Goal: Information Seeking & Learning: Learn about a topic

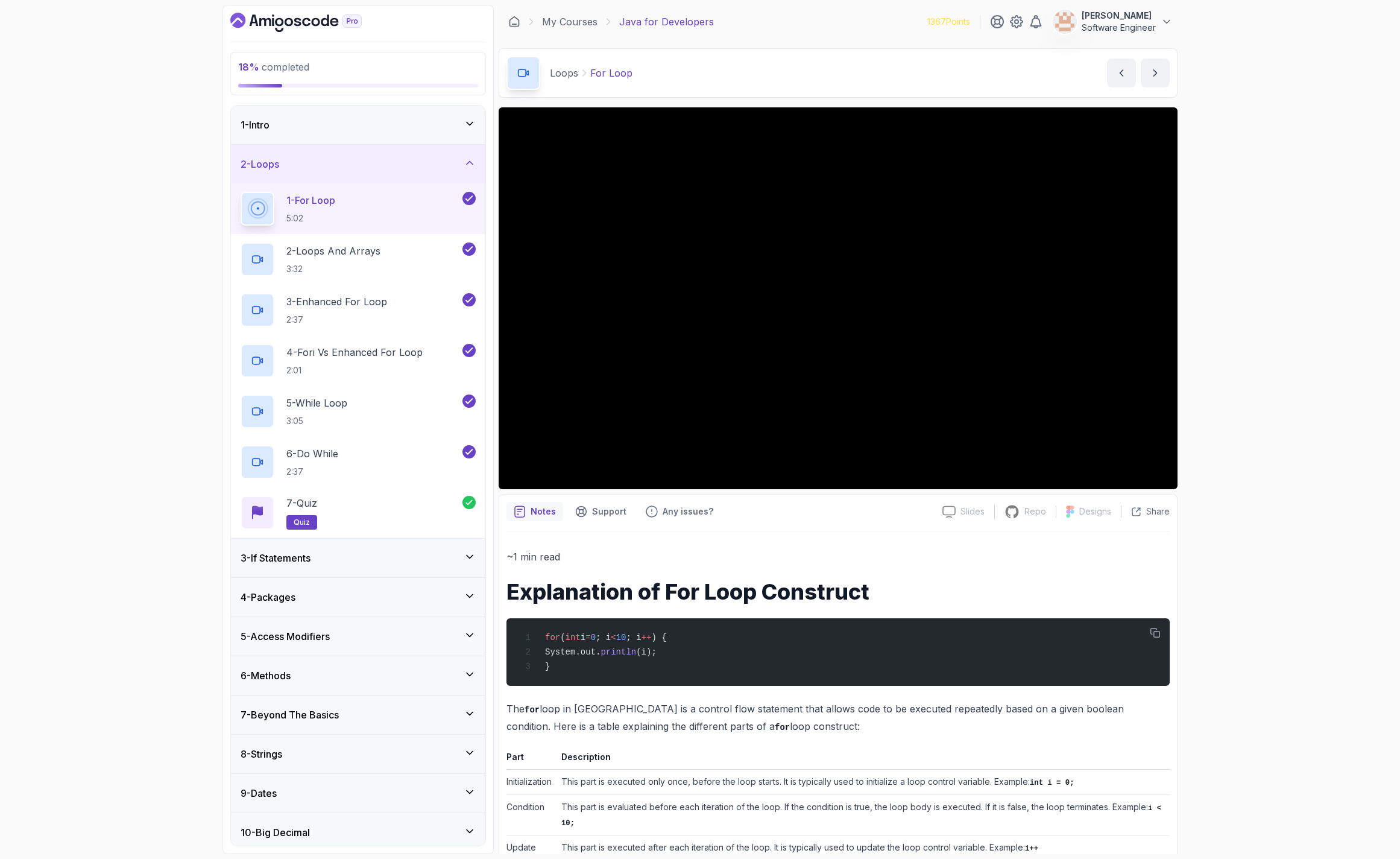
click at [300, 157] on div "2 - Loops" at bounding box center [358, 164] width 235 height 14
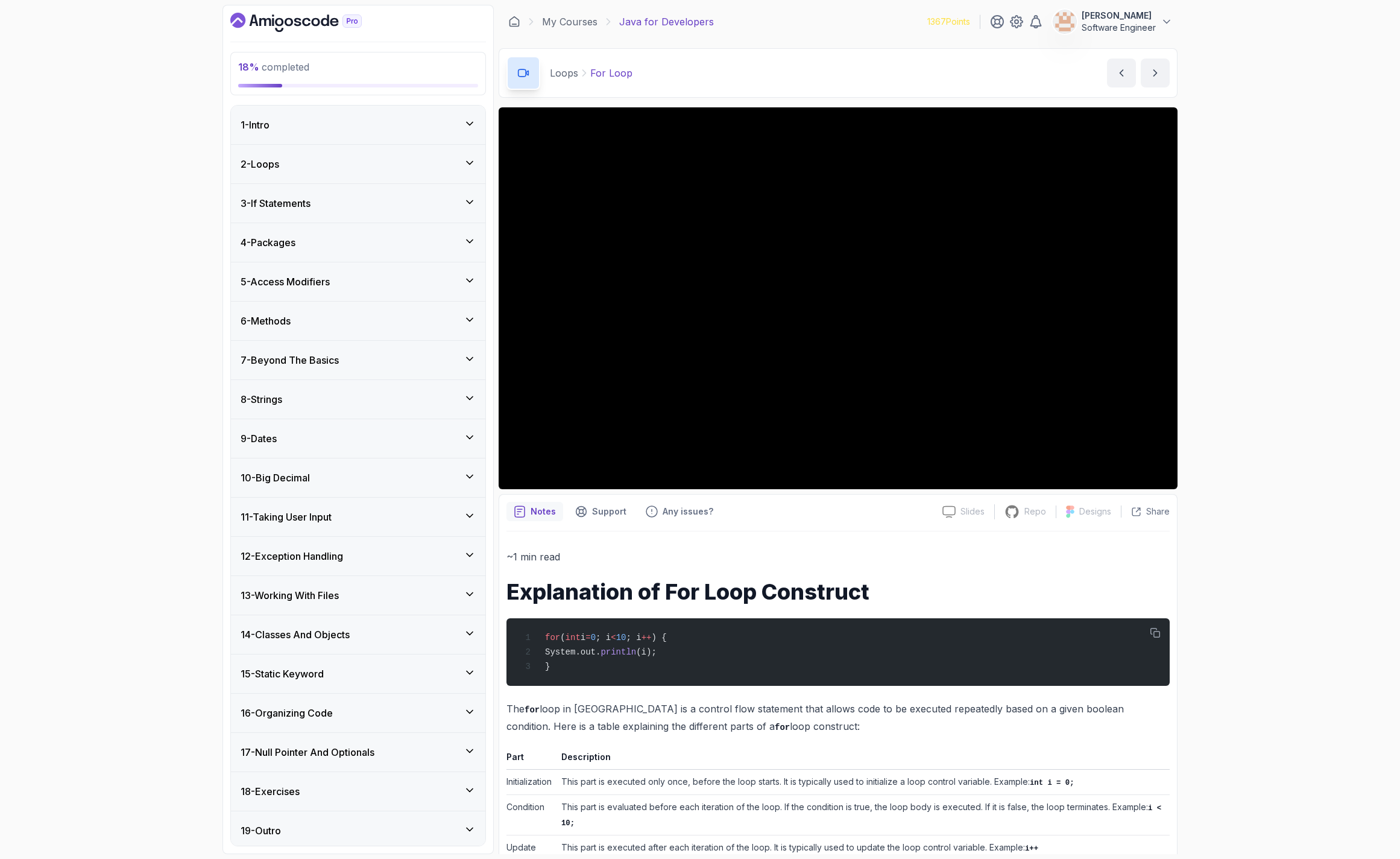
click at [289, 231] on div "4 - Packages" at bounding box center [358, 242] width 254 height 38
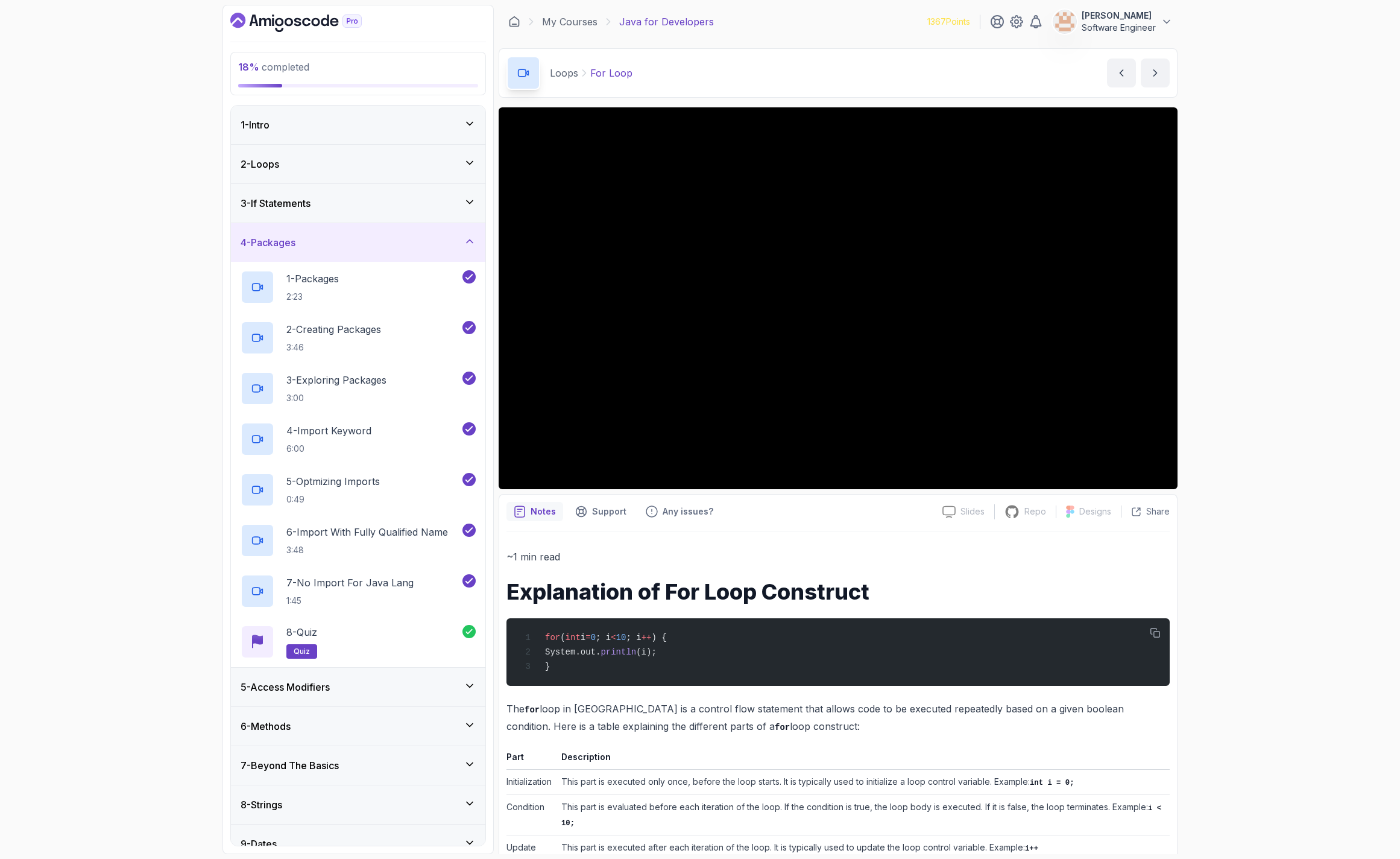
click at [373, 674] on div "5 - Access Modifiers" at bounding box center [358, 687] width 254 height 38
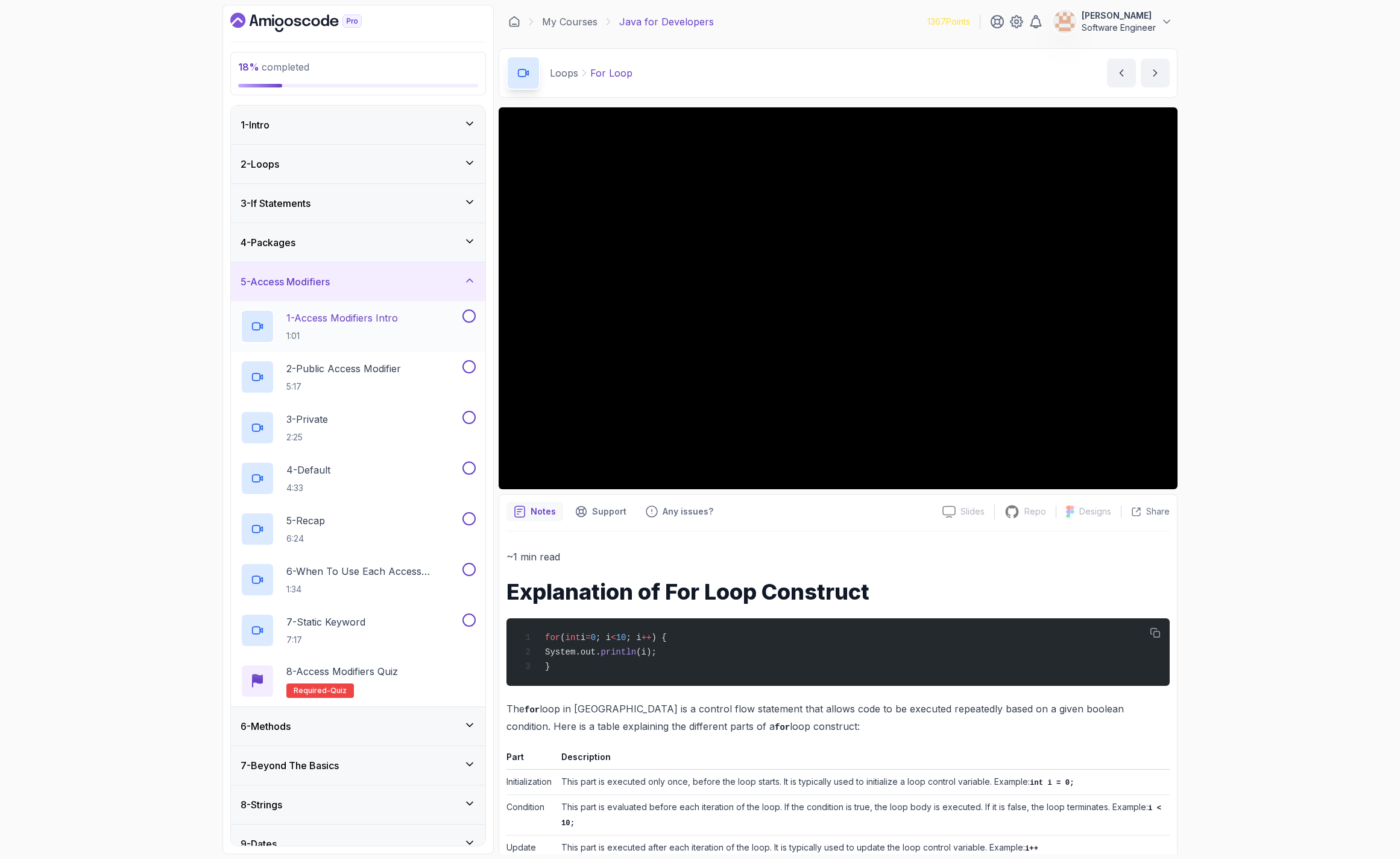
click at [374, 326] on h2 "1 - Access Modifiers Intro 1:01" at bounding box center [342, 325] width 112 height 31
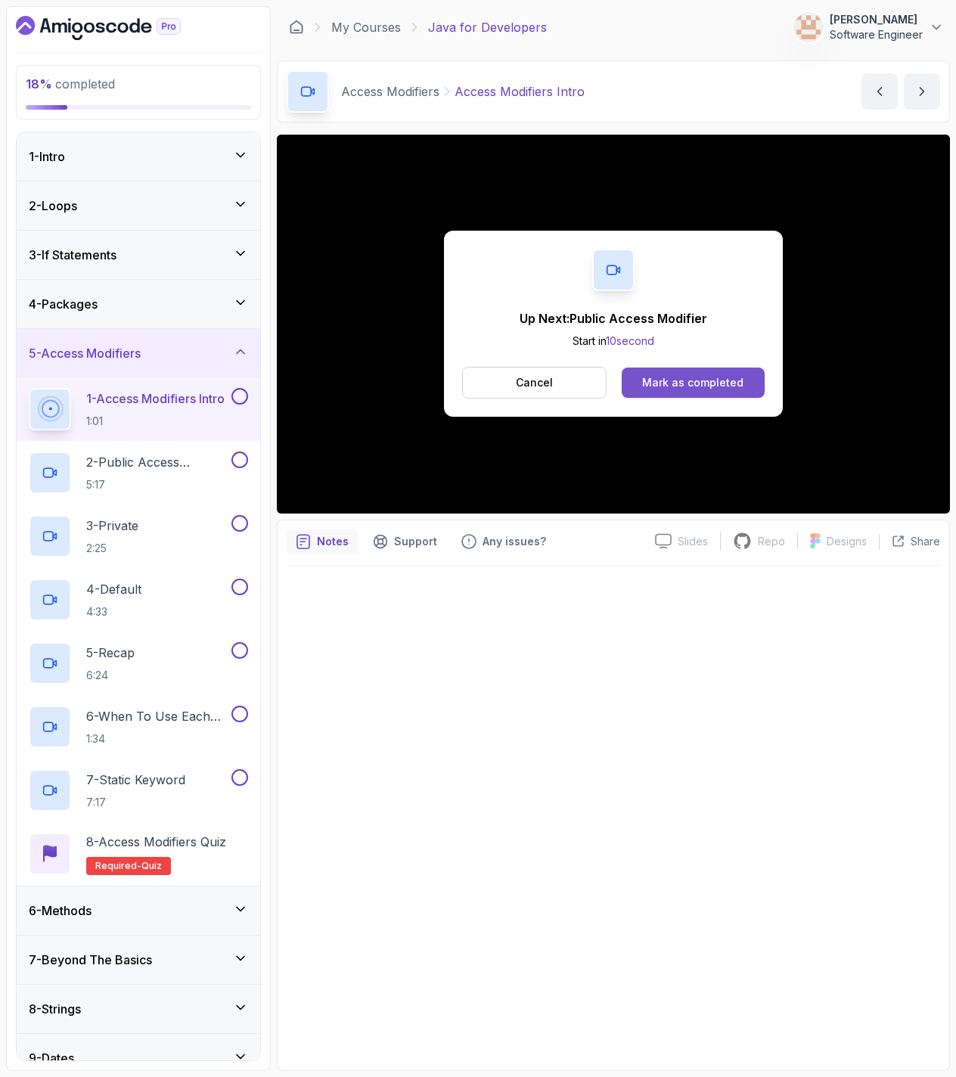
click at [711, 383] on div "Mark as completed" at bounding box center [692, 382] width 101 height 15
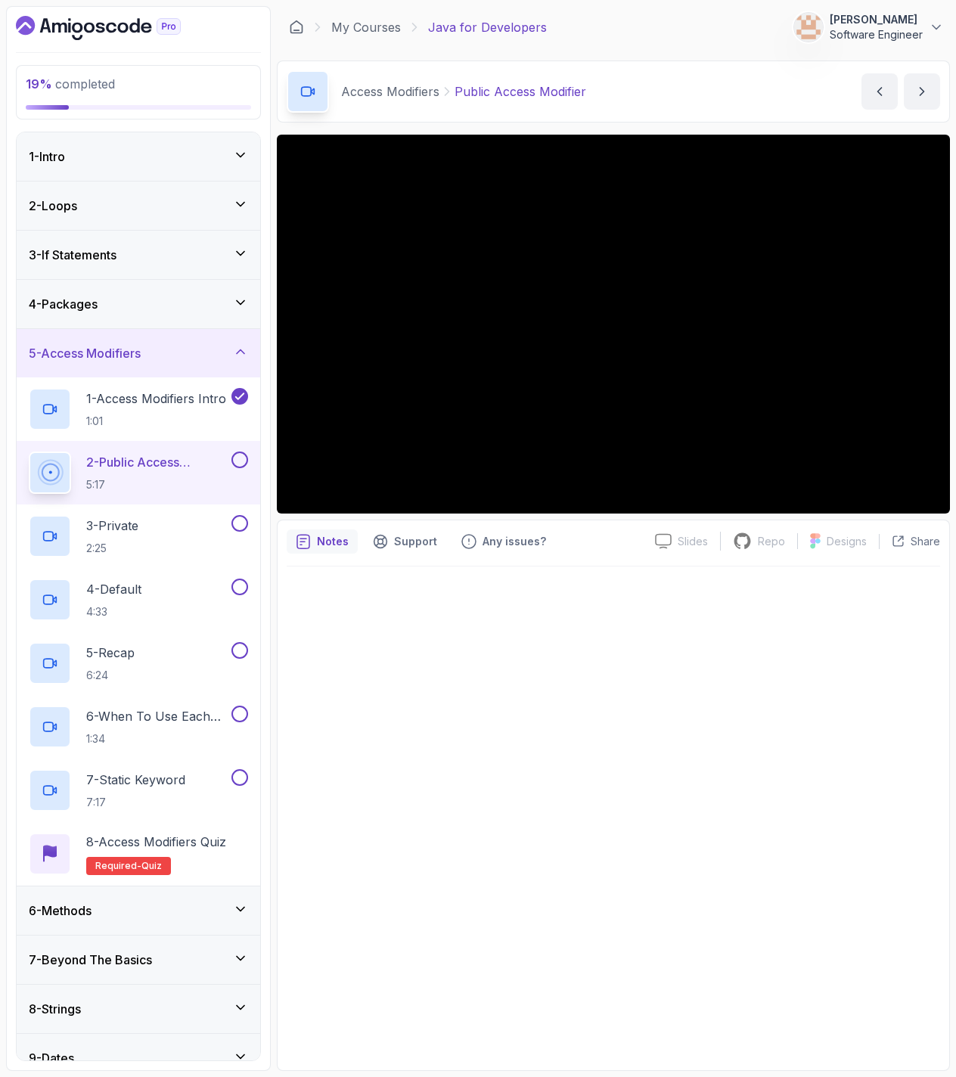
drag, startPoint x: 268, startPoint y: 257, endPoint x: 276, endPoint y: 286, distance: 29.7
click at [268, 258] on div "19 % completed 1 - Intro 2 - Loops 3 - If Statements 4 - Packages 5 - Access Mo…" at bounding box center [138, 538] width 265 height 1065
click at [420, 738] on div at bounding box center [613, 813] width 653 height 495
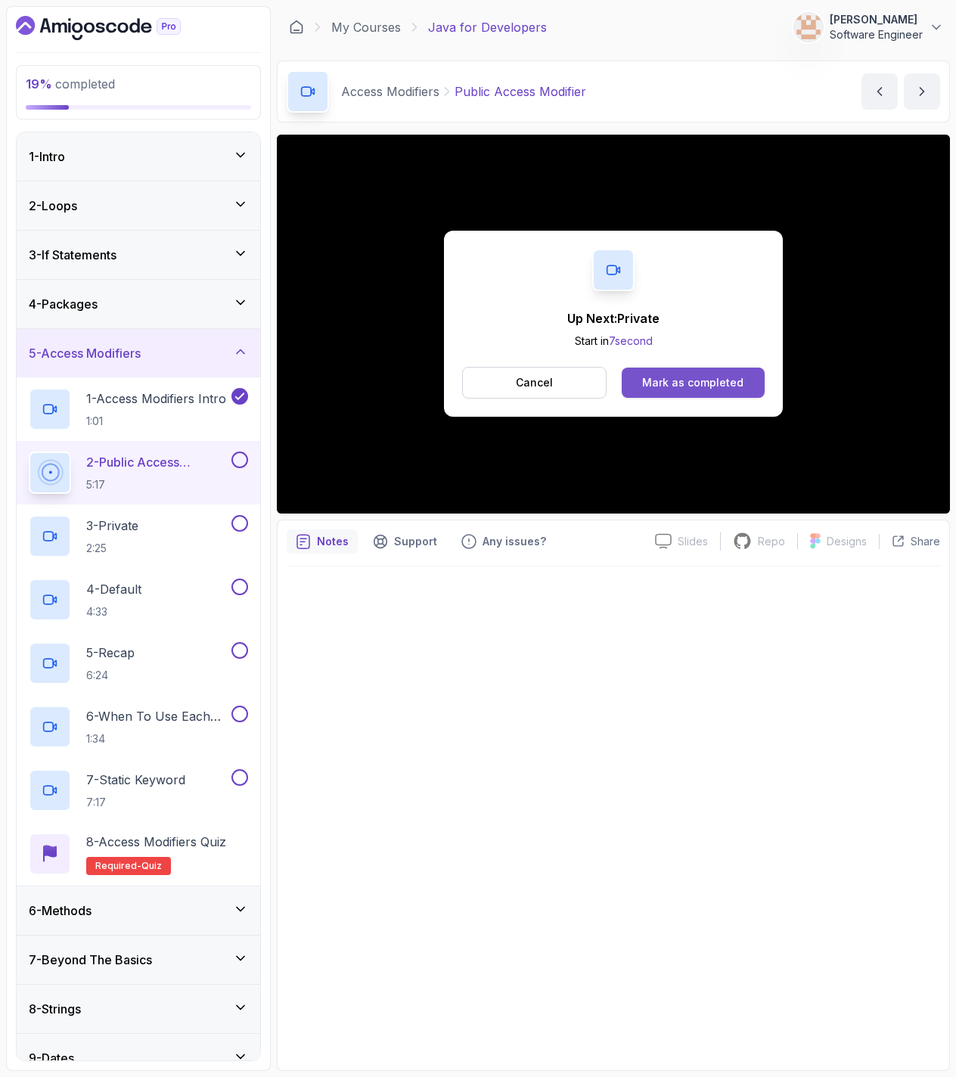
click at [723, 381] on div "Mark as completed" at bounding box center [692, 382] width 101 height 15
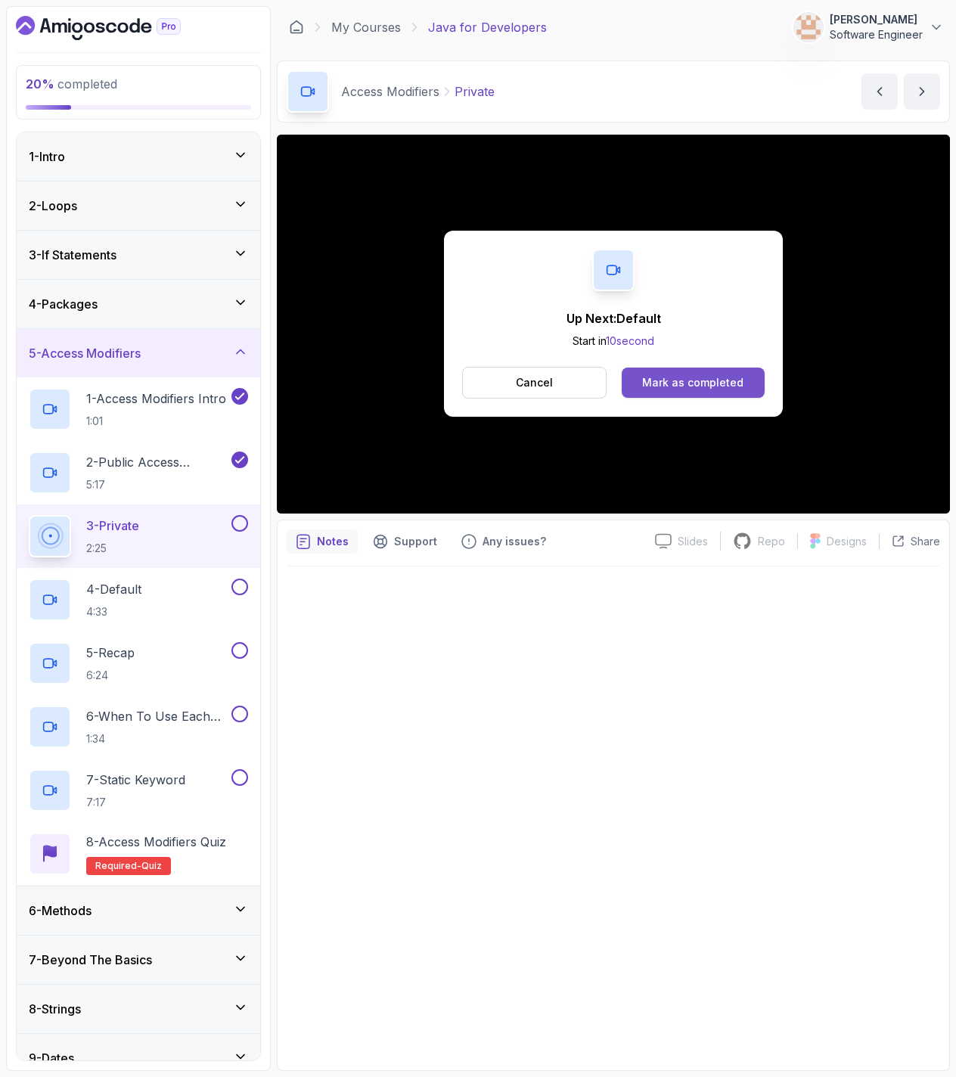
click at [690, 382] on div "Mark as completed" at bounding box center [692, 382] width 101 height 15
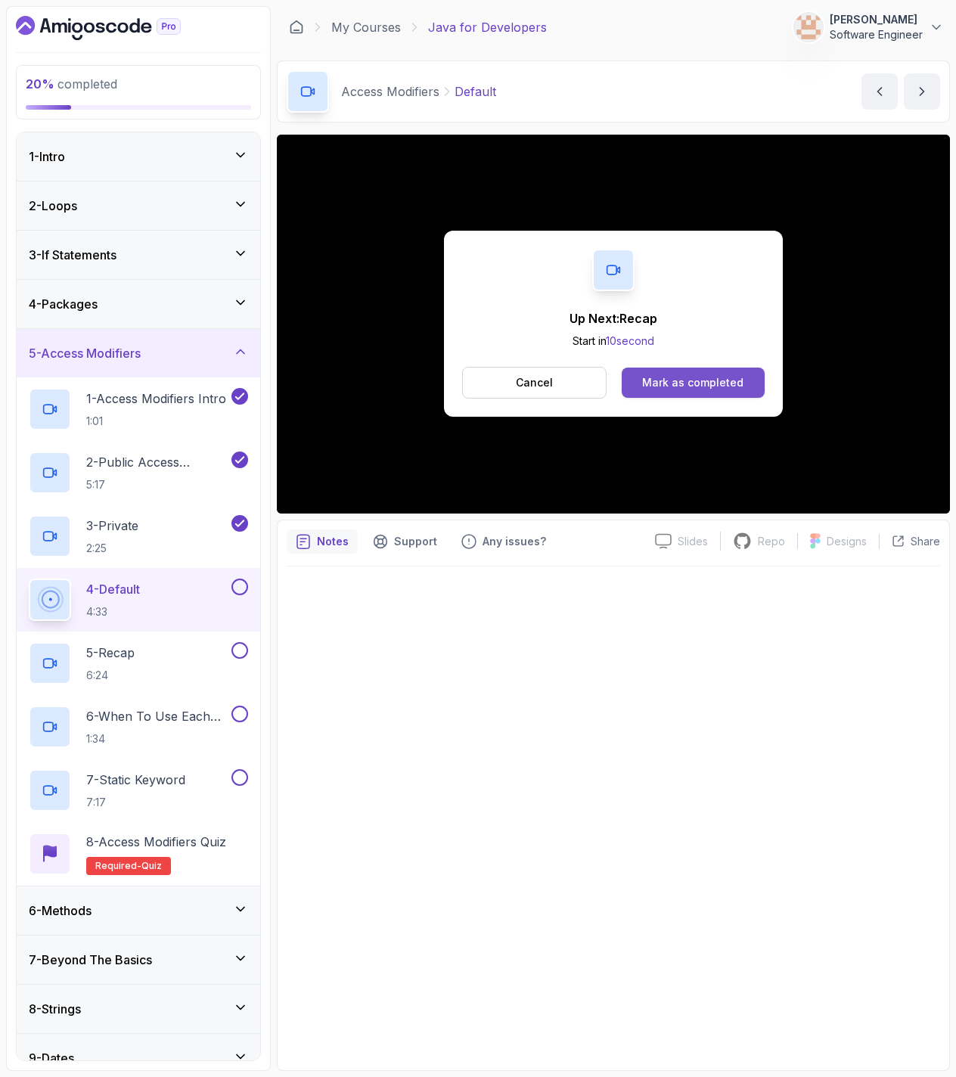
click at [676, 380] on div "Mark as completed" at bounding box center [692, 382] width 101 height 15
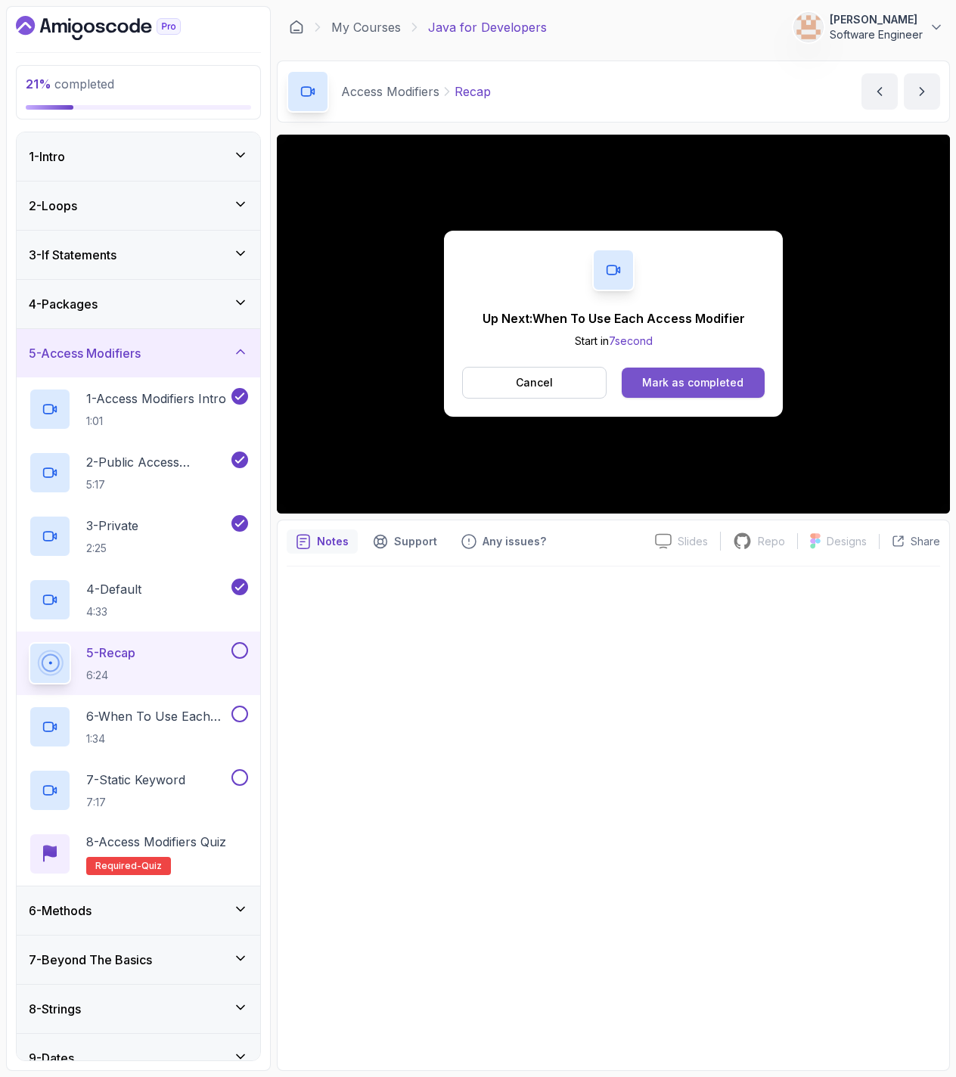
click at [683, 373] on button "Mark as completed" at bounding box center [693, 383] width 143 height 30
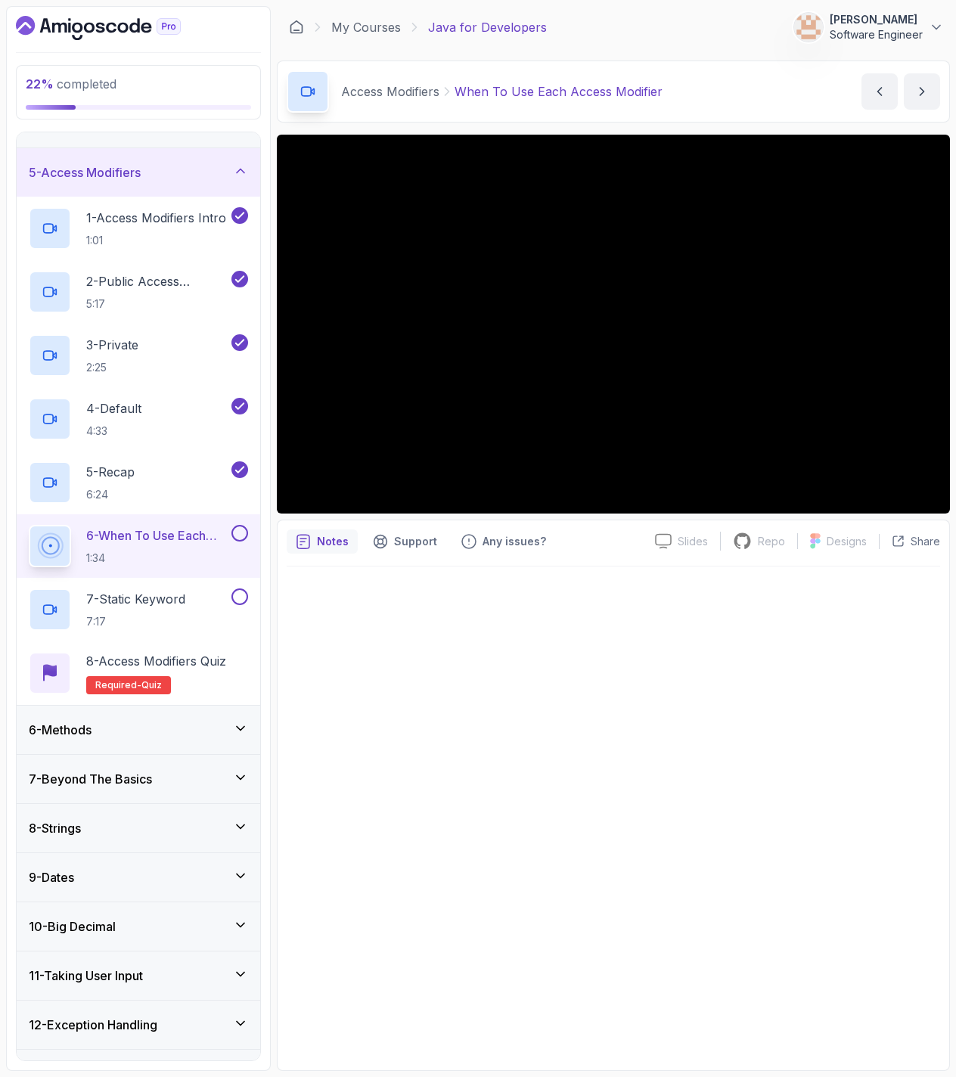
scroll to position [181, 0]
click at [239, 535] on button at bounding box center [239, 532] width 17 height 17
click at [194, 599] on div "7 - Static Keyword 7:17" at bounding box center [129, 609] width 200 height 42
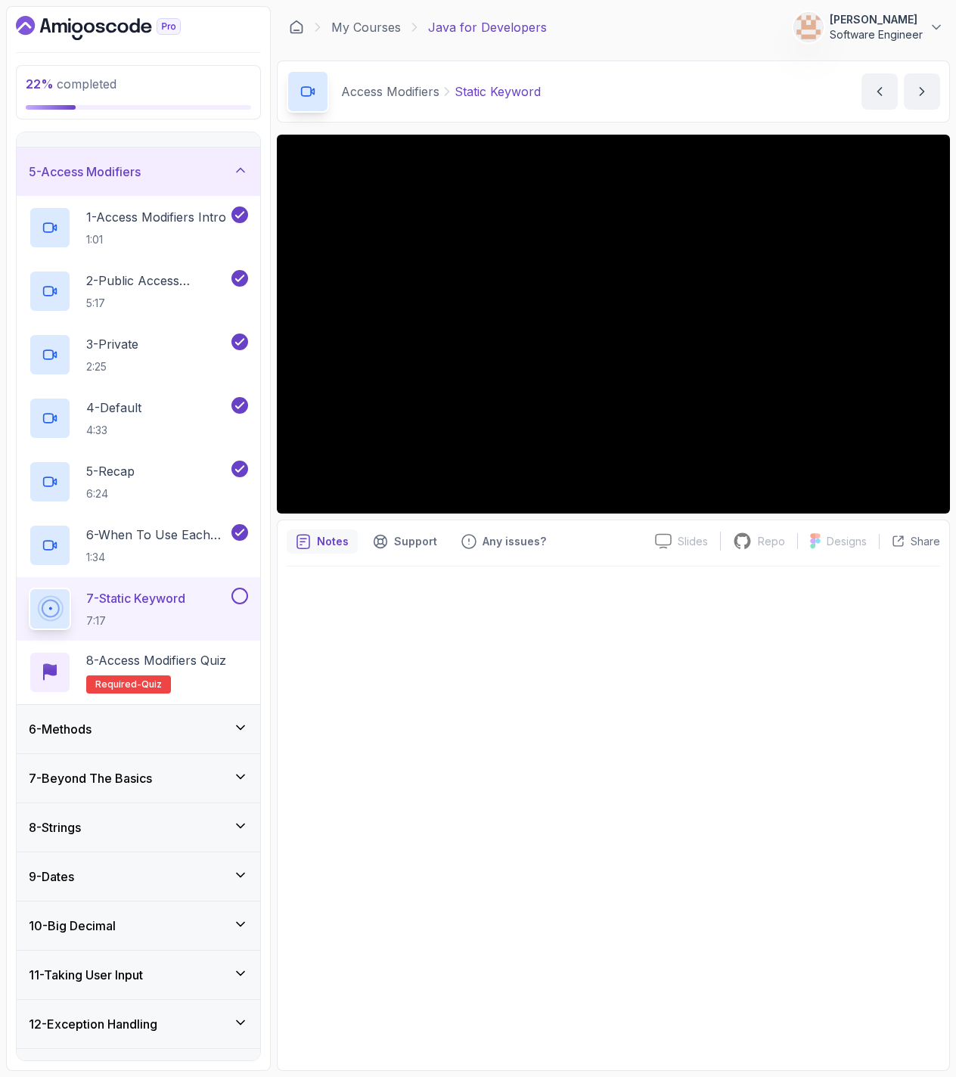
click at [243, 592] on button at bounding box center [239, 596] width 17 height 17
click at [219, 677] on h2 "8 - Access Modifiers Quiz Required- quiz" at bounding box center [156, 672] width 140 height 42
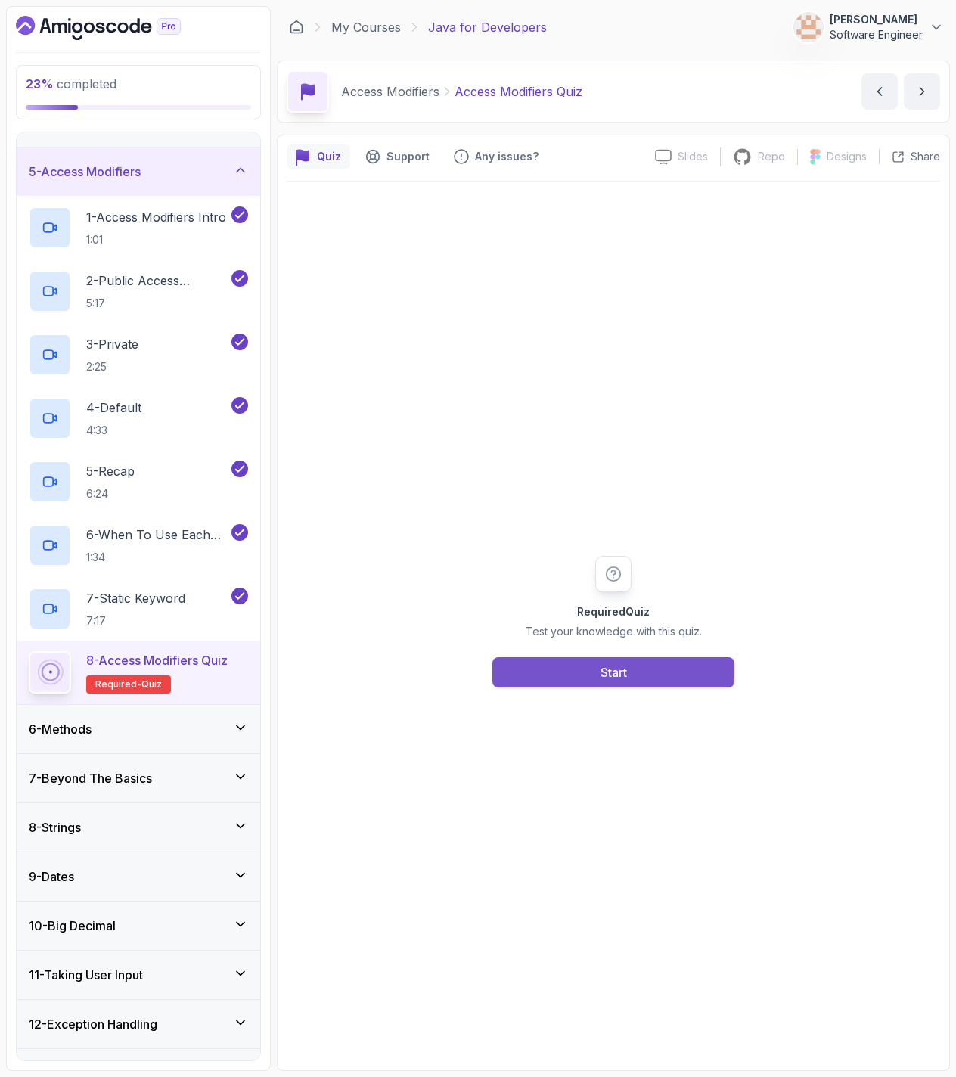
click at [661, 678] on button "Start" at bounding box center [613, 672] width 242 height 30
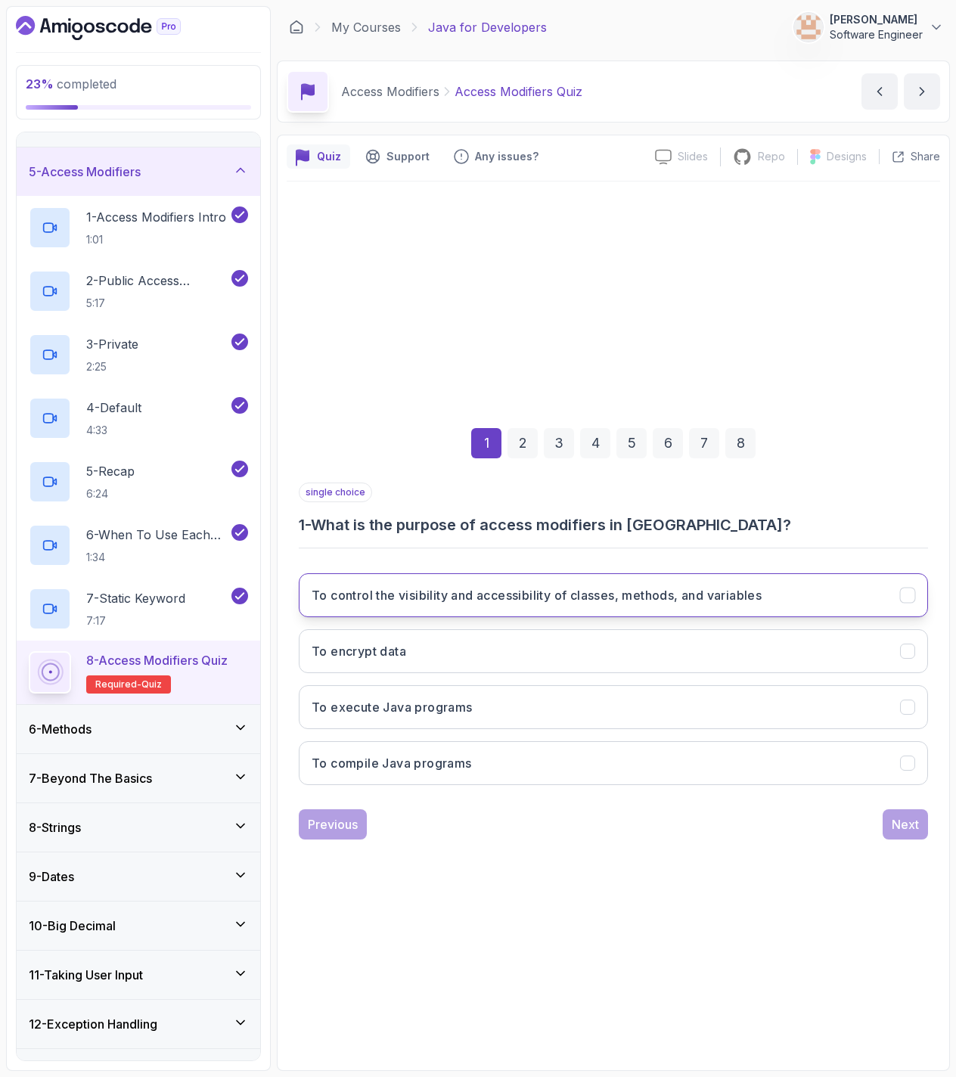
click at [516, 607] on button "To control the visibility and accessibility of classes, methods, and variables" at bounding box center [613, 595] width 629 height 44
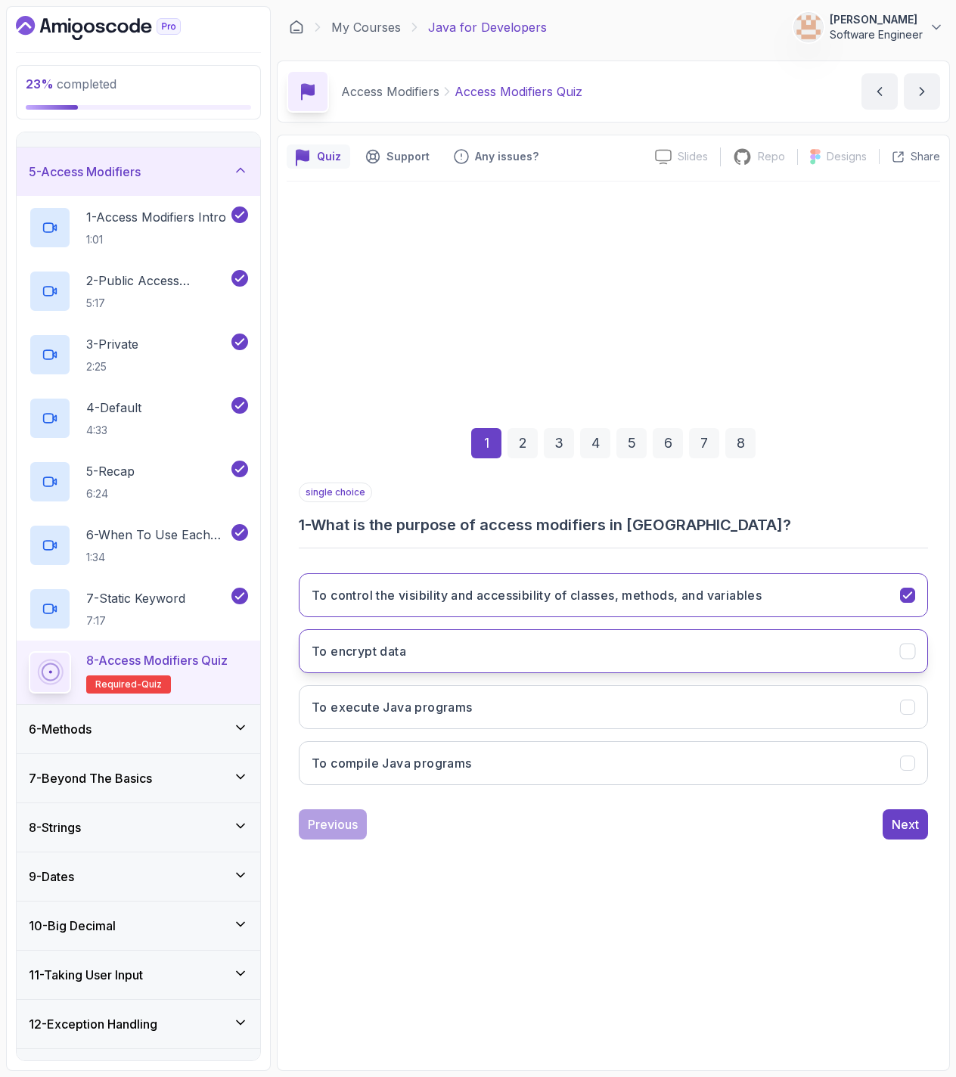
click at [857, 668] on button "To encrypt data" at bounding box center [613, 651] width 629 height 44
click at [857, 610] on button "To control the visibility and accessibility of classes, methods, and variables" at bounding box center [613, 595] width 629 height 44
click at [915, 818] on div "Next" at bounding box center [905, 824] width 27 height 18
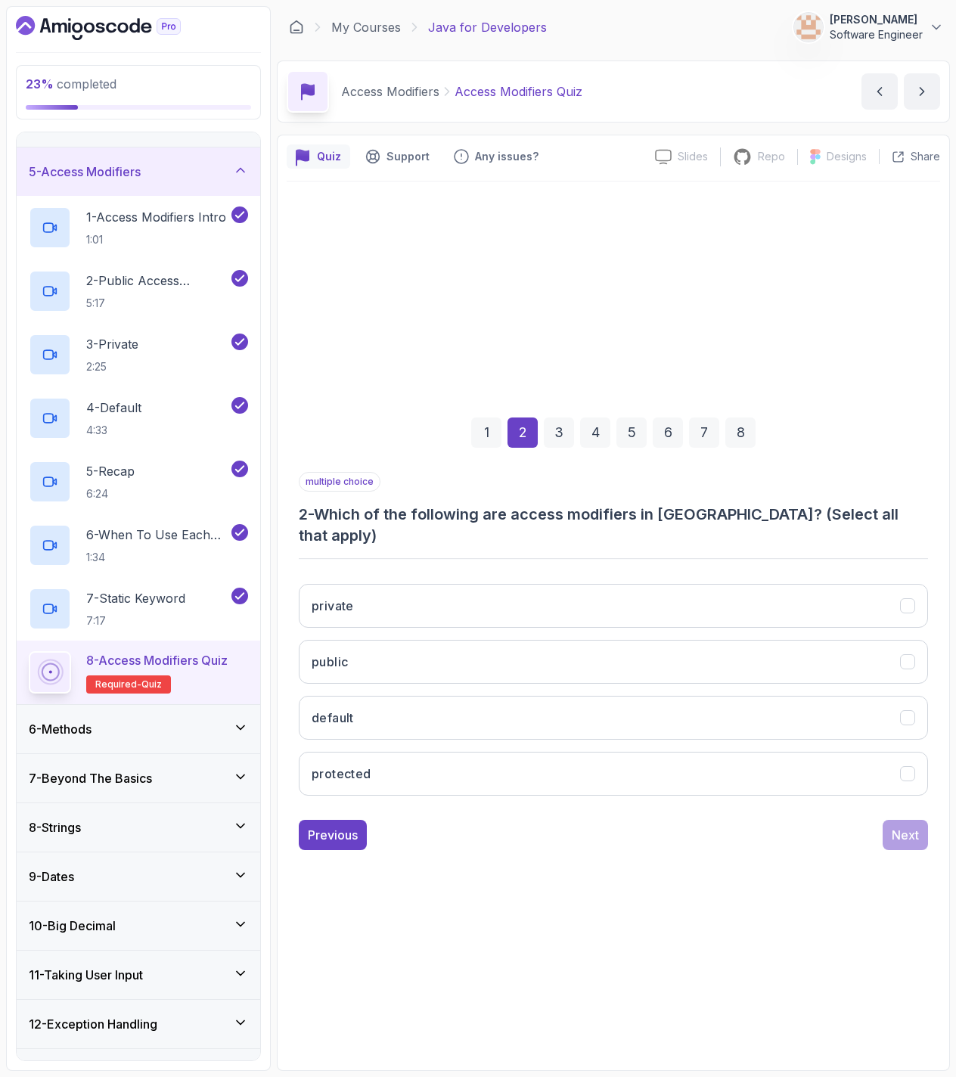
drag, startPoint x: 497, startPoint y: 538, endPoint x: 809, endPoint y: 540, distance: 312.3
click at [809, 540] on div "multiple choice 2 - Which of the following are access modifiers in [GEOGRAPHIC_…" at bounding box center [613, 640] width 629 height 336
click at [413, 597] on button "private" at bounding box center [613, 606] width 629 height 44
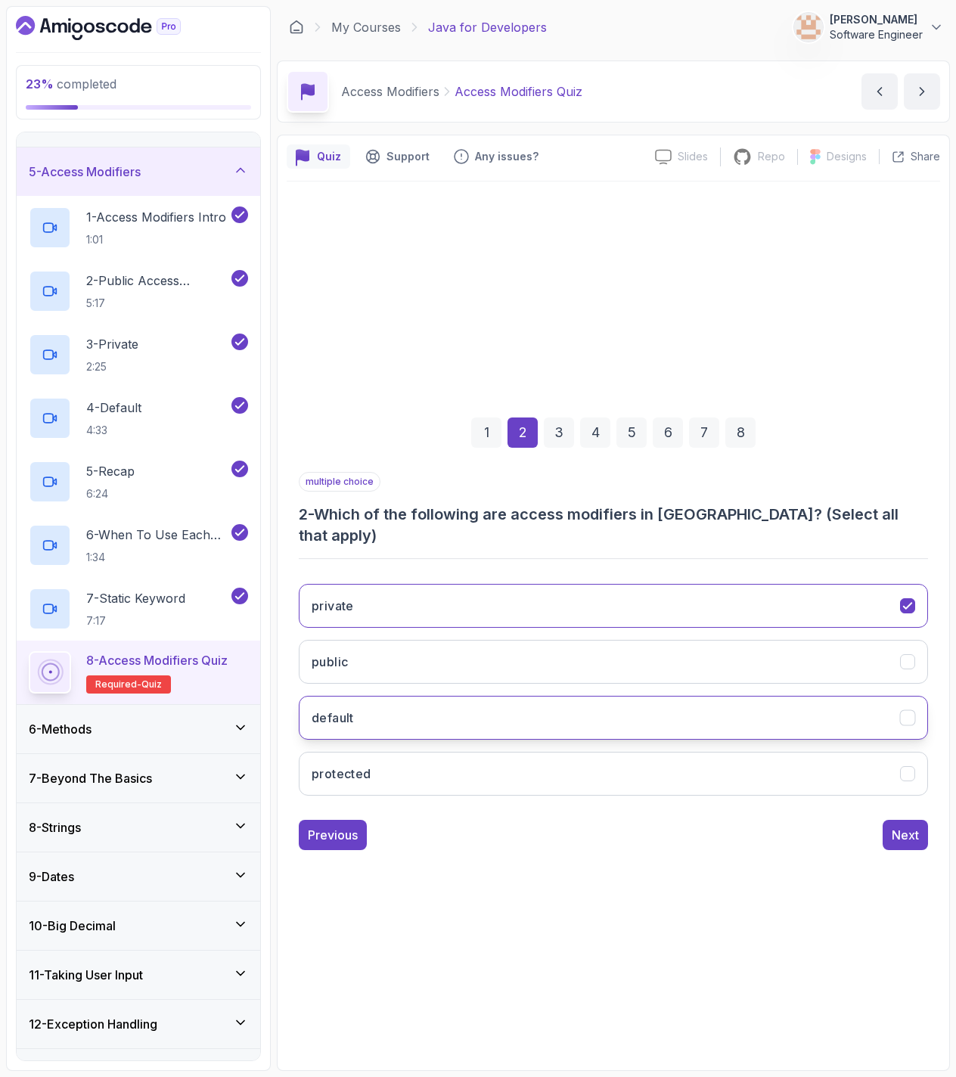
drag, startPoint x: 400, startPoint y: 645, endPoint x: 384, endPoint y: 698, distance: 55.3
click at [400, 646] on button "public" at bounding box center [613, 662] width 629 height 44
drag, startPoint x: 384, startPoint y: 706, endPoint x: 387, endPoint y: 718, distance: 12.5
click at [385, 710] on button "default" at bounding box center [613, 718] width 629 height 44
click at [912, 826] on div "Next" at bounding box center [905, 835] width 27 height 18
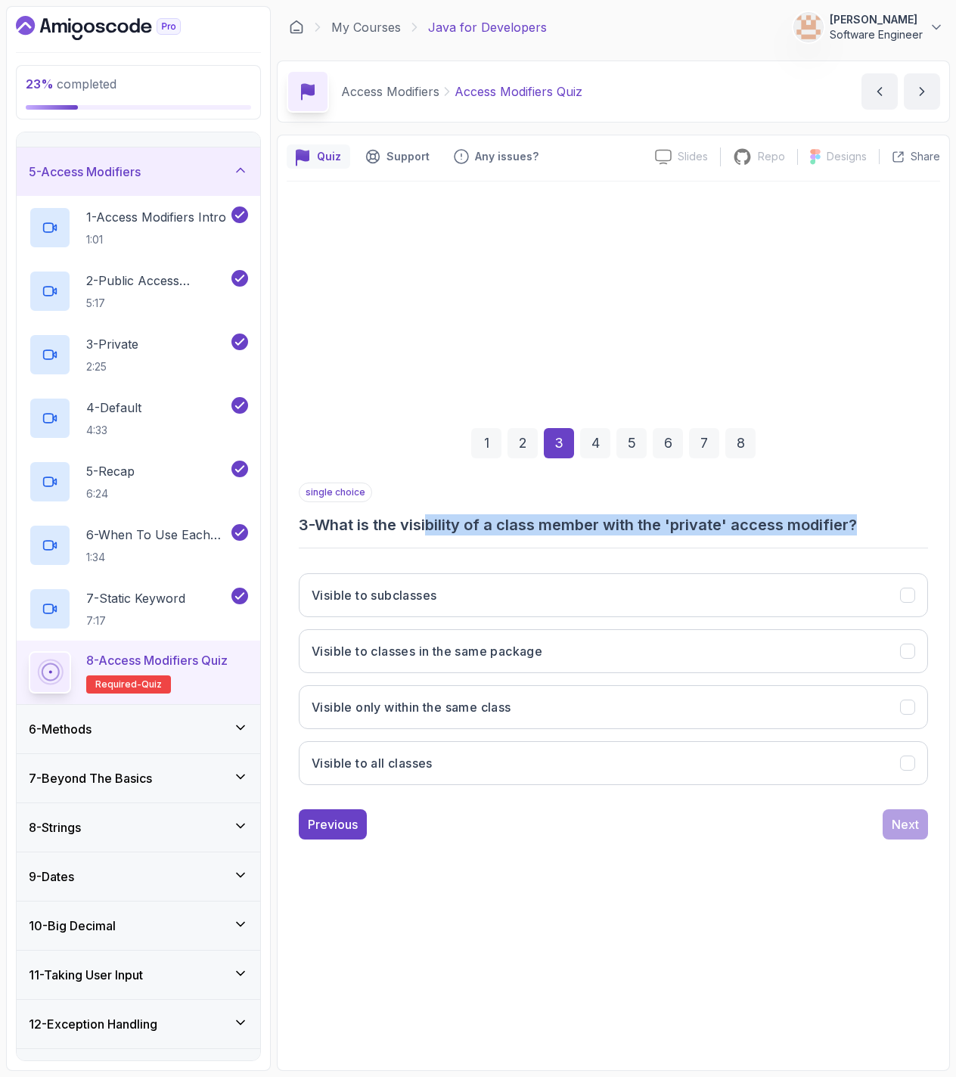
drag, startPoint x: 436, startPoint y: 525, endPoint x: 538, endPoint y: 552, distance: 105.7
click at [538, 552] on div "single choice 3 - What is the visibility of a class member with the 'private' a…" at bounding box center [613, 639] width 629 height 315
click at [584, 532] on h3 "3 - What is the visibility of a class member with the 'private' access modifier?" at bounding box center [613, 524] width 629 height 21
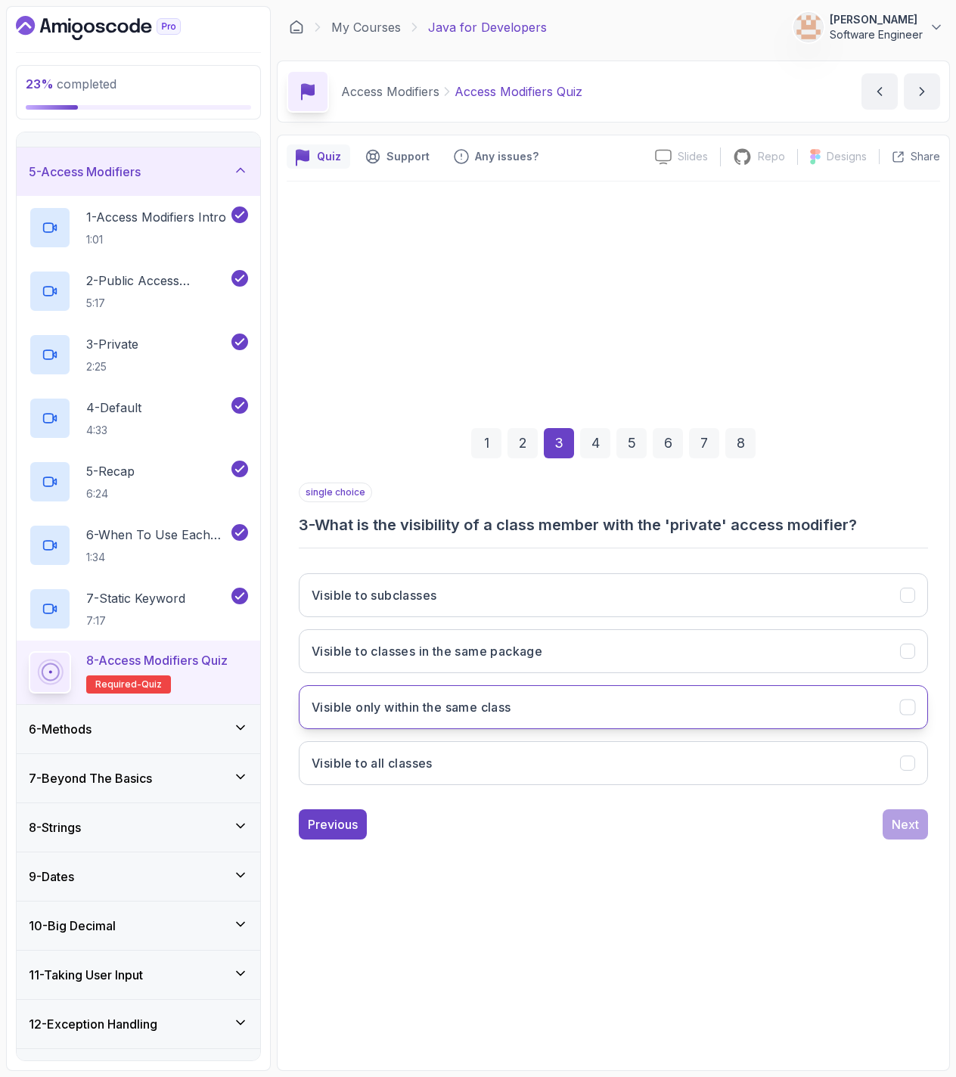
click at [549, 714] on button "Visible only within the same class" at bounding box center [613, 707] width 629 height 44
click at [898, 830] on div "Next" at bounding box center [905, 824] width 27 height 18
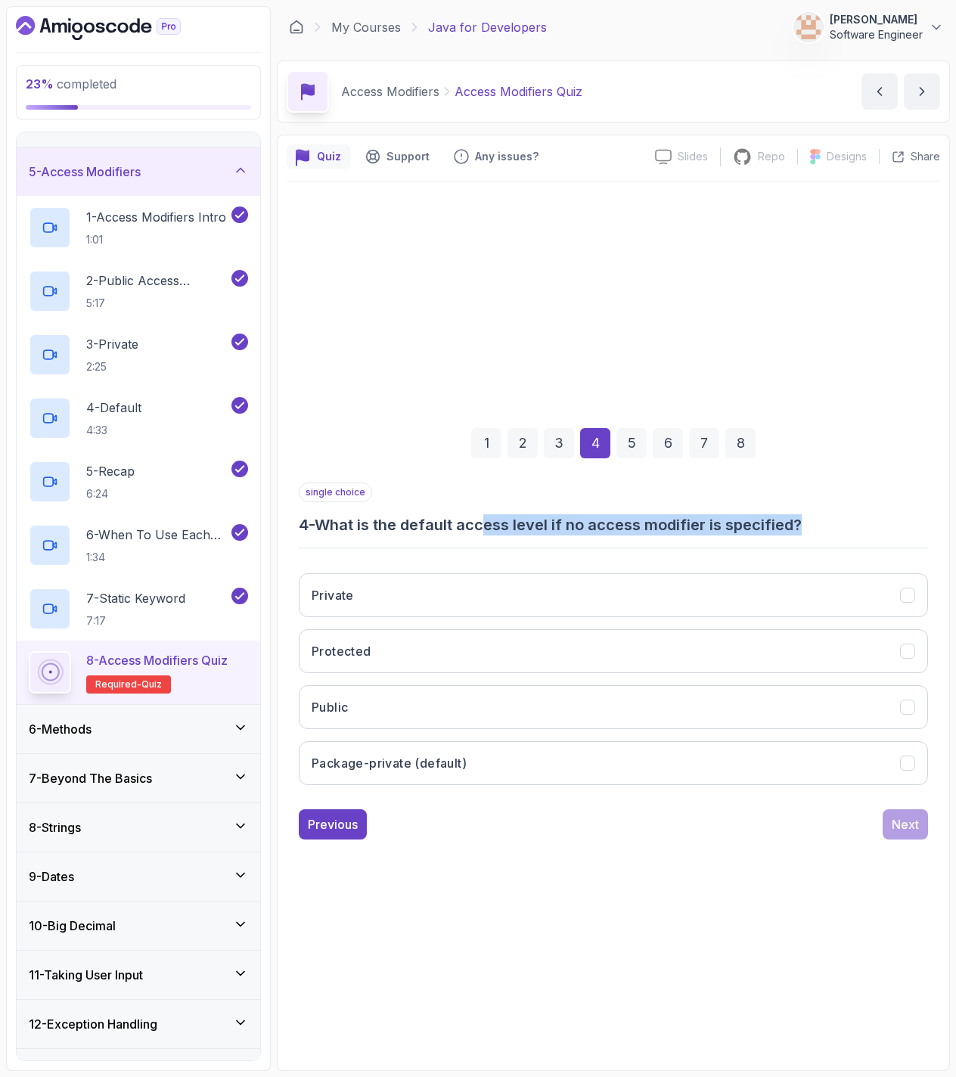
drag, startPoint x: 502, startPoint y: 537, endPoint x: 551, endPoint y: 537, distance: 49.2
click at [551, 537] on div "single choice 4 - What is the default access level if no access modifier is spe…" at bounding box center [613, 639] width 629 height 315
click at [623, 538] on div "single choice 4 - What is the default access level if no access modifier is spe…" at bounding box center [613, 639] width 629 height 315
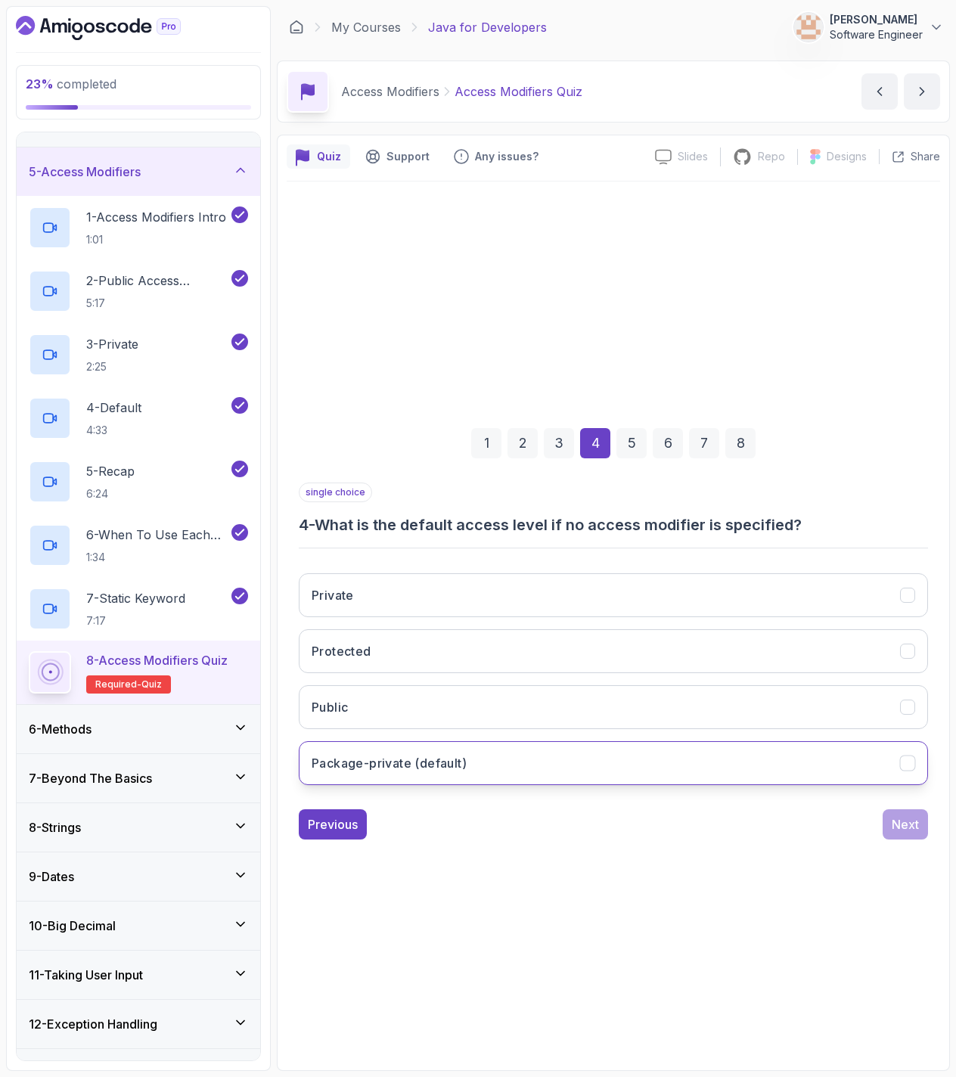
click at [569, 765] on button "Package-private (default)" at bounding box center [613, 763] width 629 height 44
click at [889, 821] on button "Next" at bounding box center [905, 824] width 45 height 30
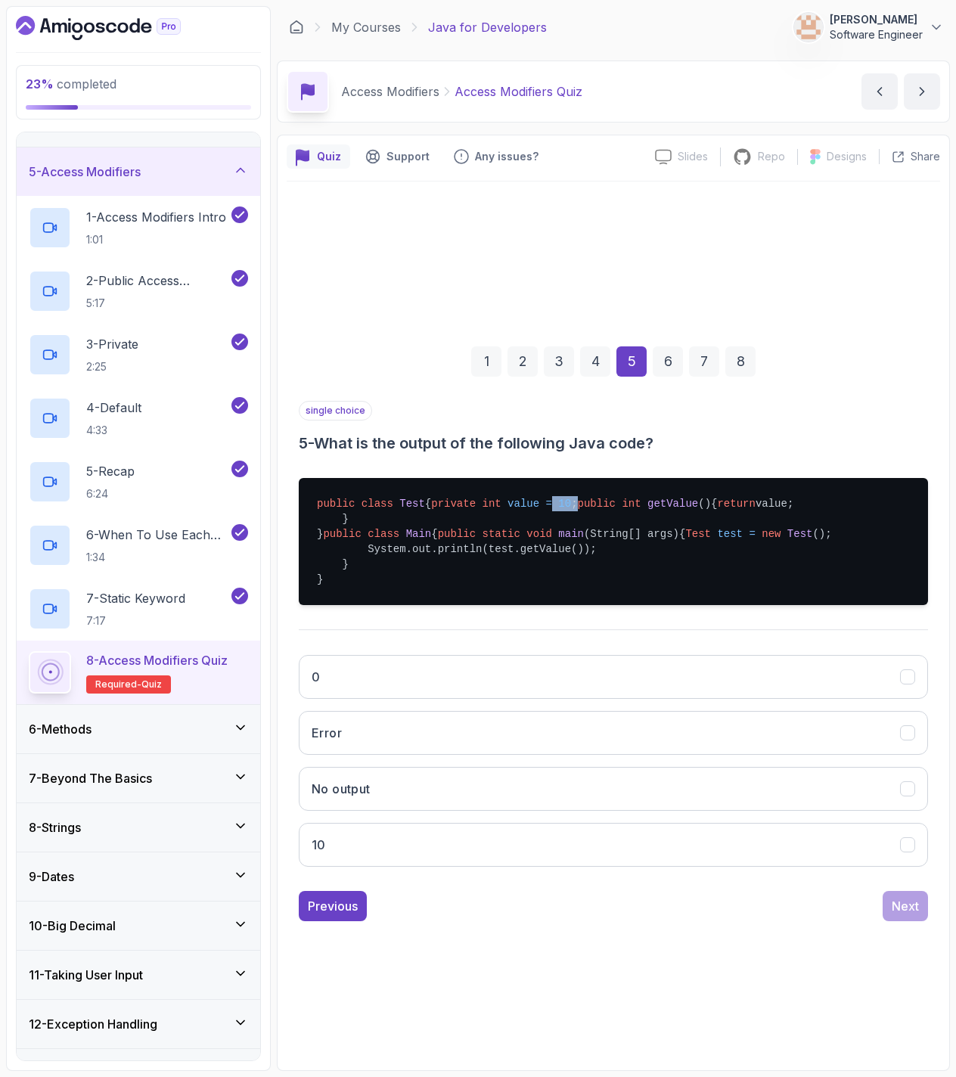
drag, startPoint x: 473, startPoint y: 473, endPoint x: 497, endPoint y: 474, distance: 23.5
click at [497, 478] on pre "public class Test { private int value = 10 ; public int getValue () { return va…" at bounding box center [613, 541] width 629 height 127
click at [516, 481] on pre "public class Test { private int value = 10 ; public int getValue () { return va…" at bounding box center [613, 541] width 629 height 127
drag, startPoint x: 348, startPoint y: 458, endPoint x: 380, endPoint y: 458, distance: 31.8
click at [380, 478] on pre "public class Test { private int value = 10 ; public int getValue () { return va…" at bounding box center [613, 541] width 629 height 127
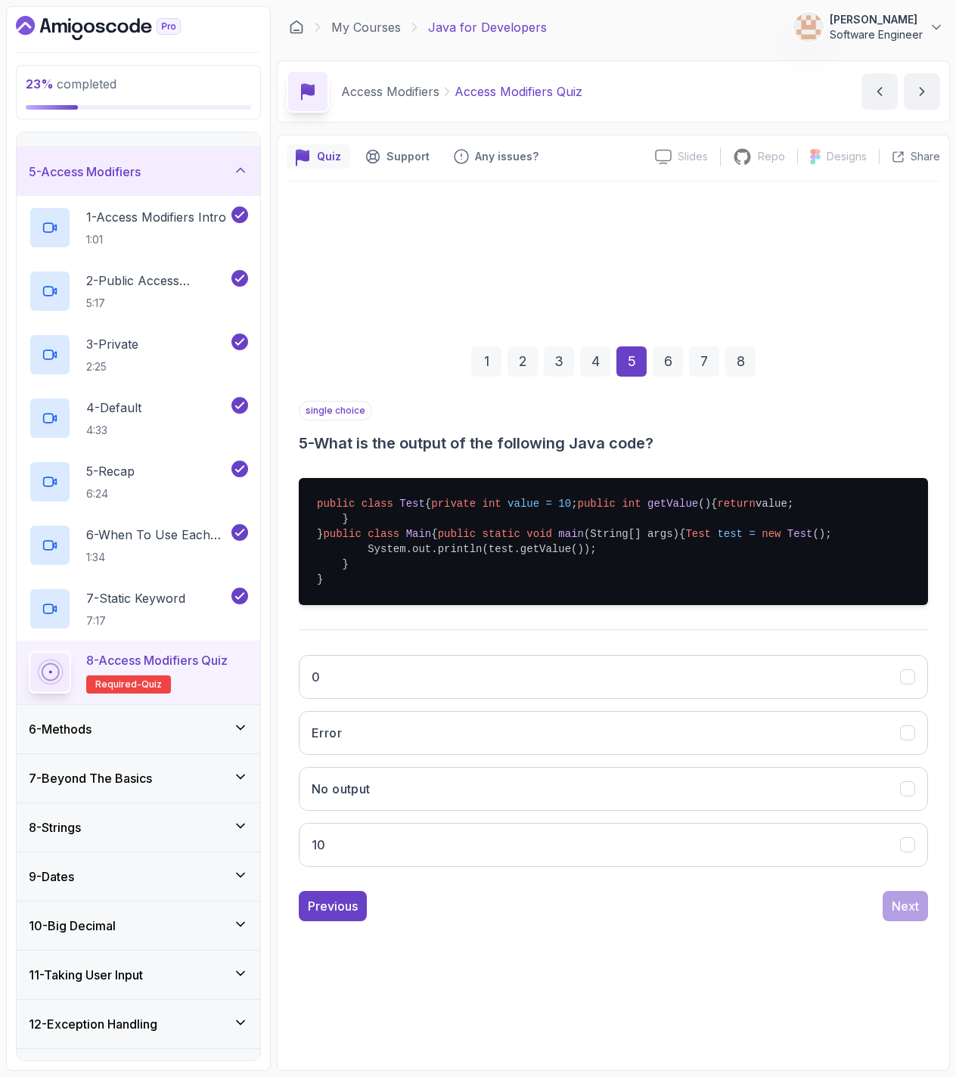
click at [492, 532] on pre "public class Test { private int value = 10 ; public int getValue () { return va…" at bounding box center [613, 541] width 629 height 127
click at [378, 755] on button "Error" at bounding box center [613, 733] width 629 height 44
click at [892, 921] on button "Next" at bounding box center [905, 906] width 45 height 30
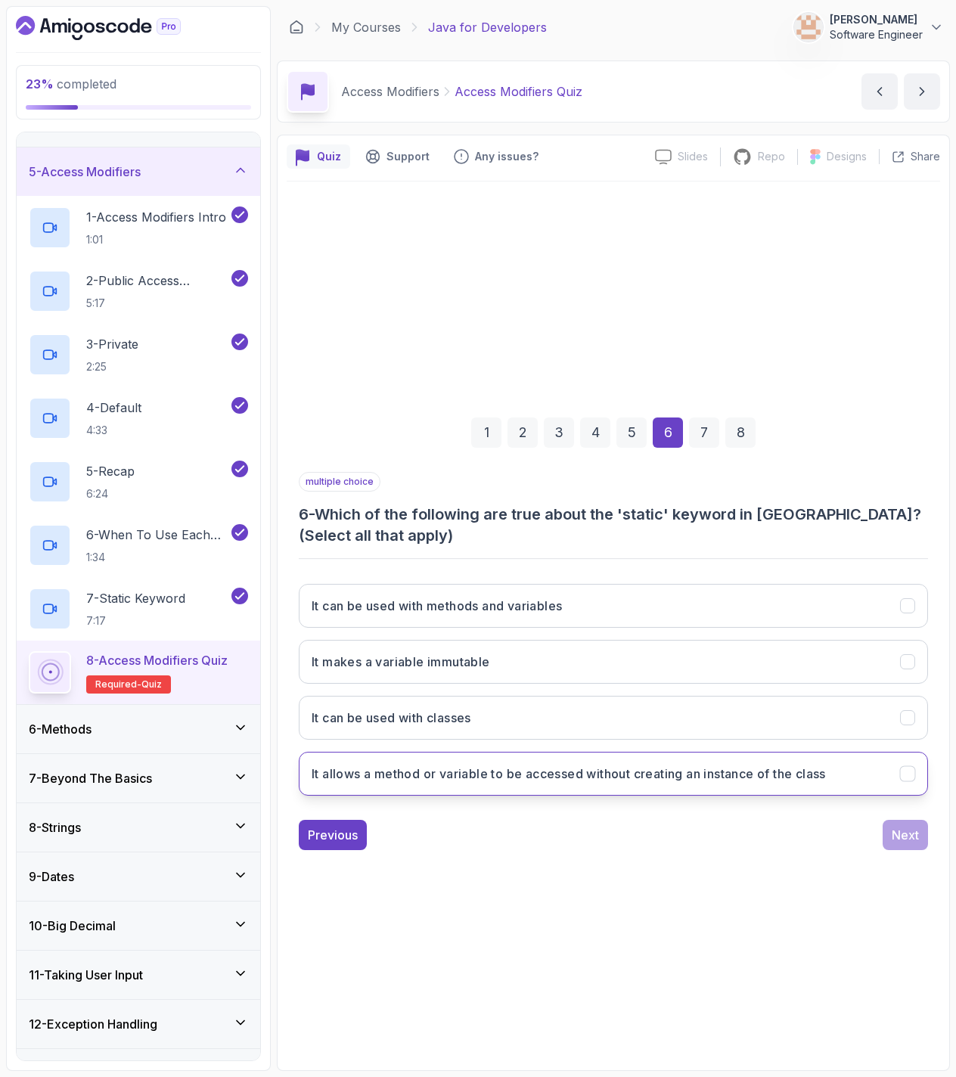
click at [410, 781] on h3 "It allows a method or variable to be accessed without creating an instance of t…" at bounding box center [569, 774] width 514 height 18
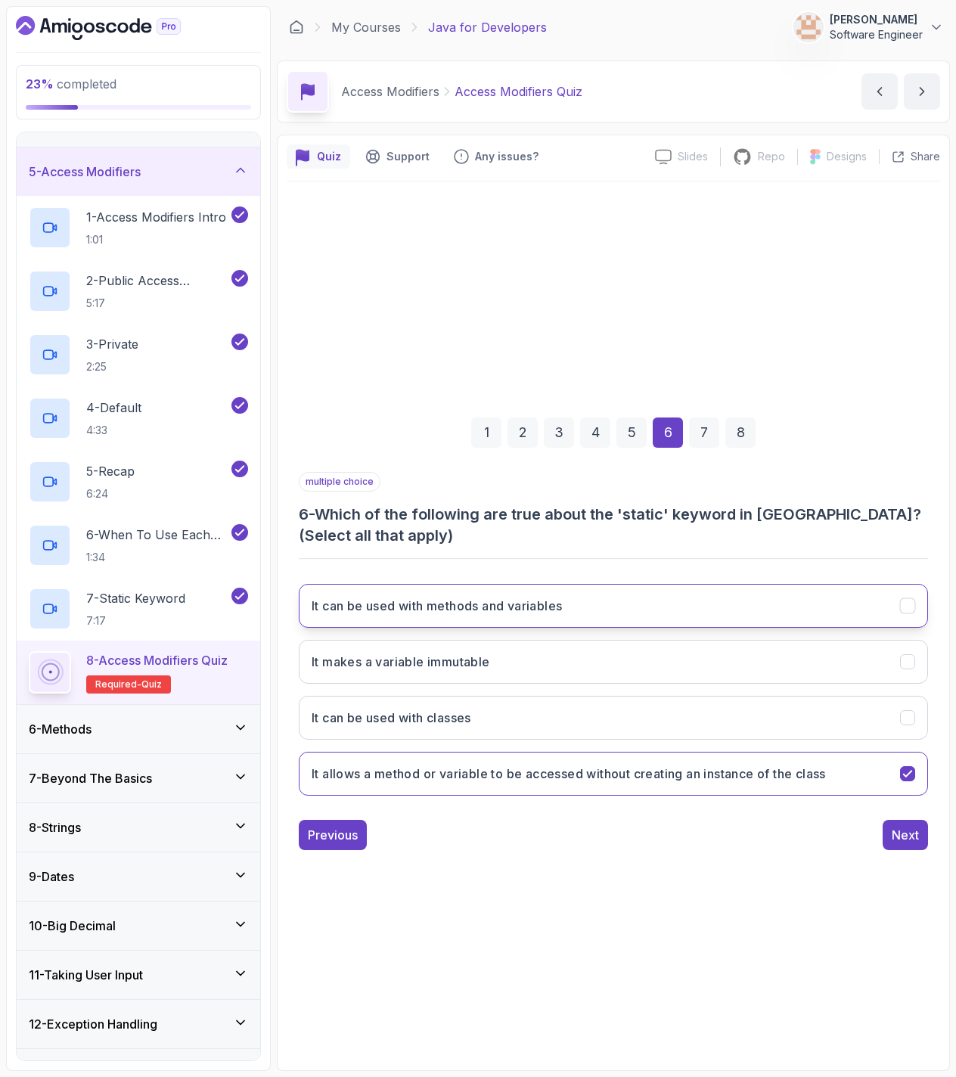
click at [646, 594] on button "It can be used with methods and variables" at bounding box center [613, 606] width 629 height 44
click at [889, 832] on button "Next" at bounding box center [905, 835] width 45 height 30
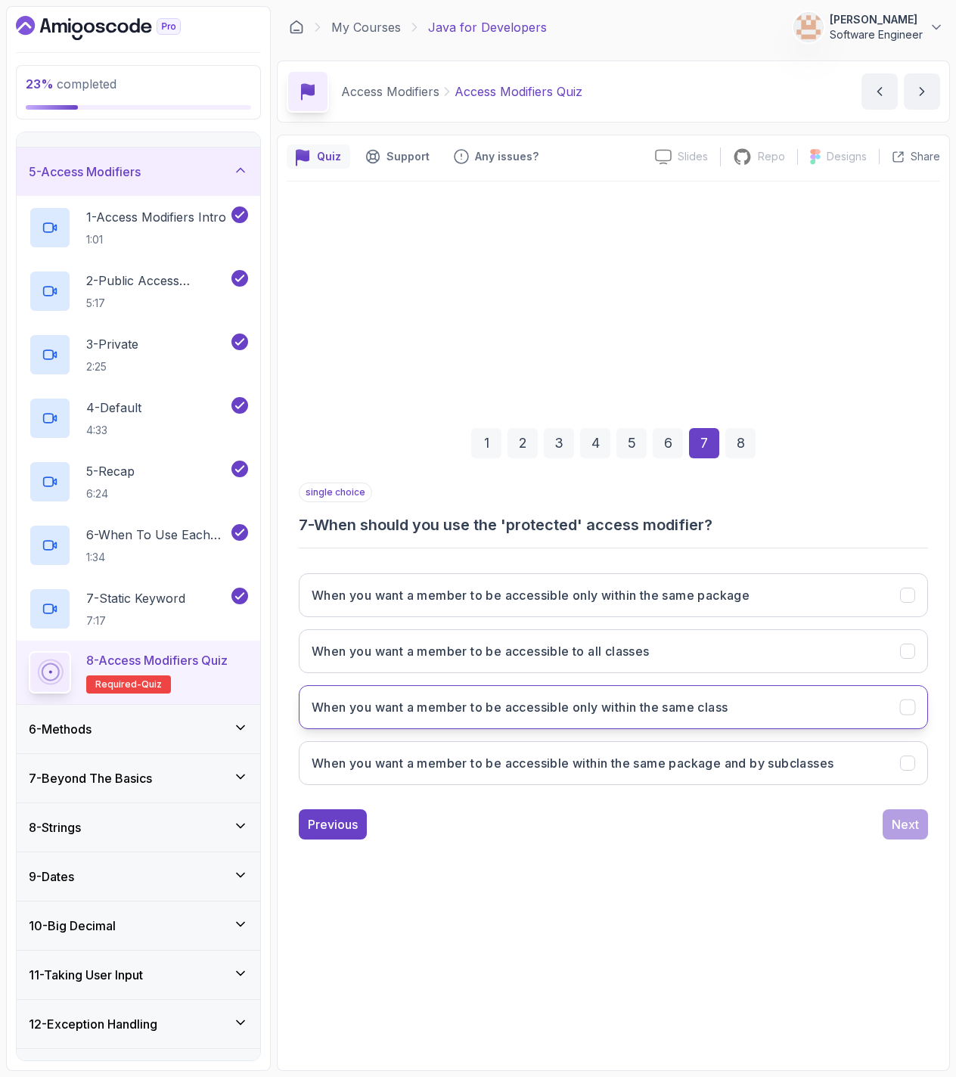
click at [767, 718] on button "When you want a member to be accessible only within the same class" at bounding box center [613, 707] width 629 height 44
click at [901, 821] on div "Next" at bounding box center [905, 824] width 27 height 18
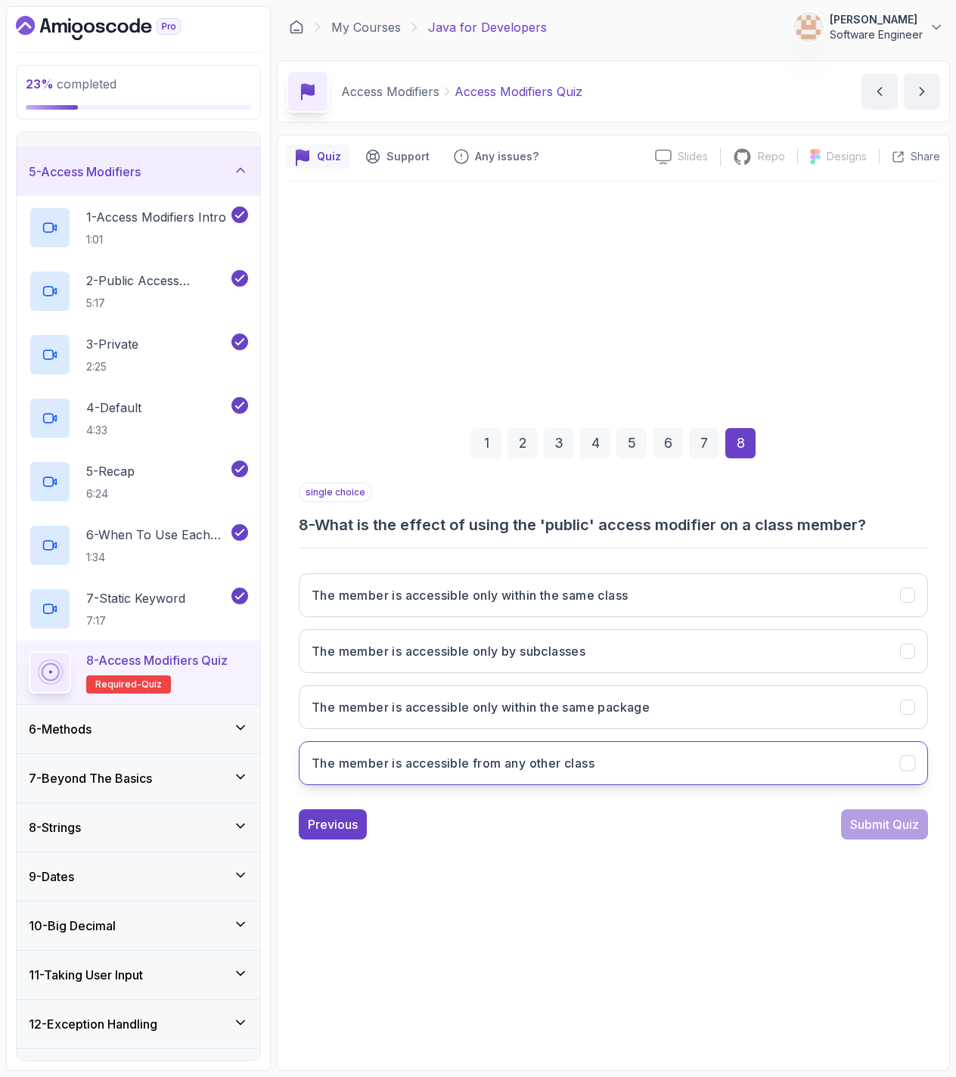
drag, startPoint x: 696, startPoint y: 754, endPoint x: 703, endPoint y: 768, distance: 15.9
click at [697, 754] on button "The member is accessible from any other class" at bounding box center [613, 763] width 629 height 44
click at [874, 826] on div "Submit Quiz" at bounding box center [884, 824] width 69 height 18
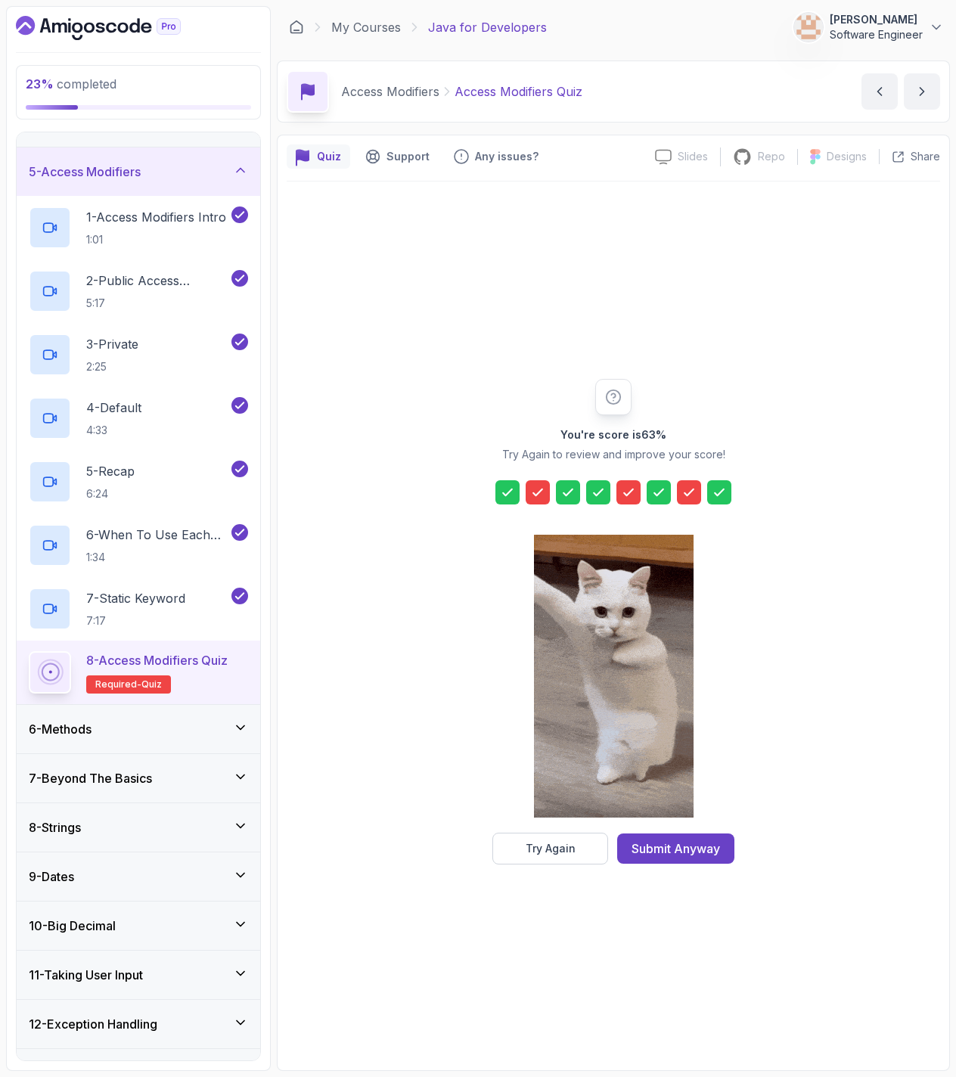
click at [536, 489] on icon at bounding box center [537, 492] width 15 height 15
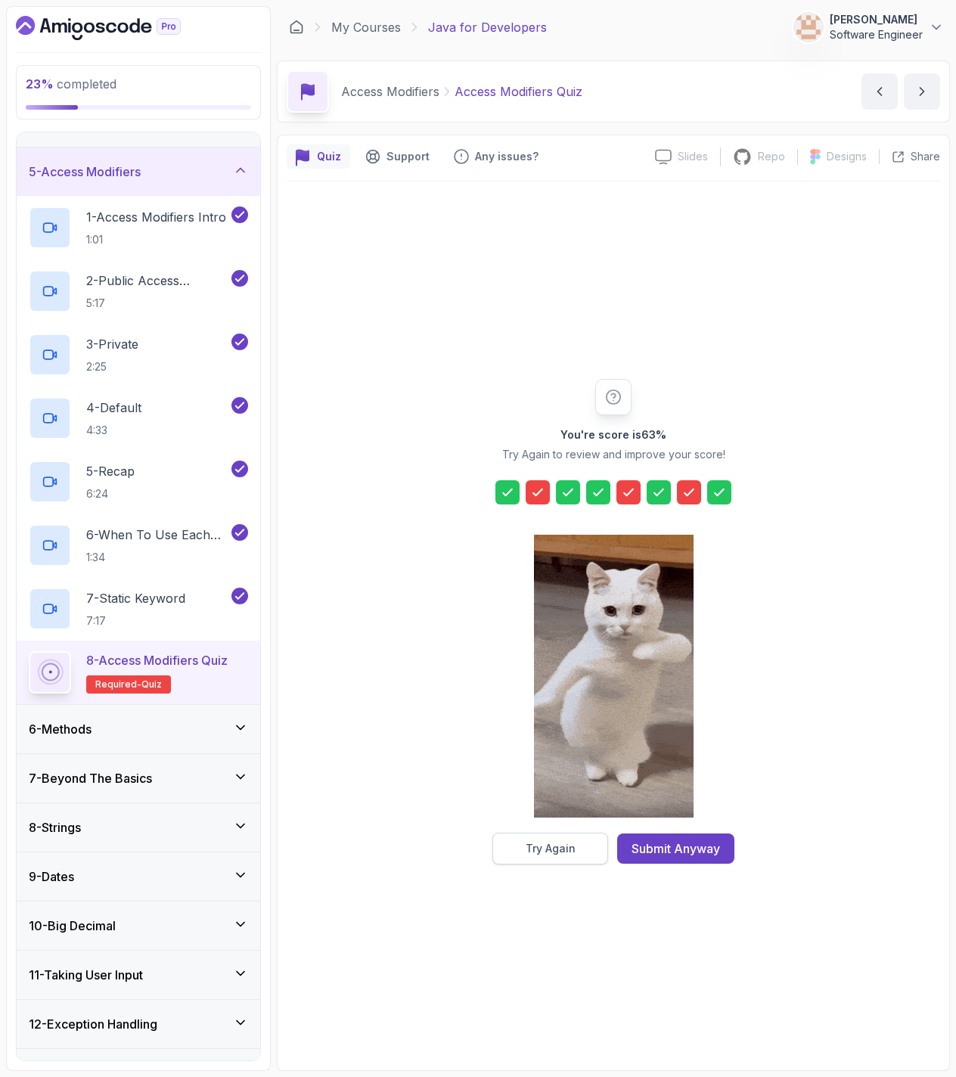
click at [572, 855] on div "Try Again" at bounding box center [551, 848] width 50 height 15
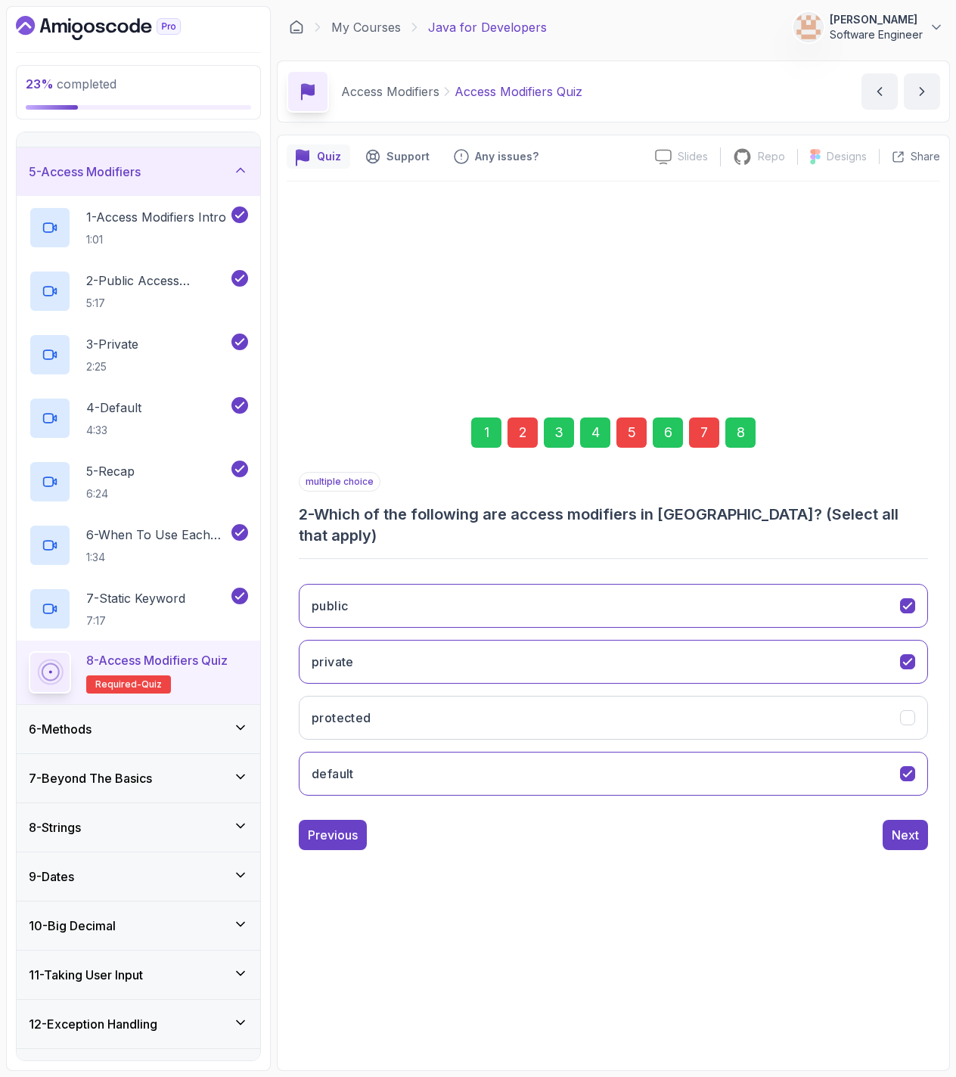
click at [521, 439] on div "2" at bounding box center [522, 432] width 30 height 30
click at [433, 709] on button "protected" at bounding box center [613, 718] width 629 height 44
click at [894, 827] on div "Next" at bounding box center [905, 835] width 27 height 18
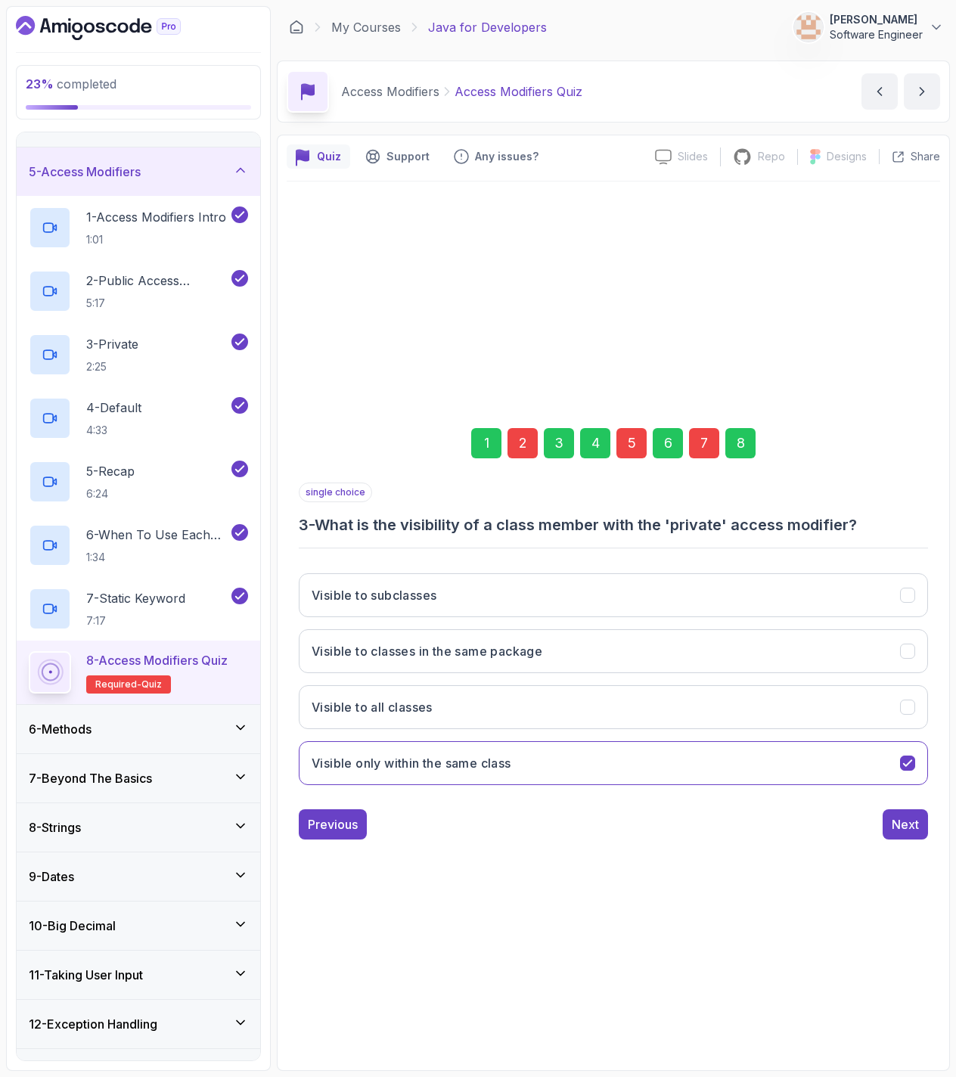
click at [745, 444] on div "8" at bounding box center [740, 443] width 30 height 30
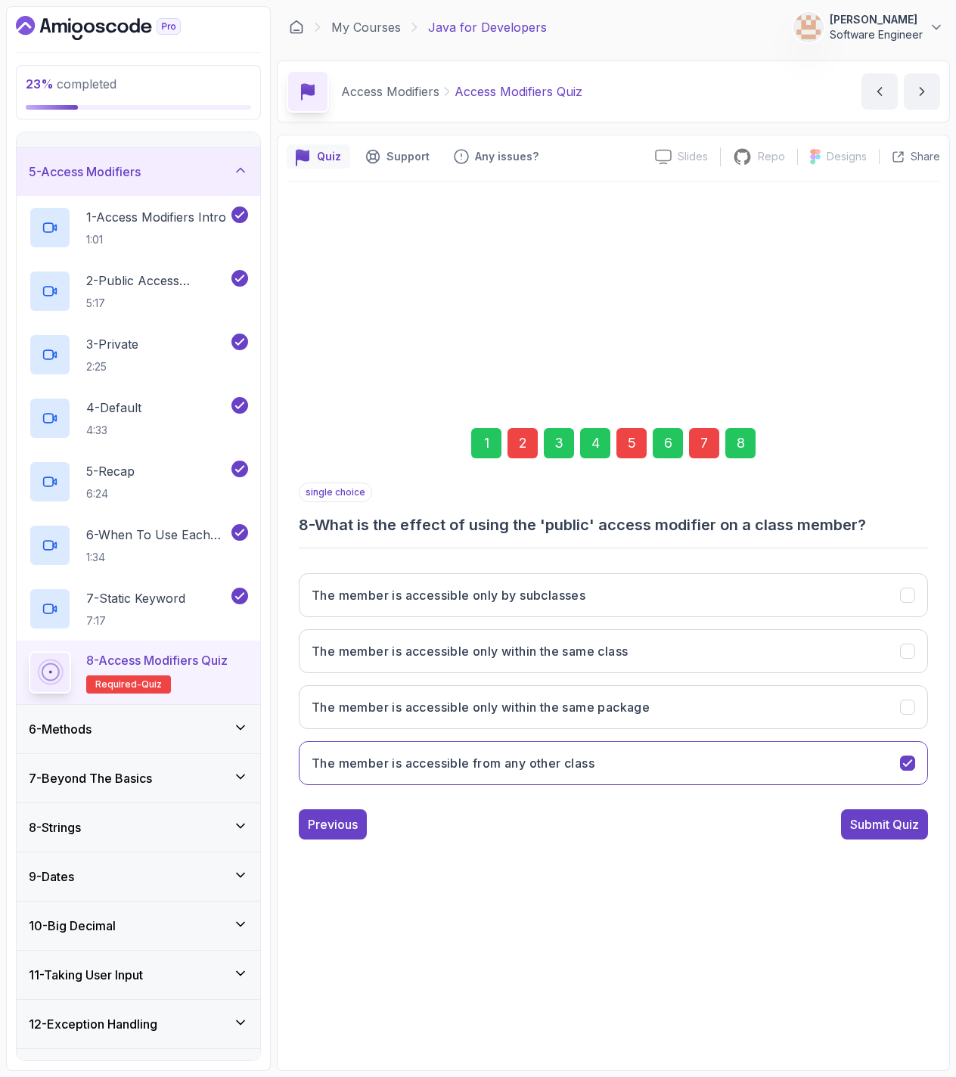
click at [862, 814] on button "Submit Quiz" at bounding box center [884, 824] width 87 height 30
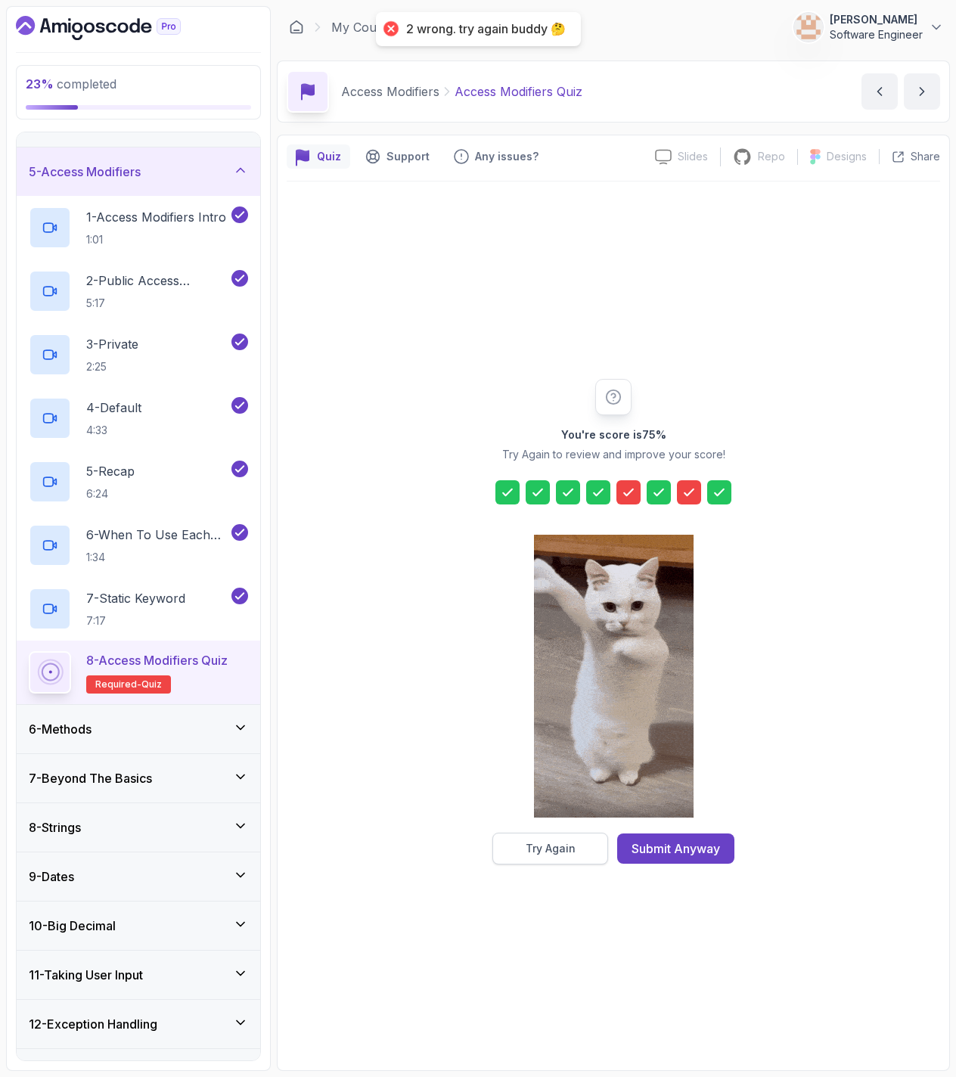
click at [569, 839] on button "Try Again" at bounding box center [550, 849] width 116 height 32
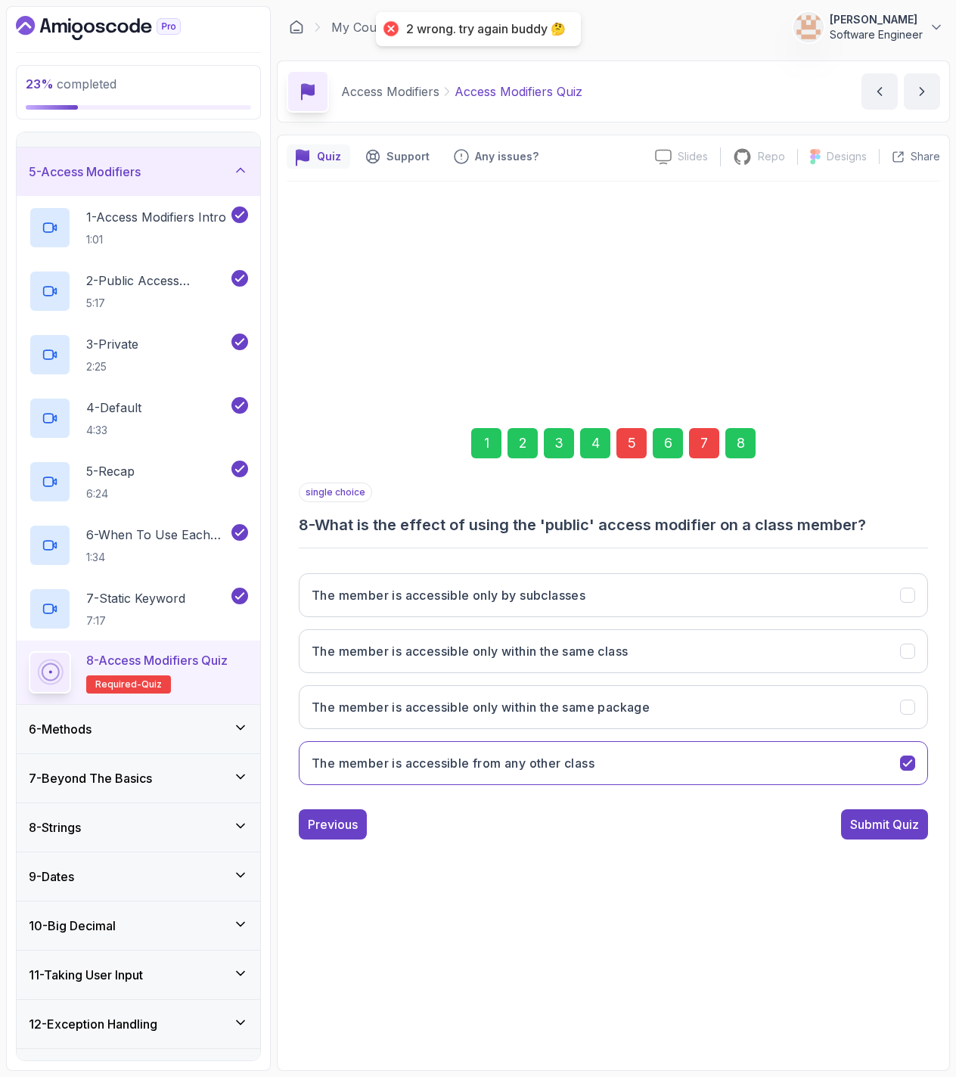
click at [633, 438] on div "5" at bounding box center [631, 443] width 30 height 30
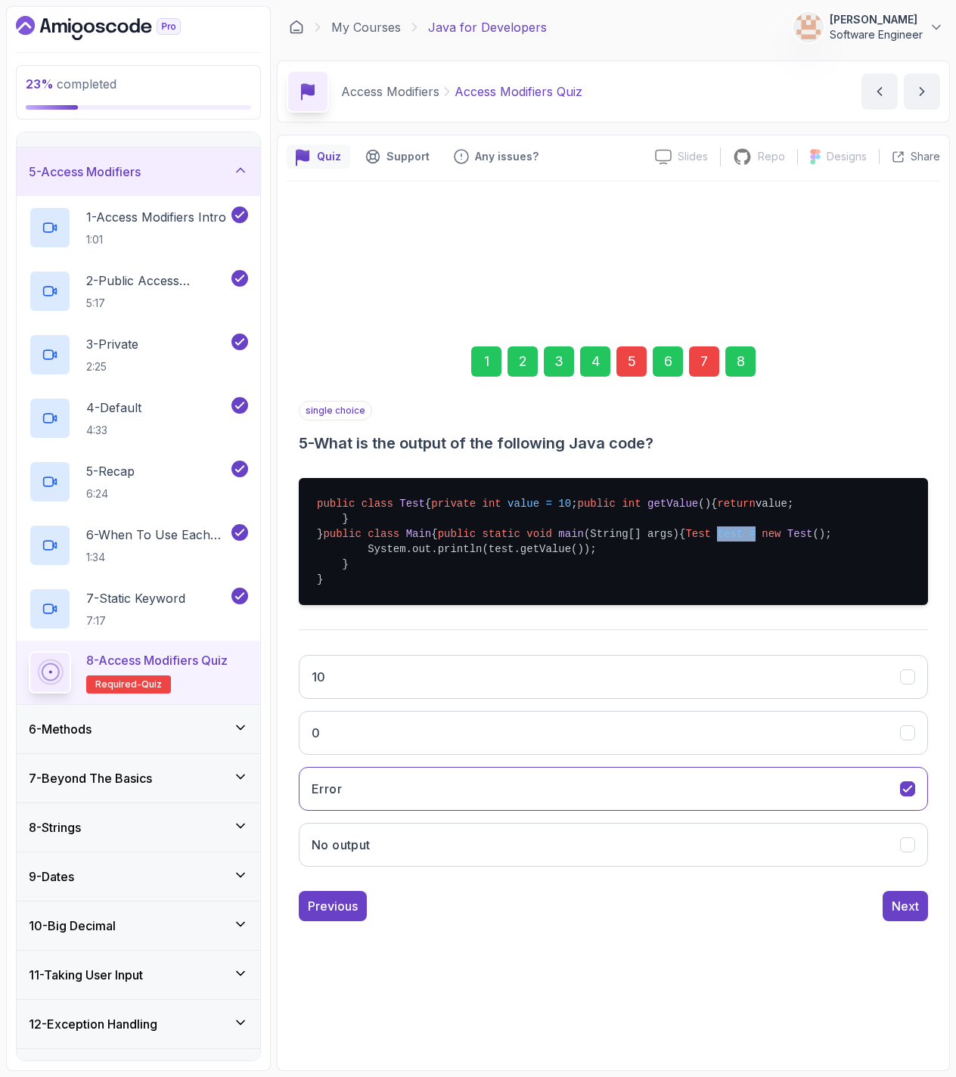
drag, startPoint x: 400, startPoint y: 578, endPoint x: 436, endPoint y: 585, distance: 36.9
click at [436, 585] on pre "public class Test { private int value = 10 ; public int getValue () { return va…" at bounding box center [613, 541] width 629 height 127
click at [749, 540] on span "=" at bounding box center [752, 534] width 6 height 12
drag, startPoint x: 440, startPoint y: 577, endPoint x: 481, endPoint y: 571, distance: 41.3
click at [481, 571] on pre "public class Test { private int value = 10 ; public int getValue () { return va…" at bounding box center [613, 541] width 629 height 127
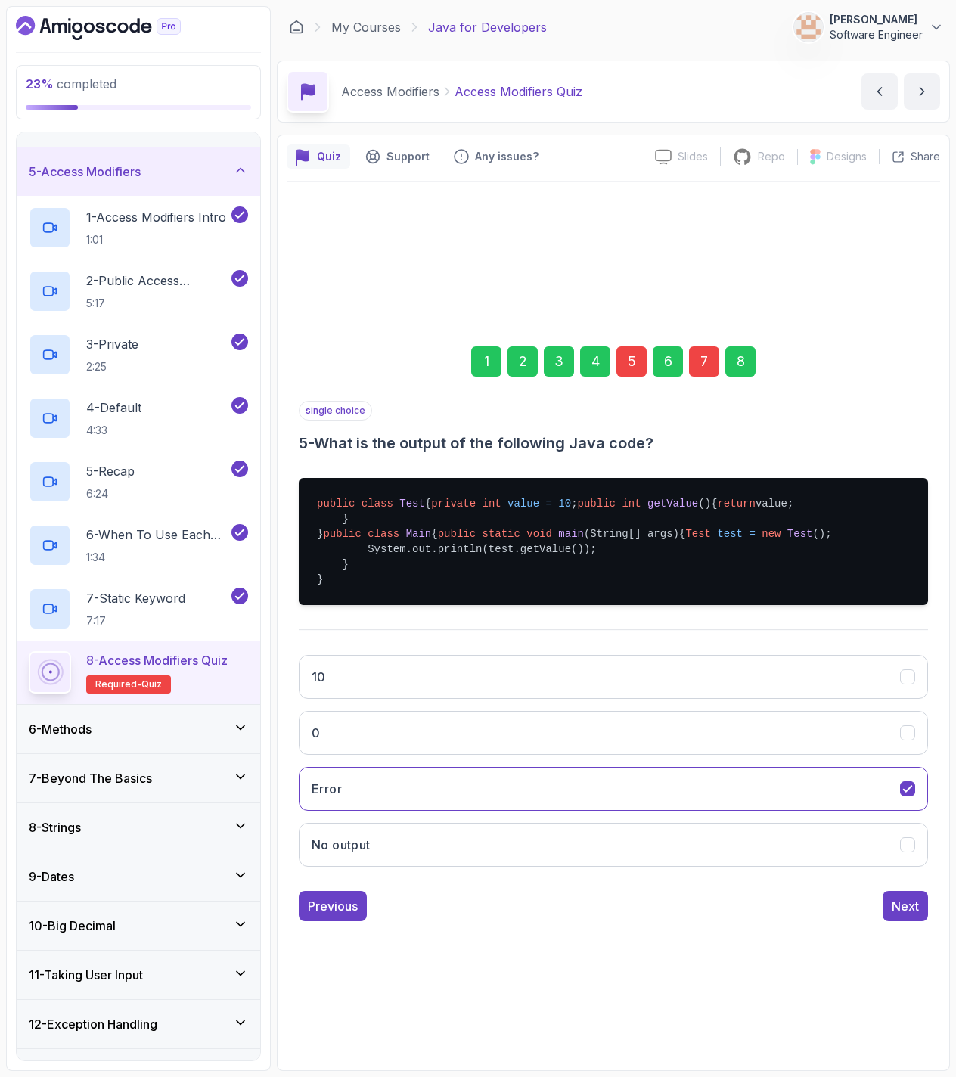
click at [550, 584] on pre "public class Test { private int value = 10 ; public int getValue () { return va…" at bounding box center [613, 541] width 629 height 127
drag, startPoint x: 517, startPoint y: 470, endPoint x: 476, endPoint y: 465, distance: 41.9
click at [476, 478] on pre "public class Test { private int value = 10 ; public int getValue () { return va…" at bounding box center [613, 541] width 629 height 127
click at [498, 489] on pre "public class Test { private int value = 10 ; public int getValue () { return va…" at bounding box center [613, 541] width 629 height 127
click at [380, 699] on button "10" at bounding box center [613, 677] width 629 height 44
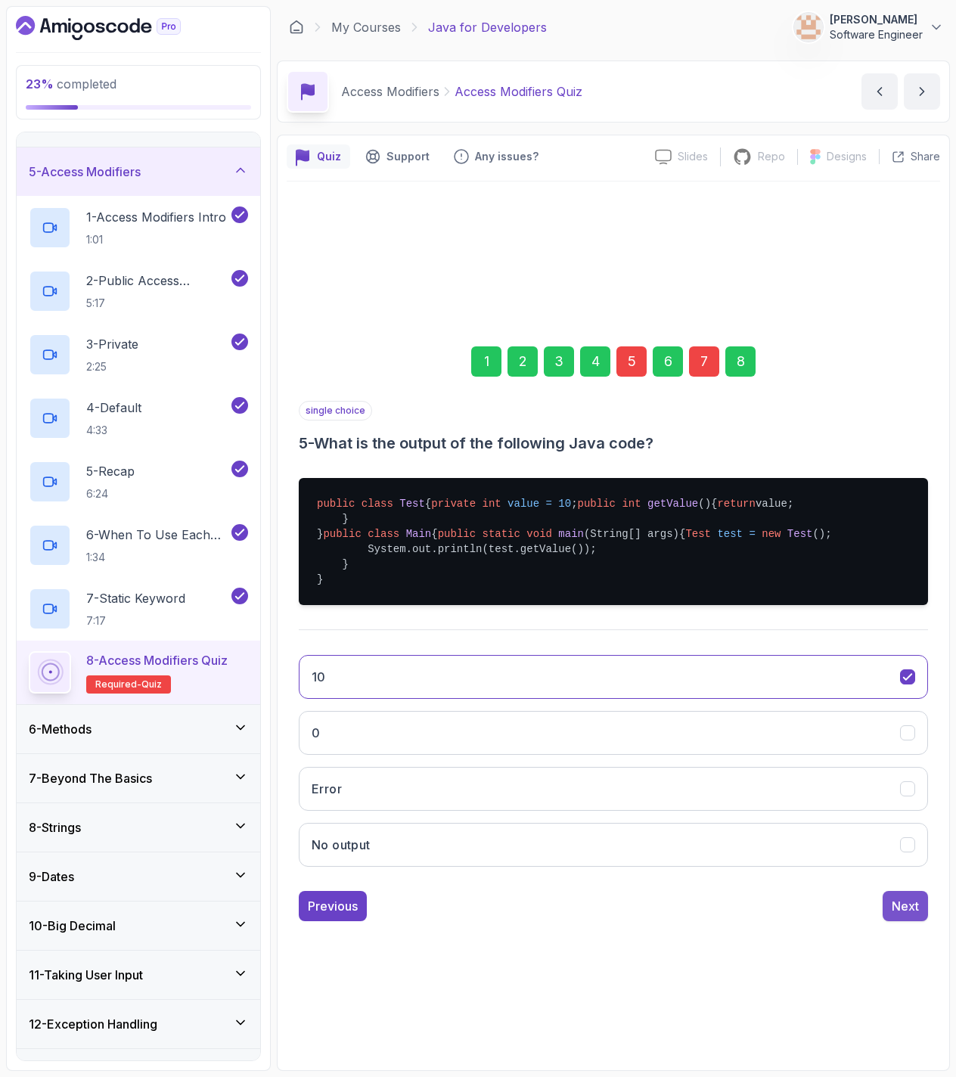
click at [915, 915] on div "Next" at bounding box center [905, 906] width 27 height 18
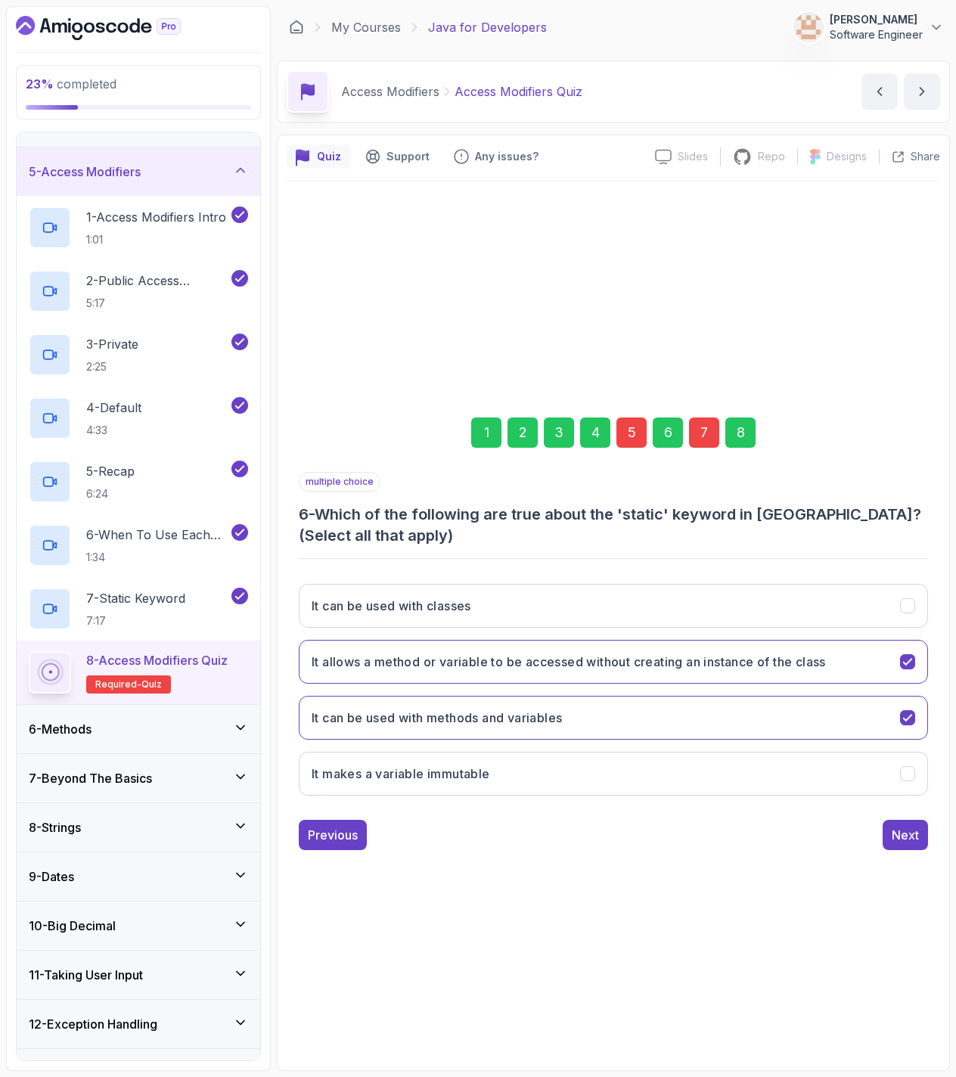
click at [746, 423] on div "8" at bounding box center [740, 432] width 30 height 30
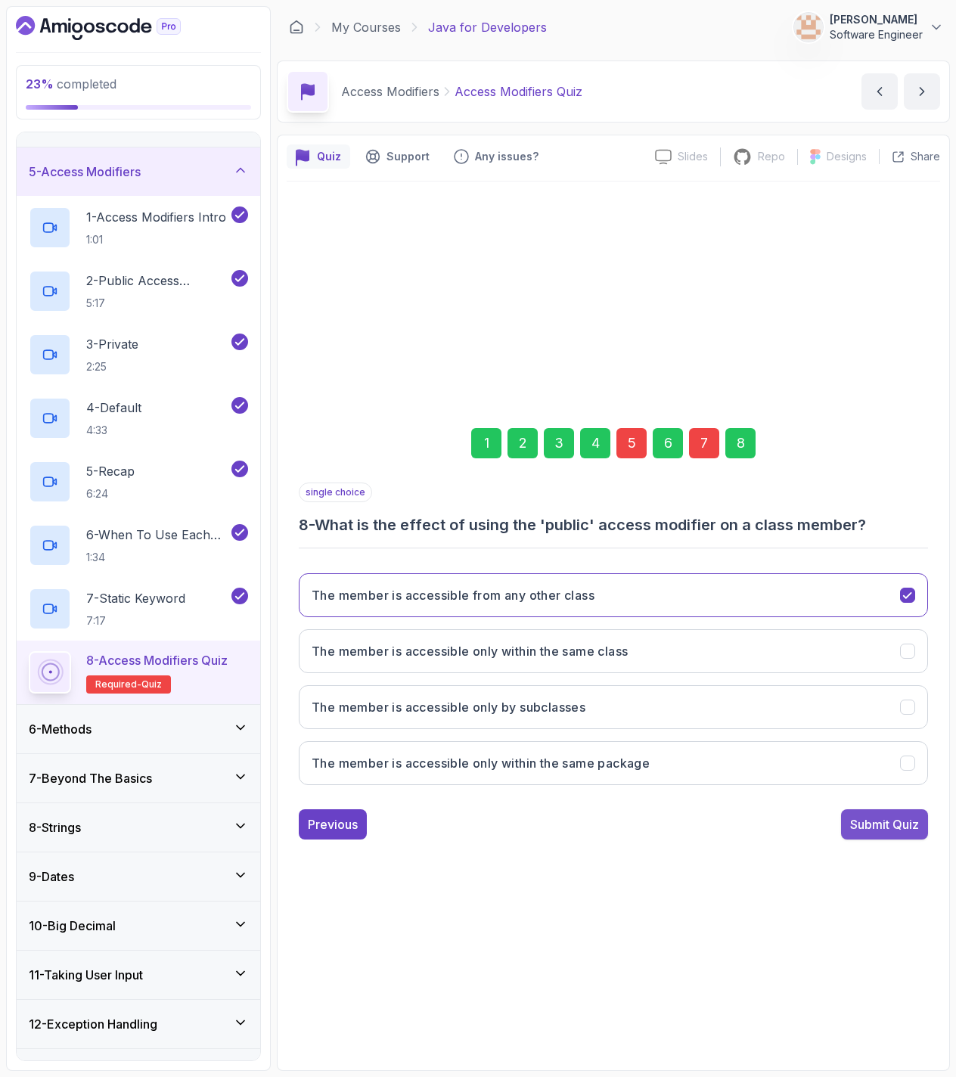
click at [896, 830] on div "Submit Quiz" at bounding box center [884, 824] width 69 height 18
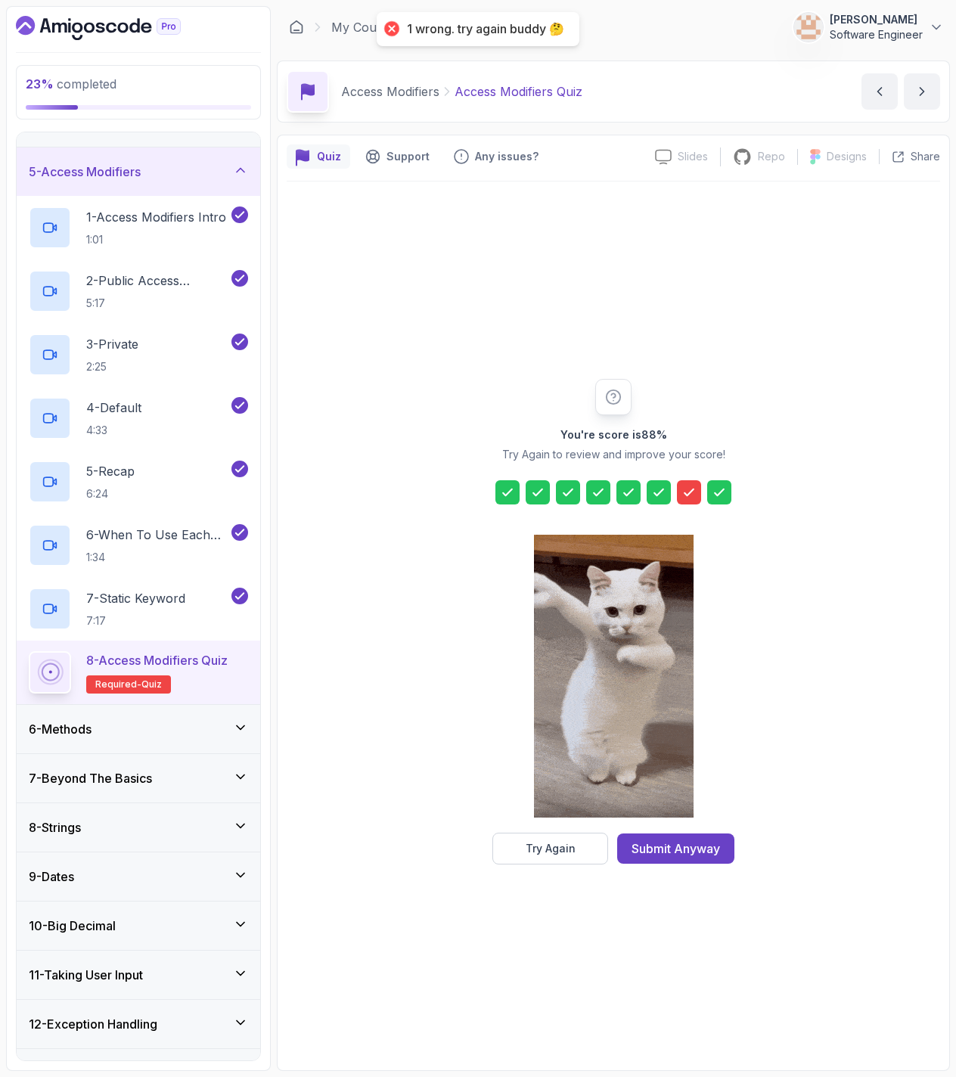
click at [690, 495] on icon at bounding box center [688, 492] width 15 height 15
click at [546, 836] on button "Try Again" at bounding box center [550, 849] width 116 height 32
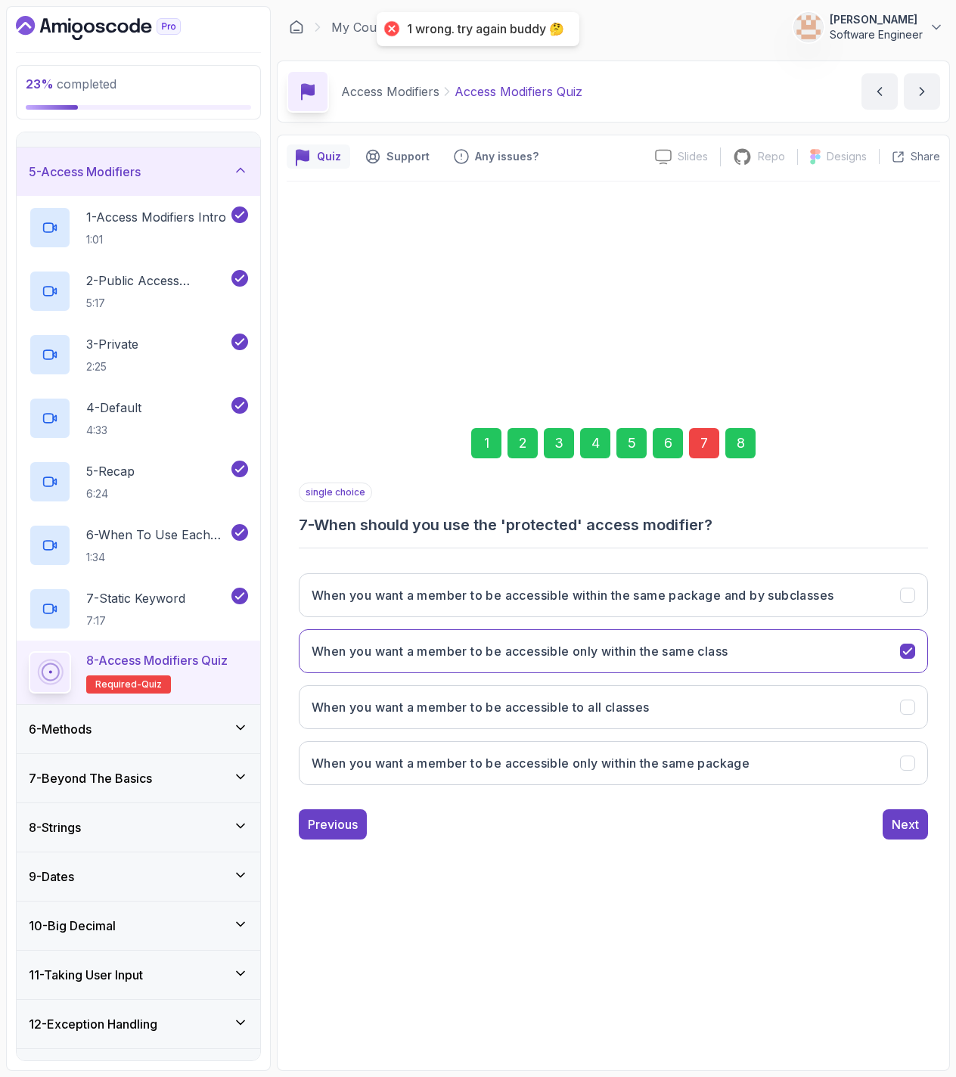
click at [711, 431] on div "7" at bounding box center [704, 443] width 30 height 30
click at [432, 598] on h3 "When you want a member to be accessible within the same package and by subclass…" at bounding box center [573, 595] width 522 height 18
click at [799, 762] on button "When you want a member to be accessible only within the same package" at bounding box center [613, 763] width 629 height 44
click at [907, 818] on div "Next" at bounding box center [905, 824] width 27 height 18
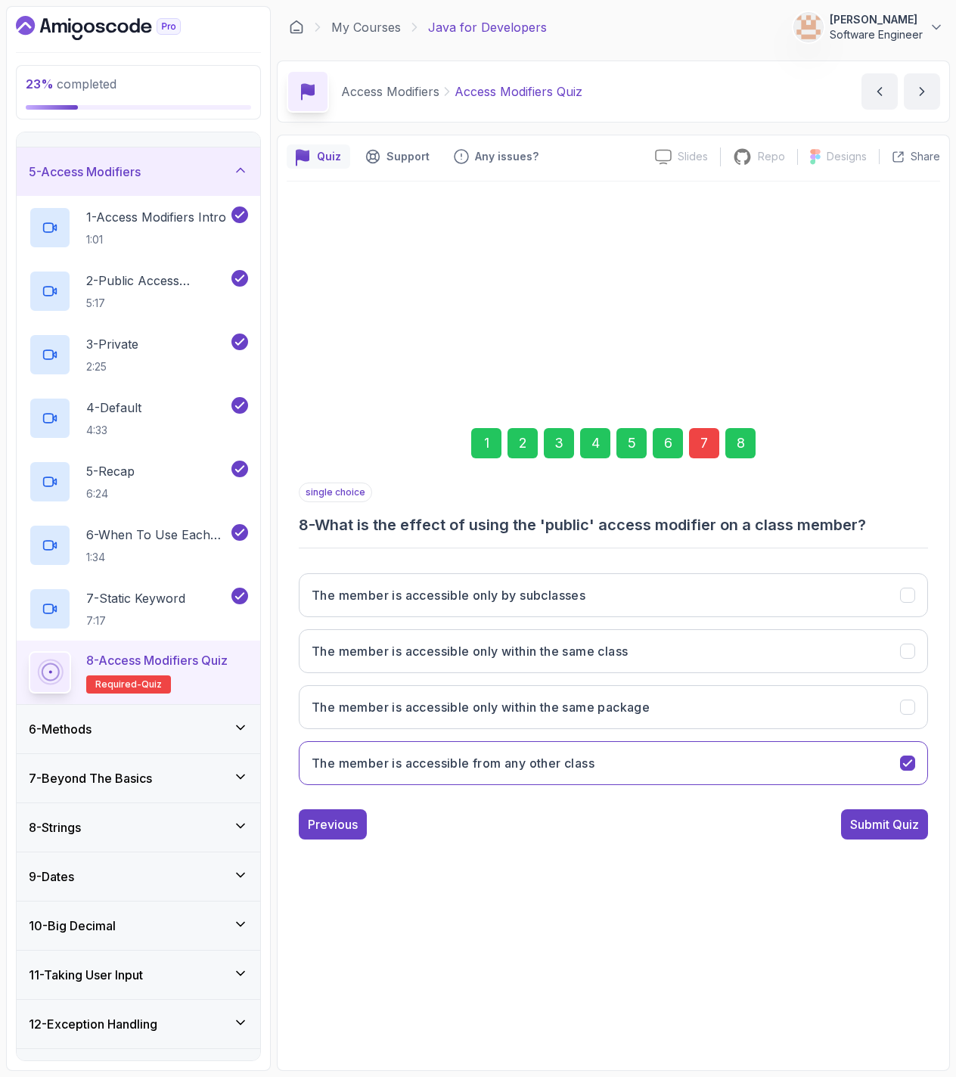
click at [913, 824] on div "Submit Quiz" at bounding box center [884, 824] width 69 height 18
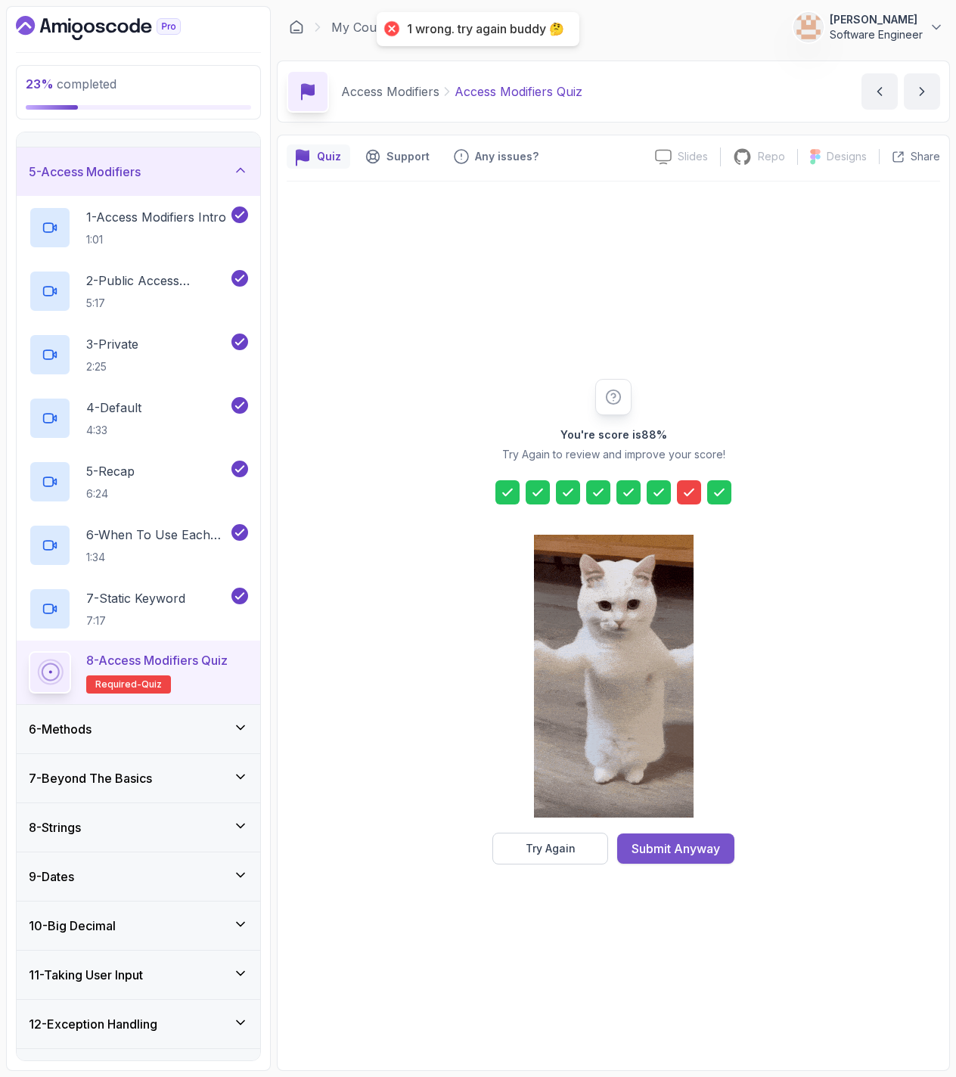
click at [658, 852] on div "Submit Anyway" at bounding box center [675, 848] width 88 height 18
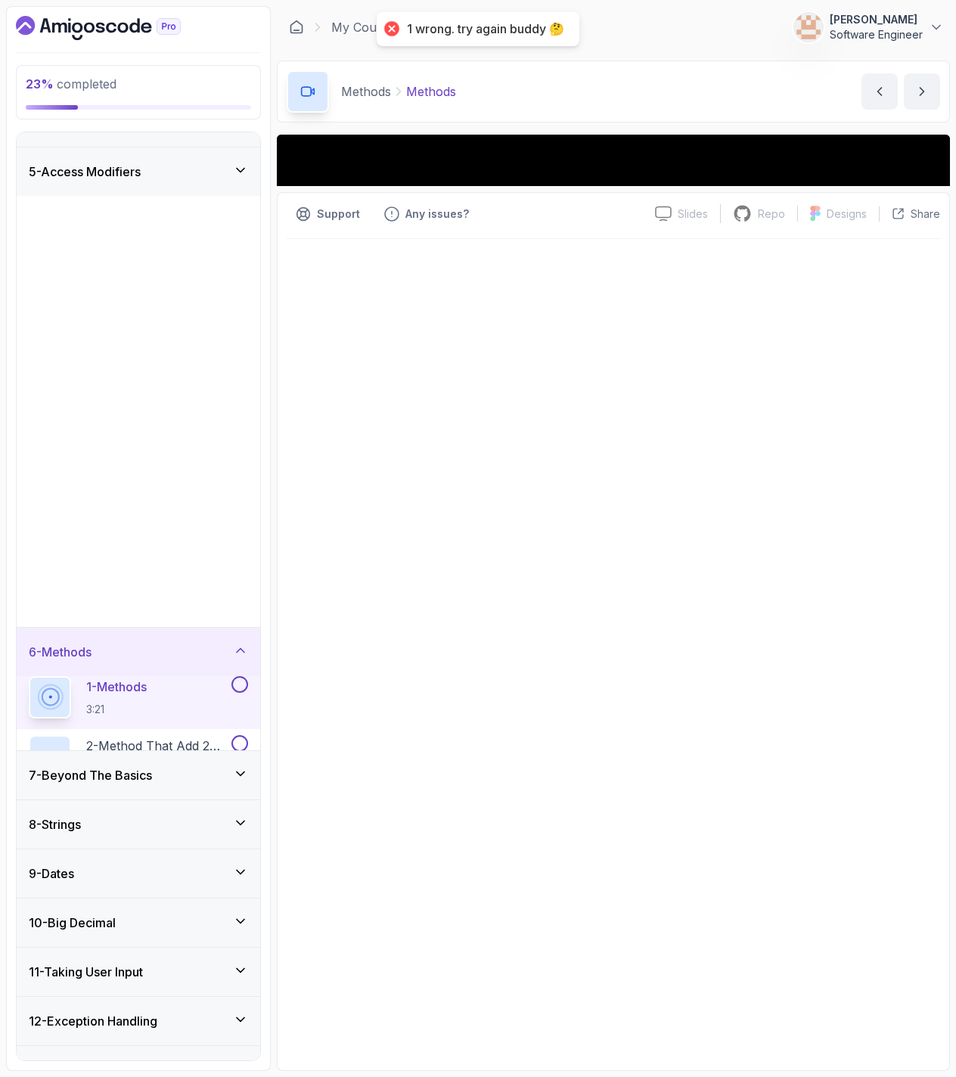
scroll to position [5, 0]
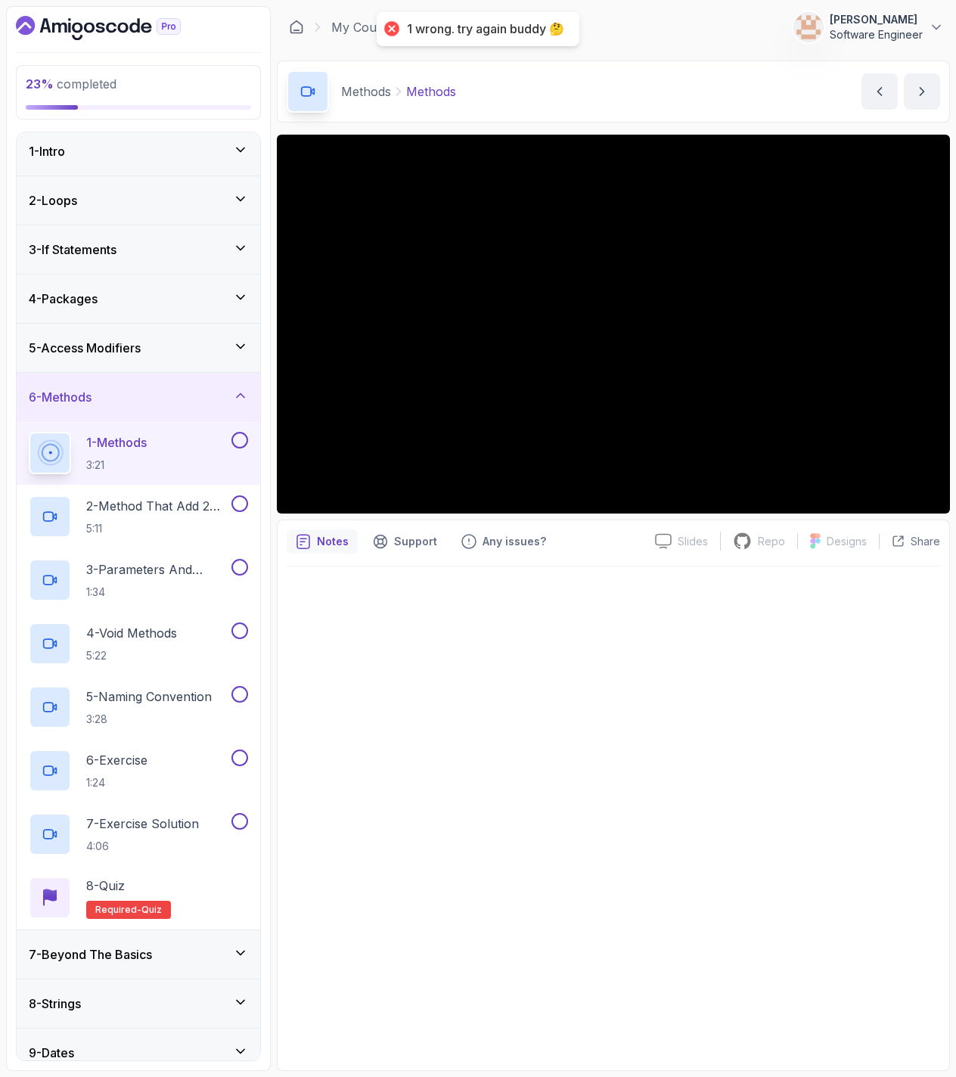
click at [183, 389] on div "6 - Methods" at bounding box center [138, 397] width 219 height 18
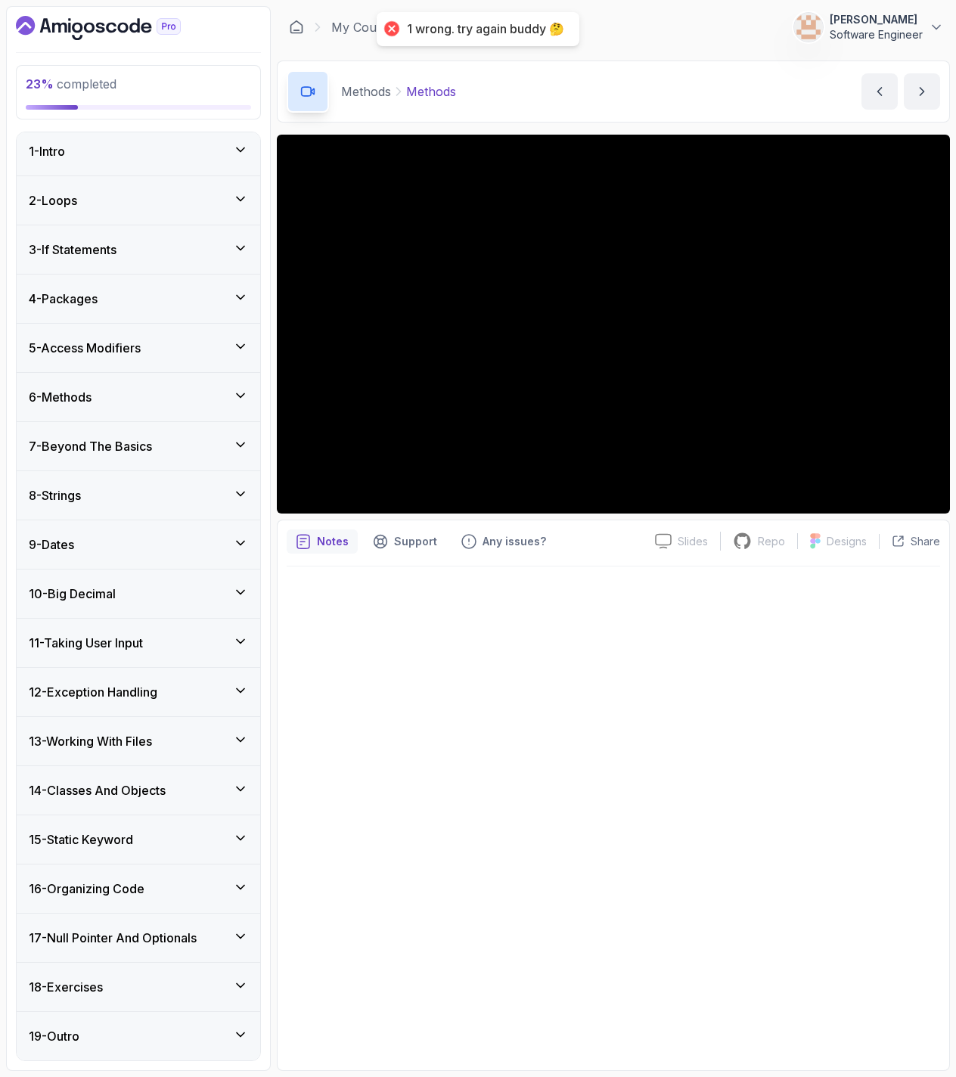
click at [176, 361] on div "5 - Access Modifiers" at bounding box center [139, 348] width 244 height 48
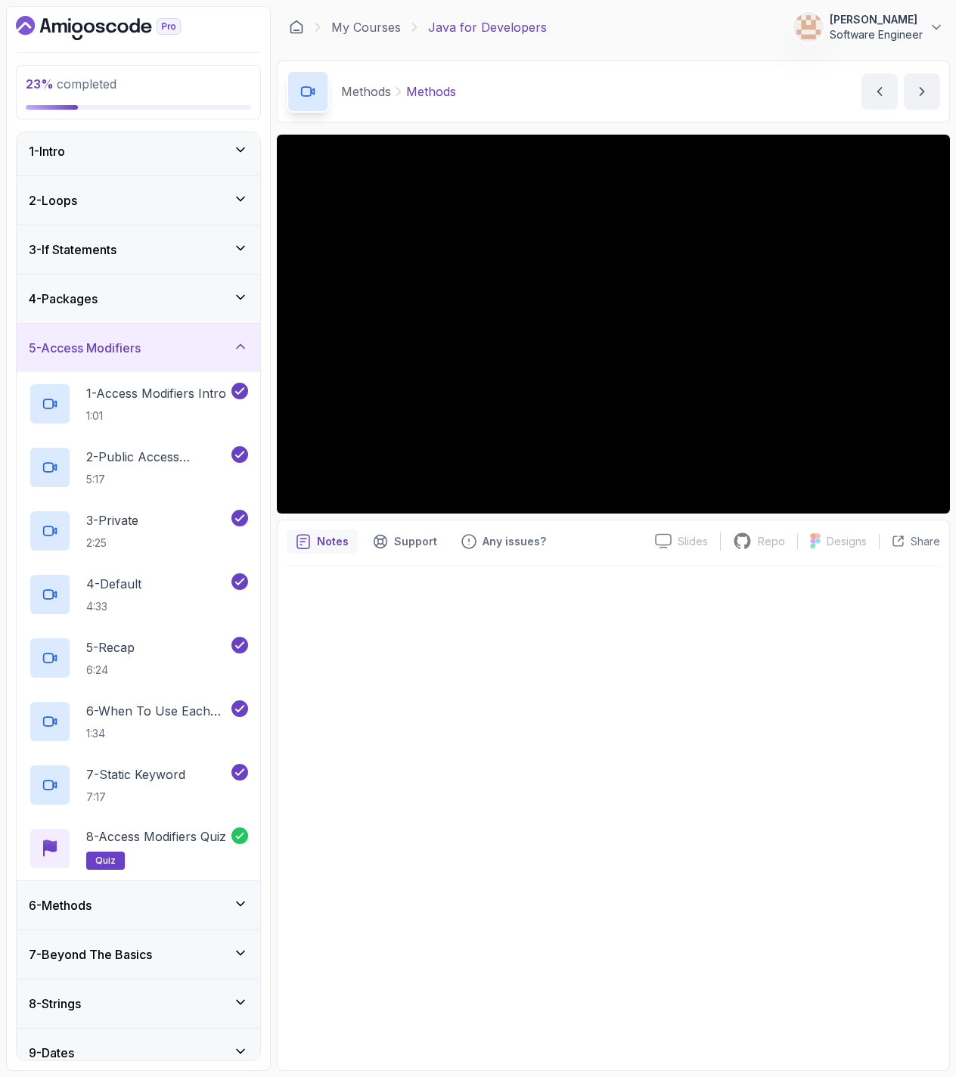
click at [176, 361] on div "5 - Access Modifiers" at bounding box center [139, 348] width 244 height 48
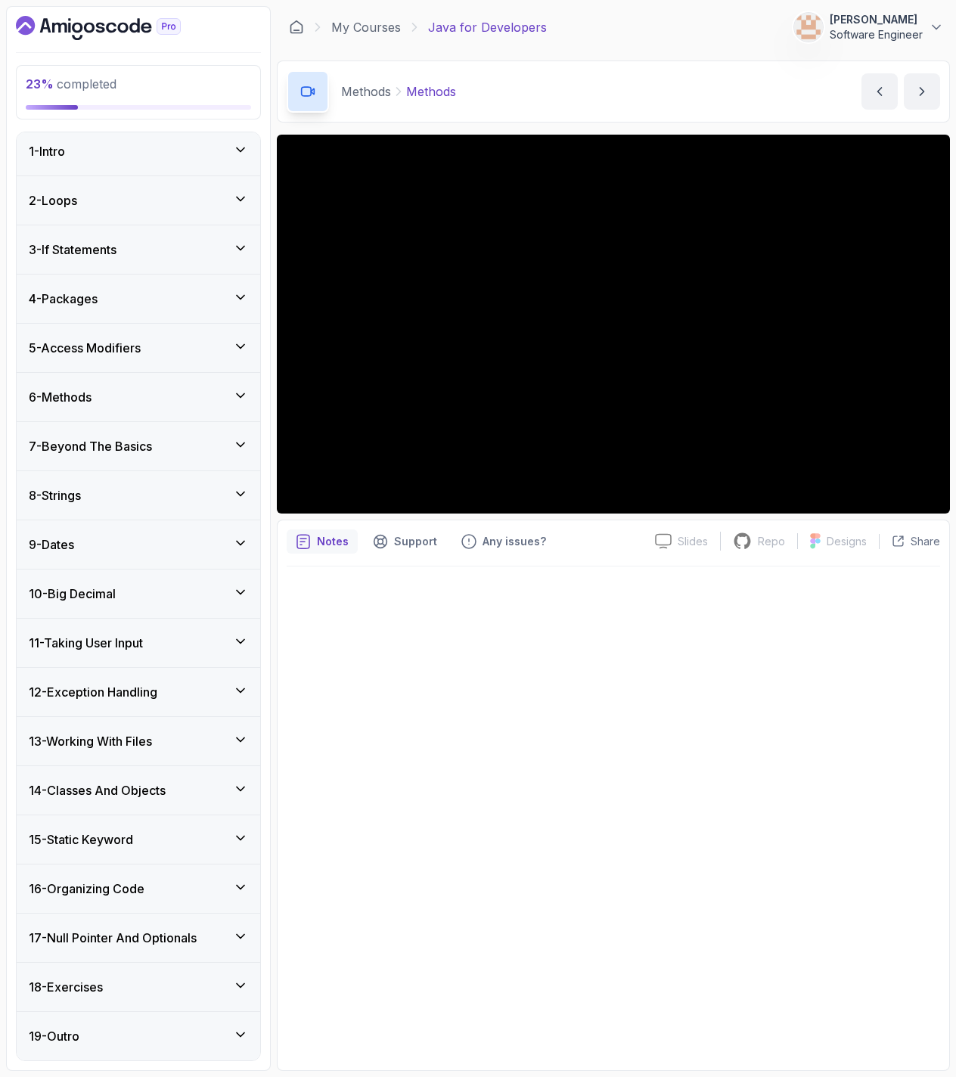
click at [169, 389] on div "6 - Methods" at bounding box center [138, 397] width 219 height 18
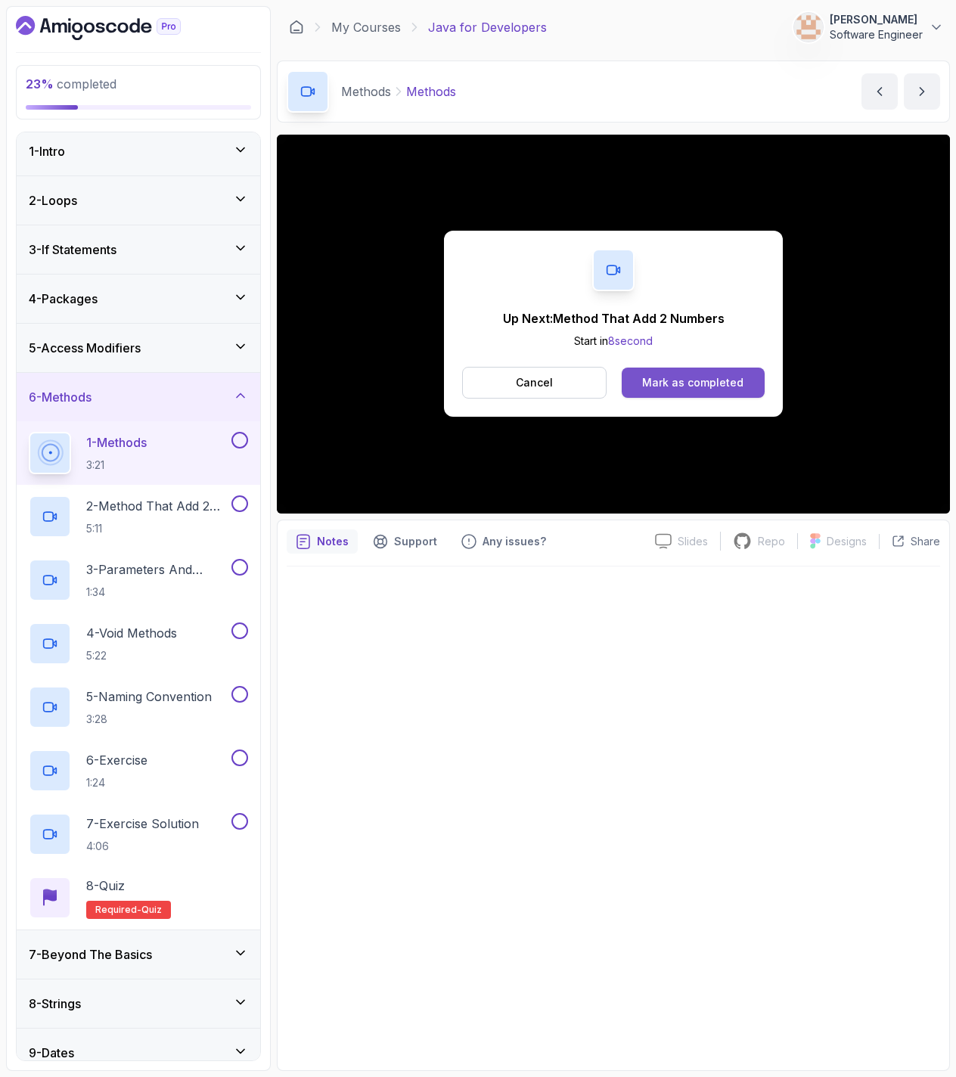
click at [727, 389] on div "Mark as completed" at bounding box center [692, 382] width 101 height 15
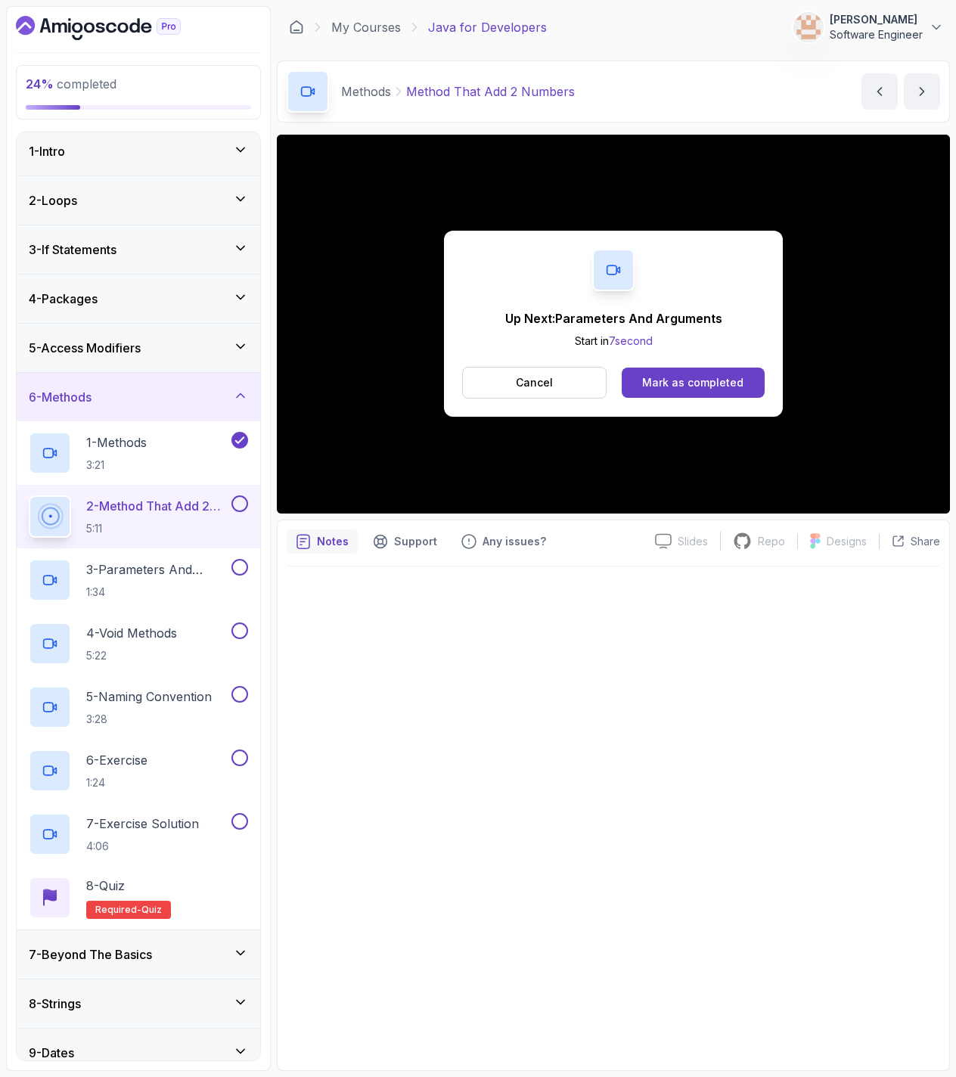
drag, startPoint x: 653, startPoint y: 381, endPoint x: 731, endPoint y: 361, distance: 81.3
click at [713, 372] on button "Mark as completed" at bounding box center [693, 383] width 143 height 30
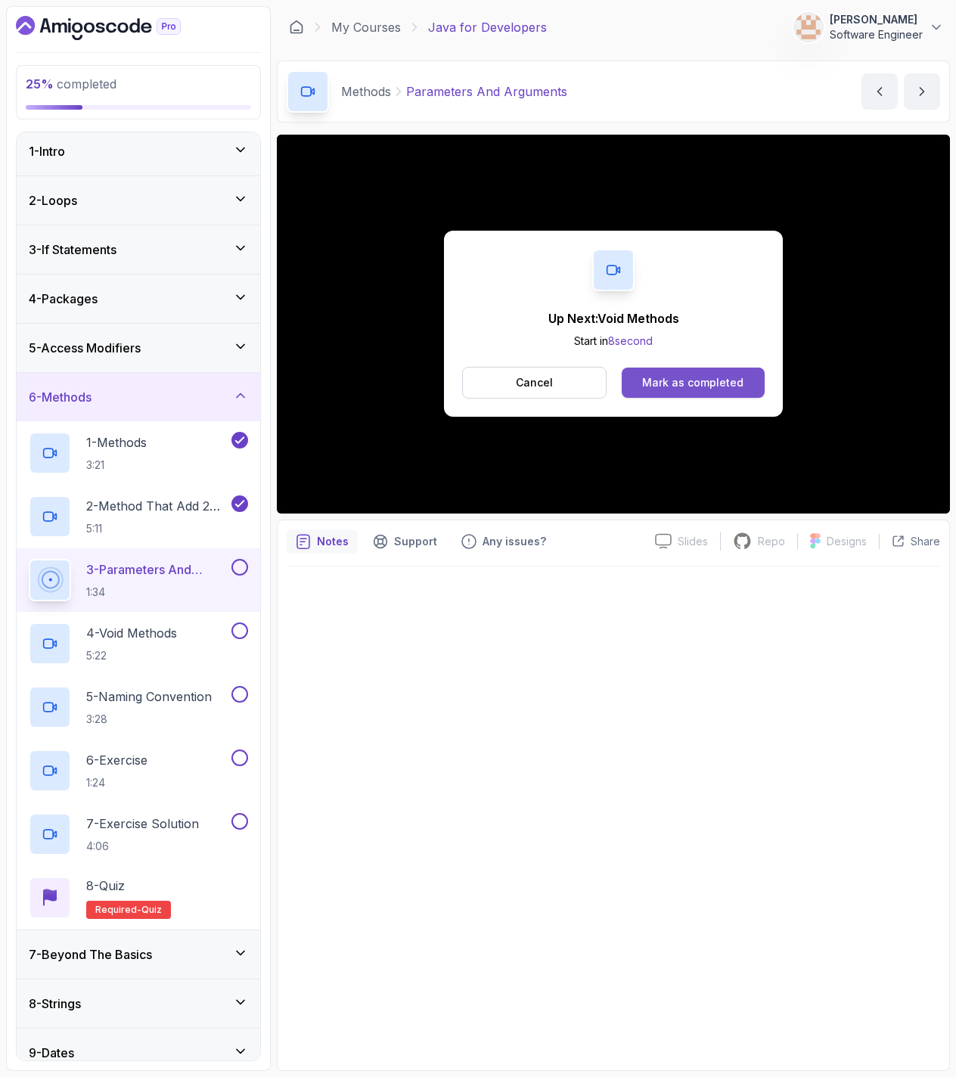
click at [646, 383] on button "Mark as completed" at bounding box center [693, 383] width 143 height 30
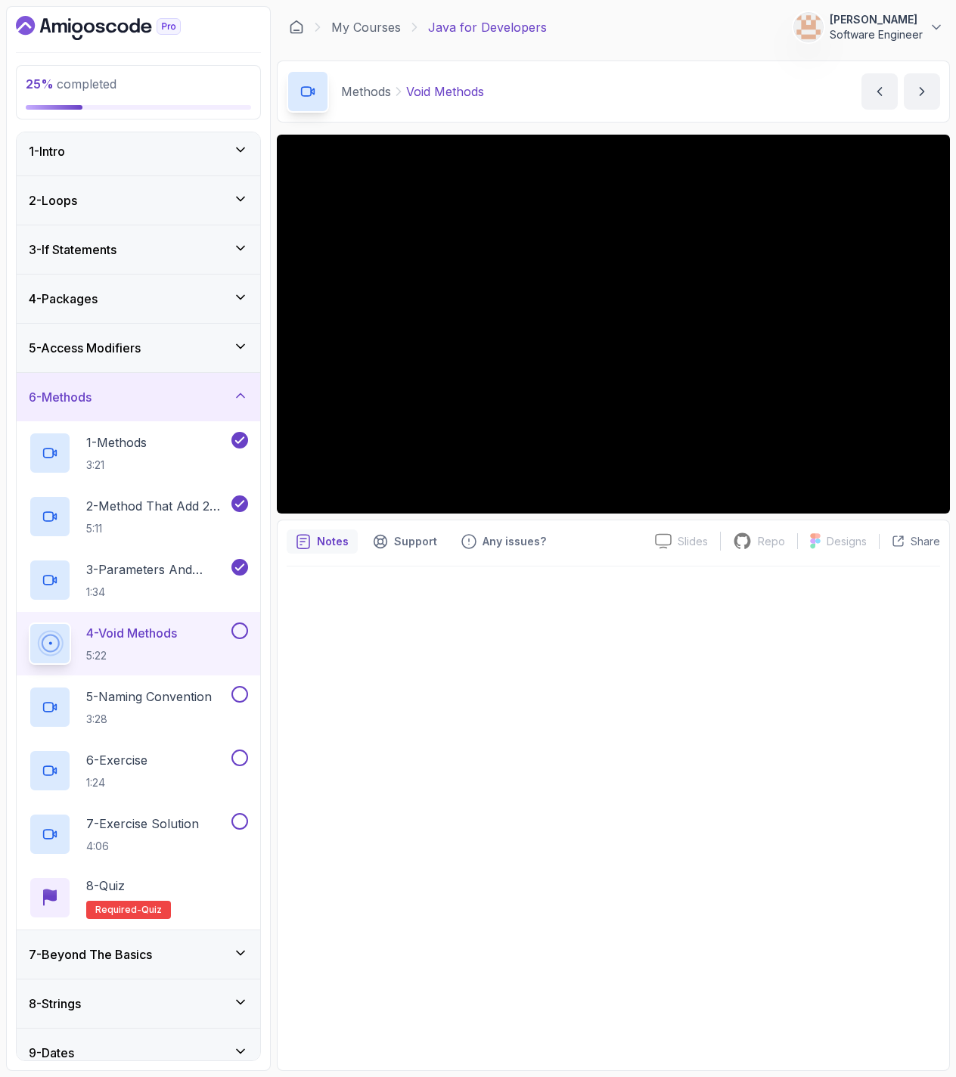
click at [239, 628] on button at bounding box center [239, 630] width 17 height 17
click at [192, 697] on p "5 - Naming Convention" at bounding box center [149, 696] width 126 height 18
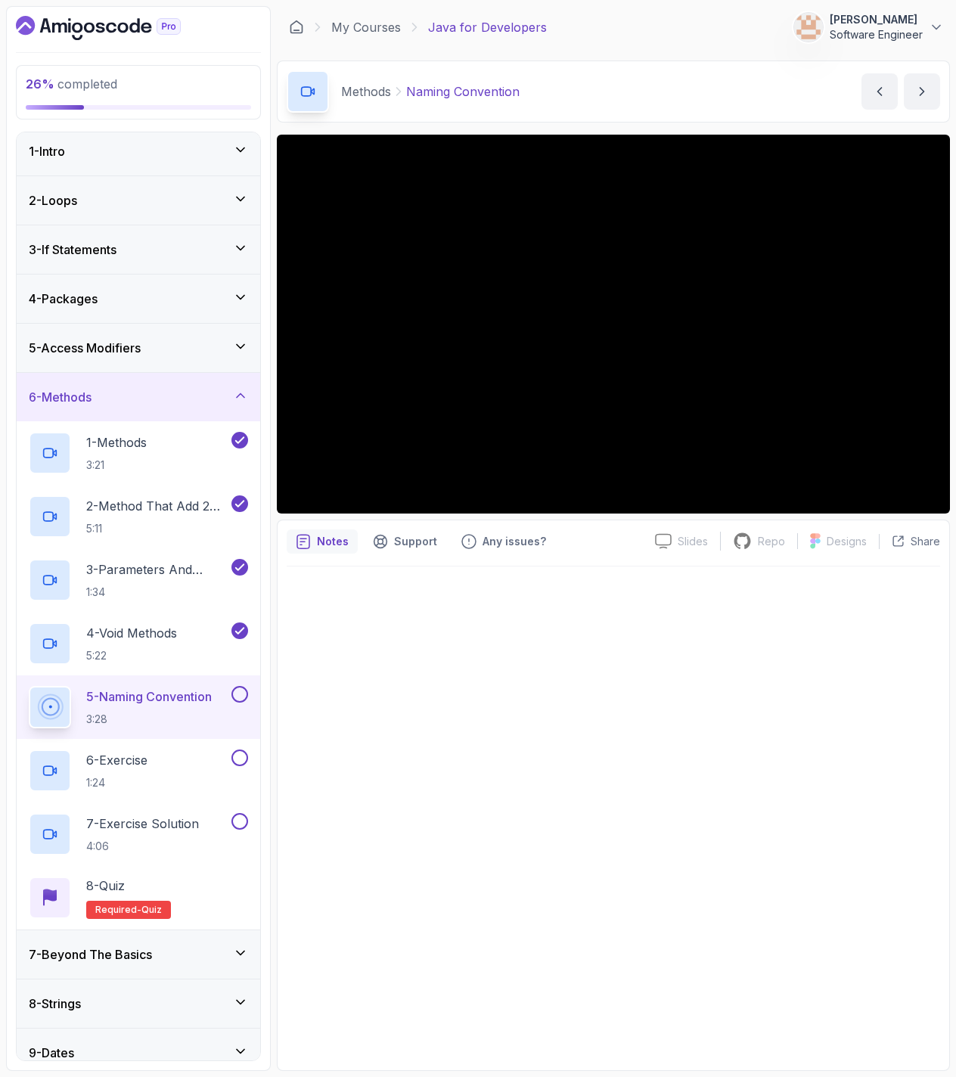
click at [245, 695] on button at bounding box center [239, 694] width 17 height 17
click at [191, 766] on div "6 - Exercise 1:24" at bounding box center [129, 770] width 200 height 42
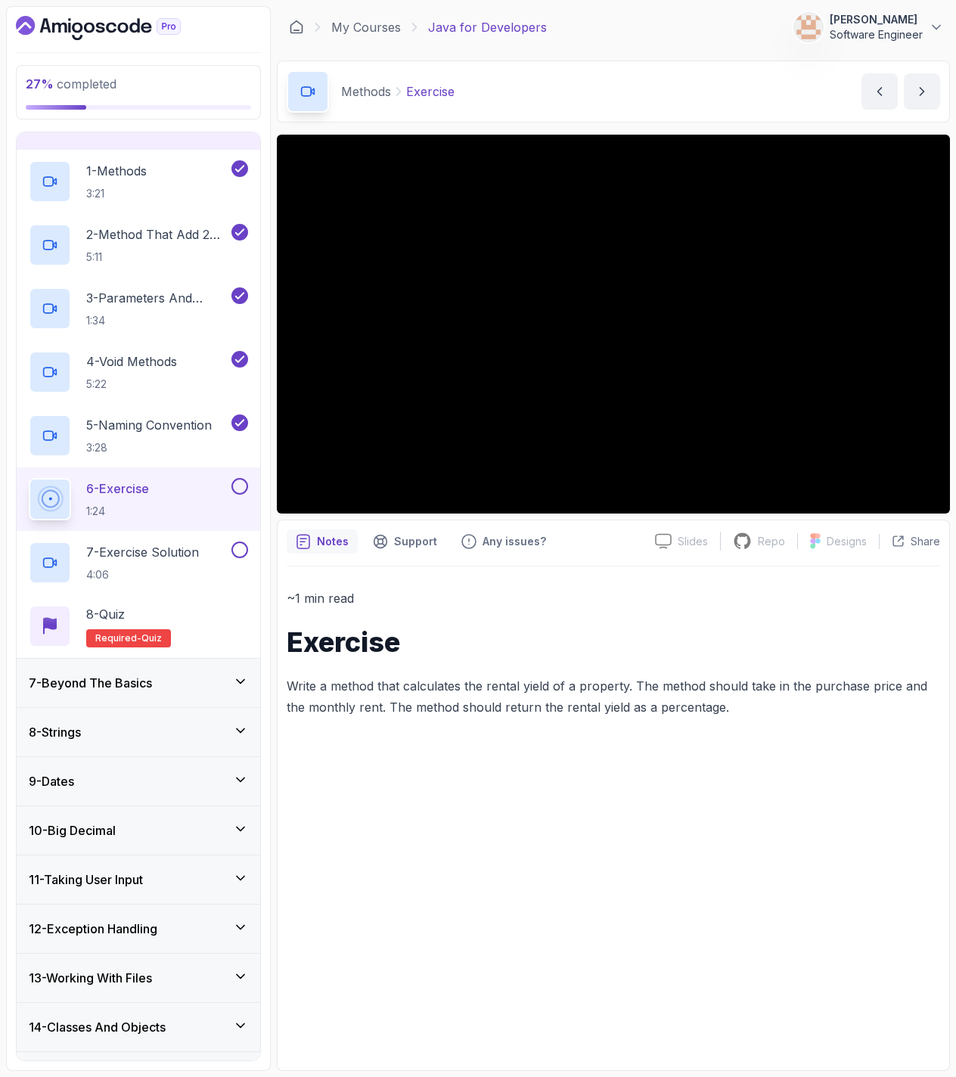
scroll to position [278, 0]
click at [193, 678] on div "7 - Beyond The Basics" at bounding box center [138, 682] width 219 height 18
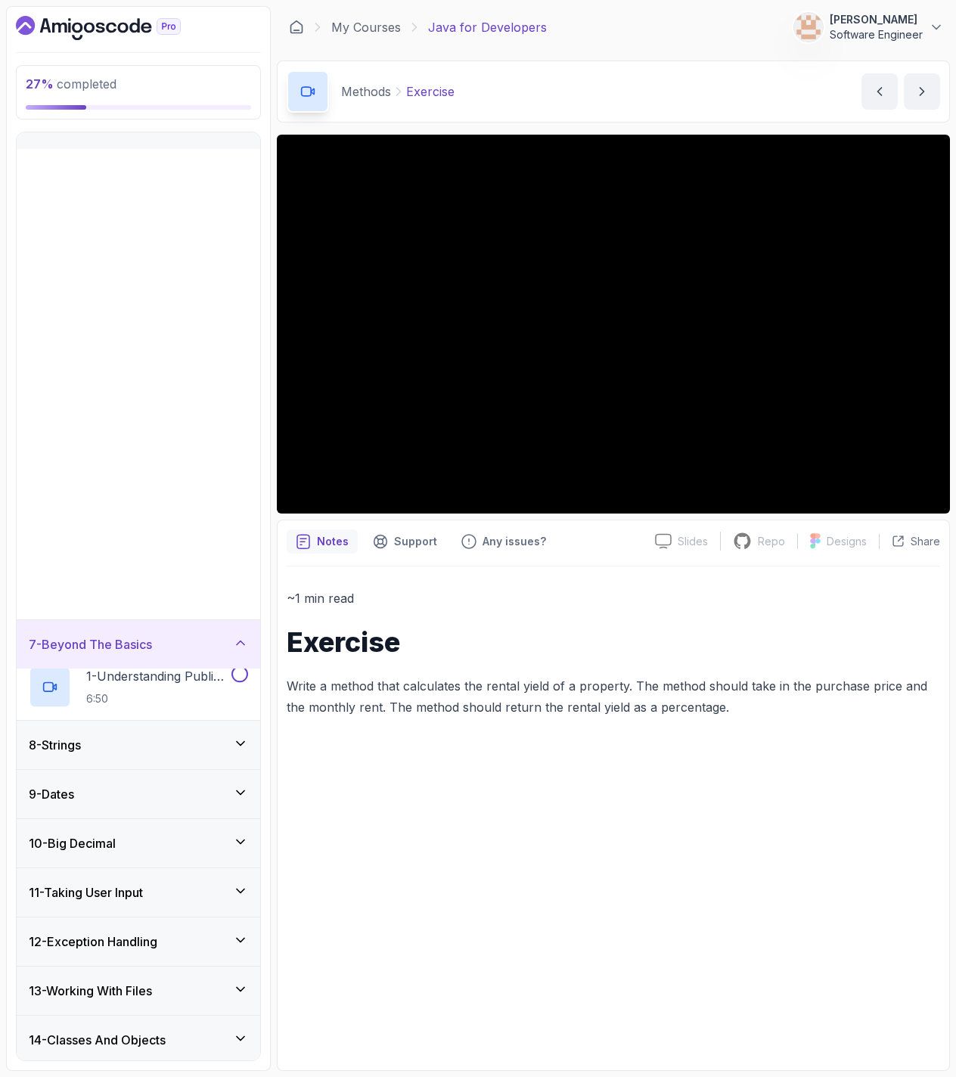
scroll to position [5, 0]
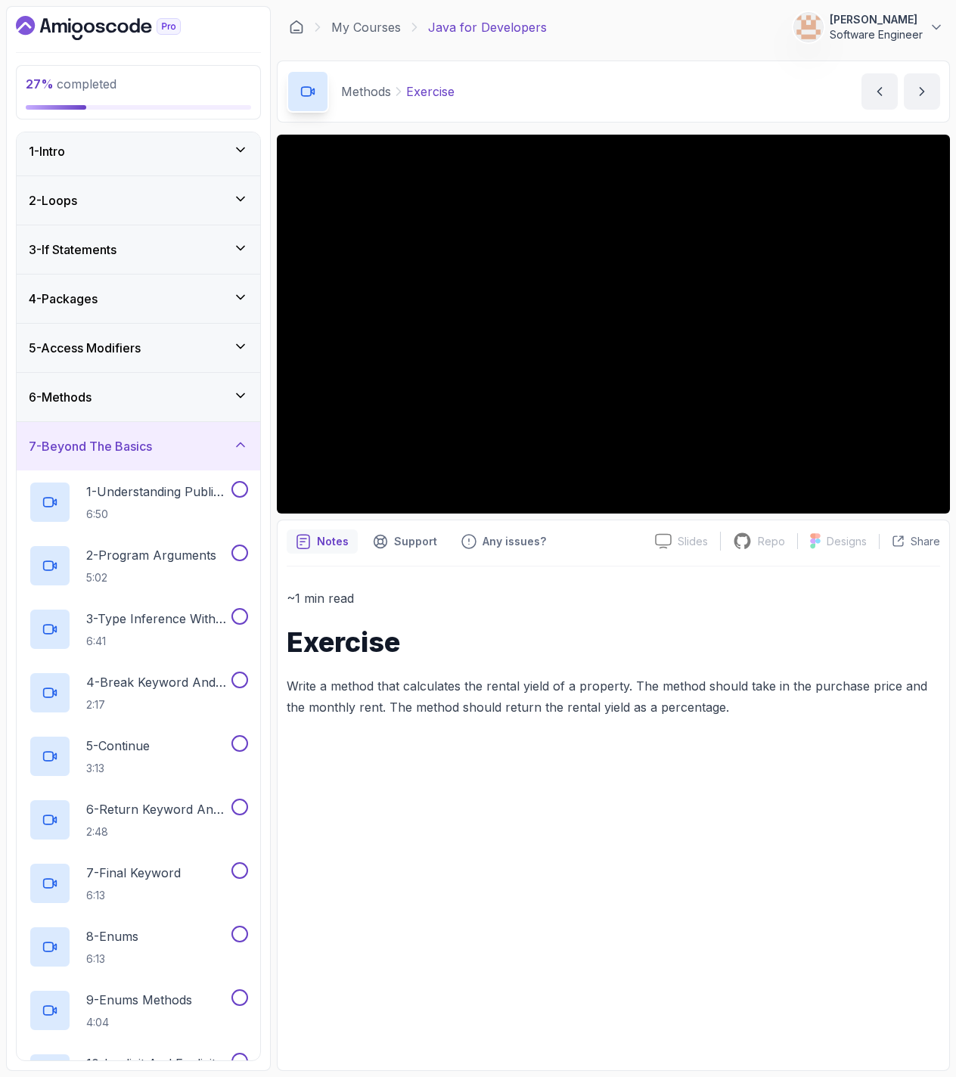
click at [212, 443] on div "7 - Beyond The Basics" at bounding box center [138, 446] width 219 height 18
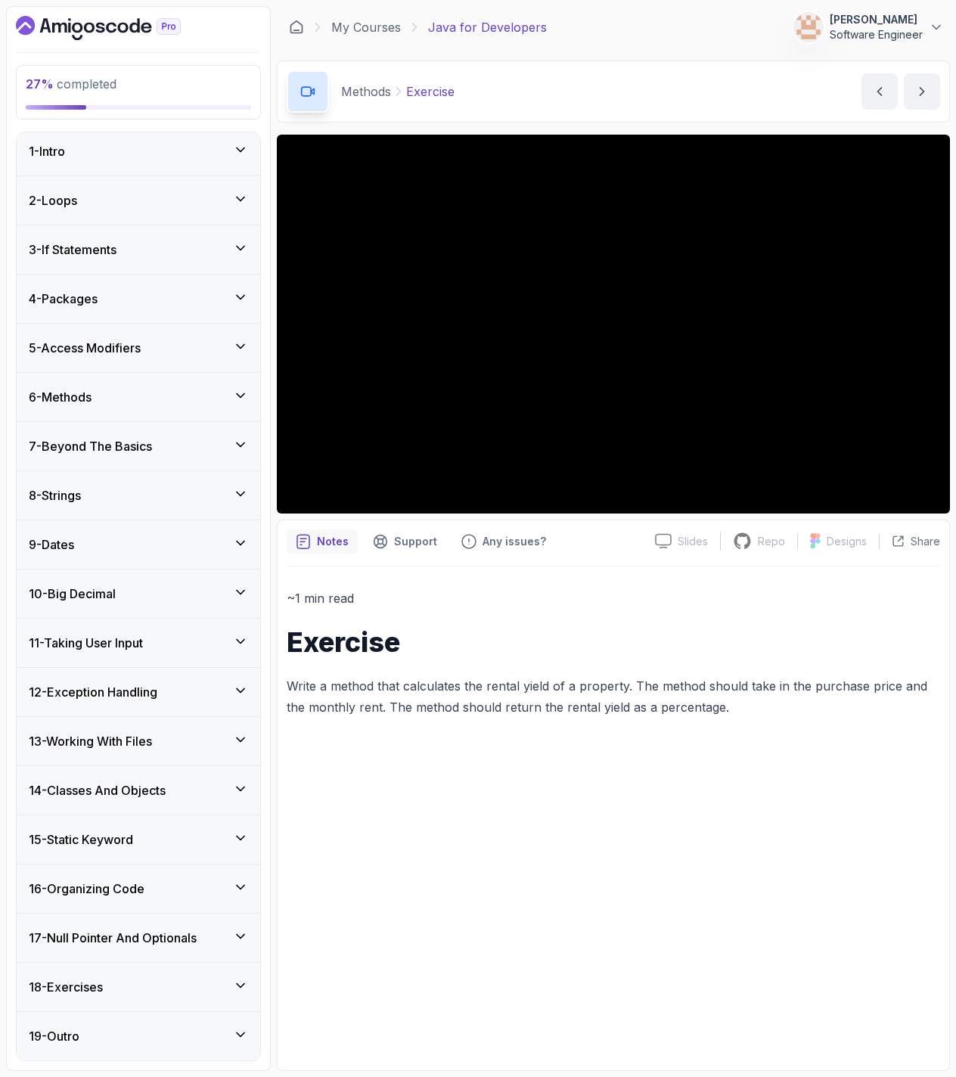
click at [218, 382] on div "6 - Methods" at bounding box center [139, 397] width 244 height 48
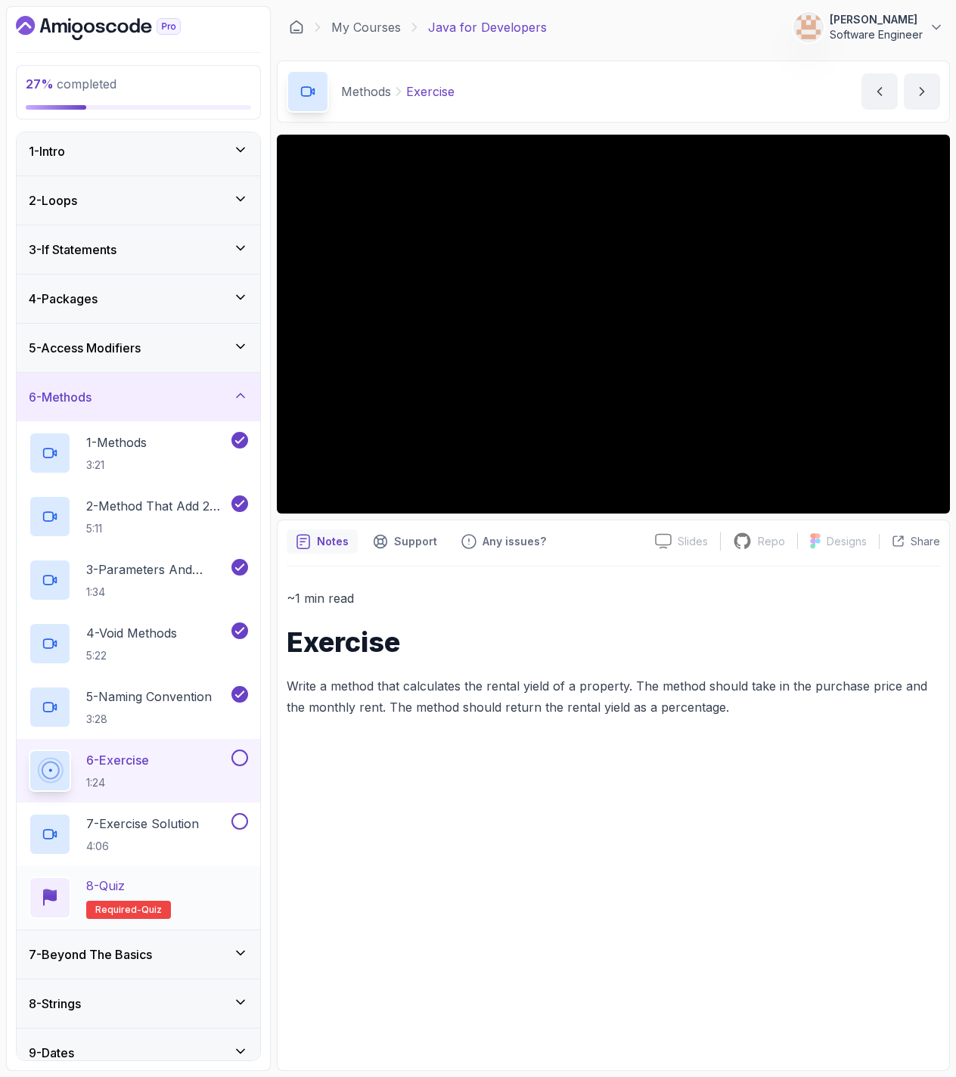
click at [194, 896] on div "8 - Quiz Required- quiz" at bounding box center [138, 897] width 219 height 42
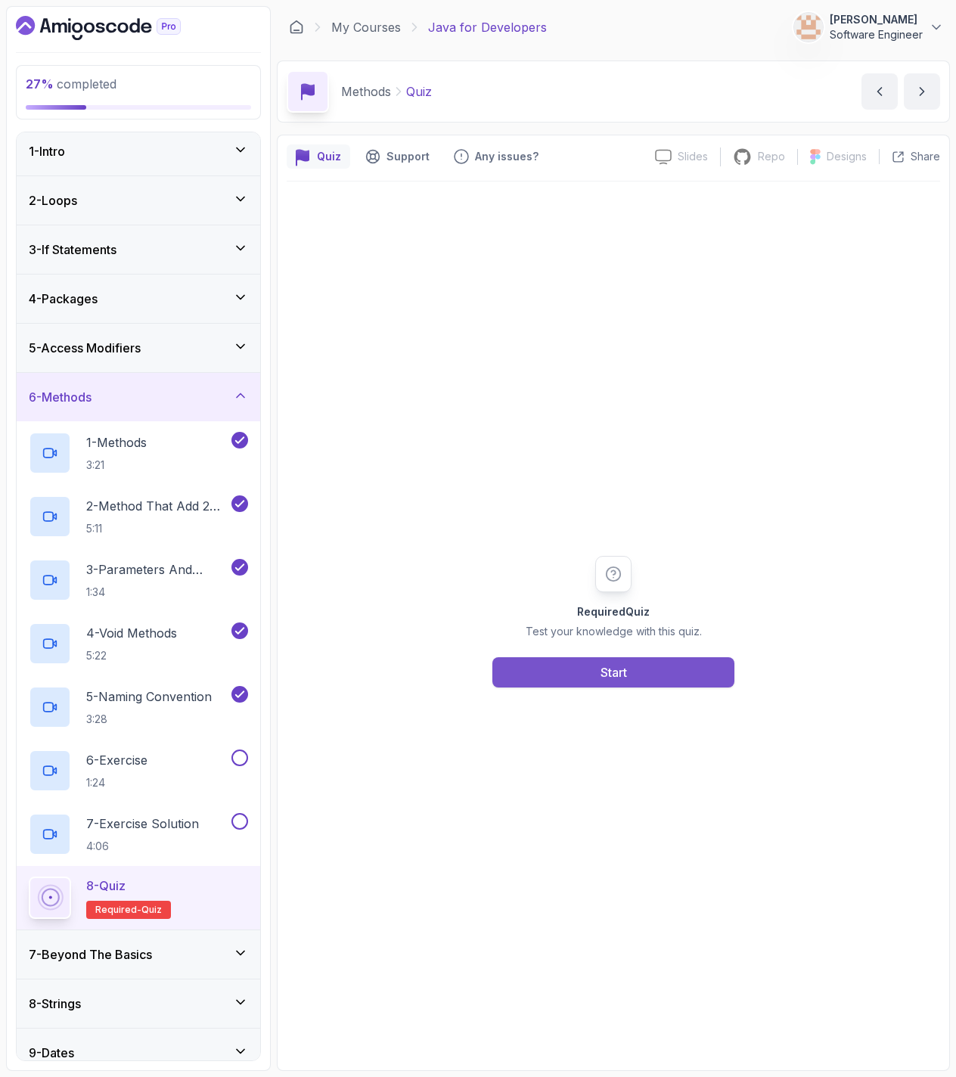
click at [618, 671] on div "Start" at bounding box center [613, 672] width 26 height 18
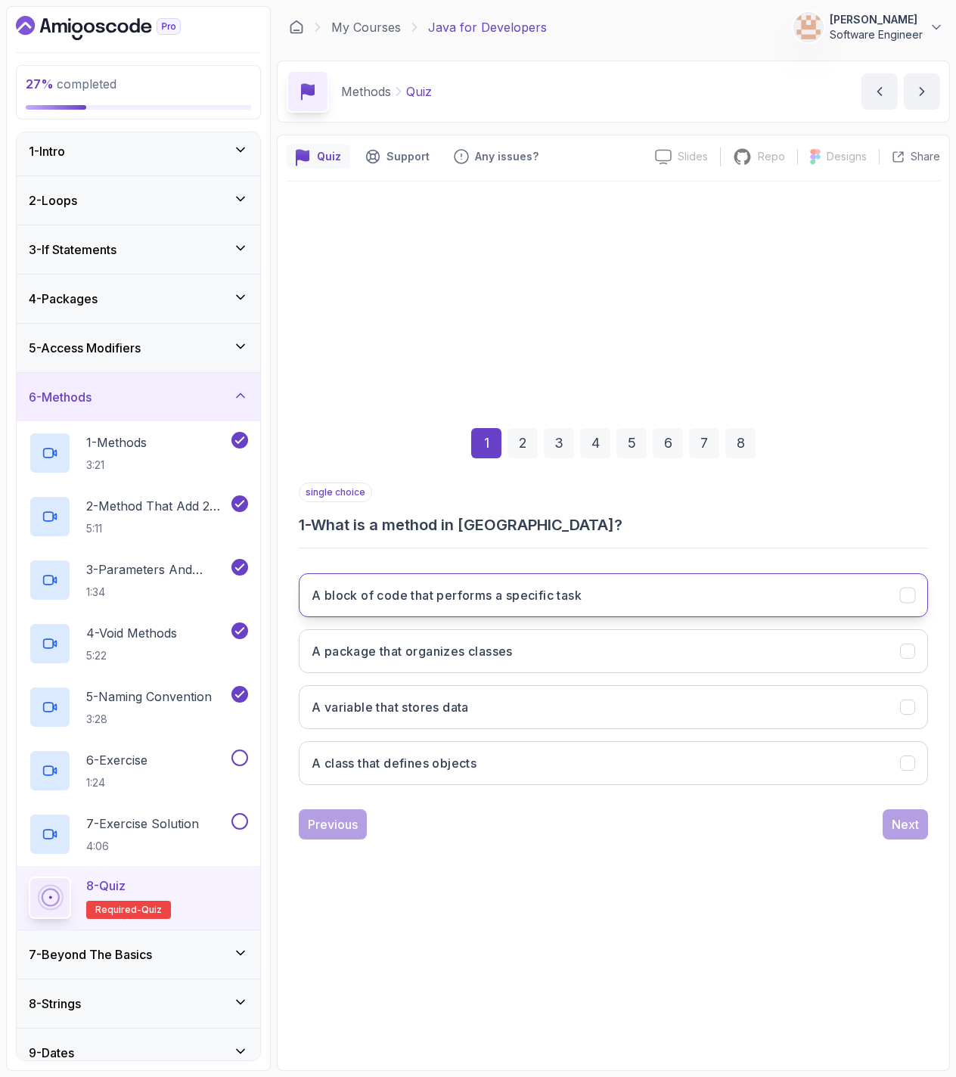
click at [677, 575] on button "A block of code that performs a specific task" at bounding box center [613, 595] width 629 height 44
click at [904, 821] on div "Next" at bounding box center [905, 824] width 27 height 18
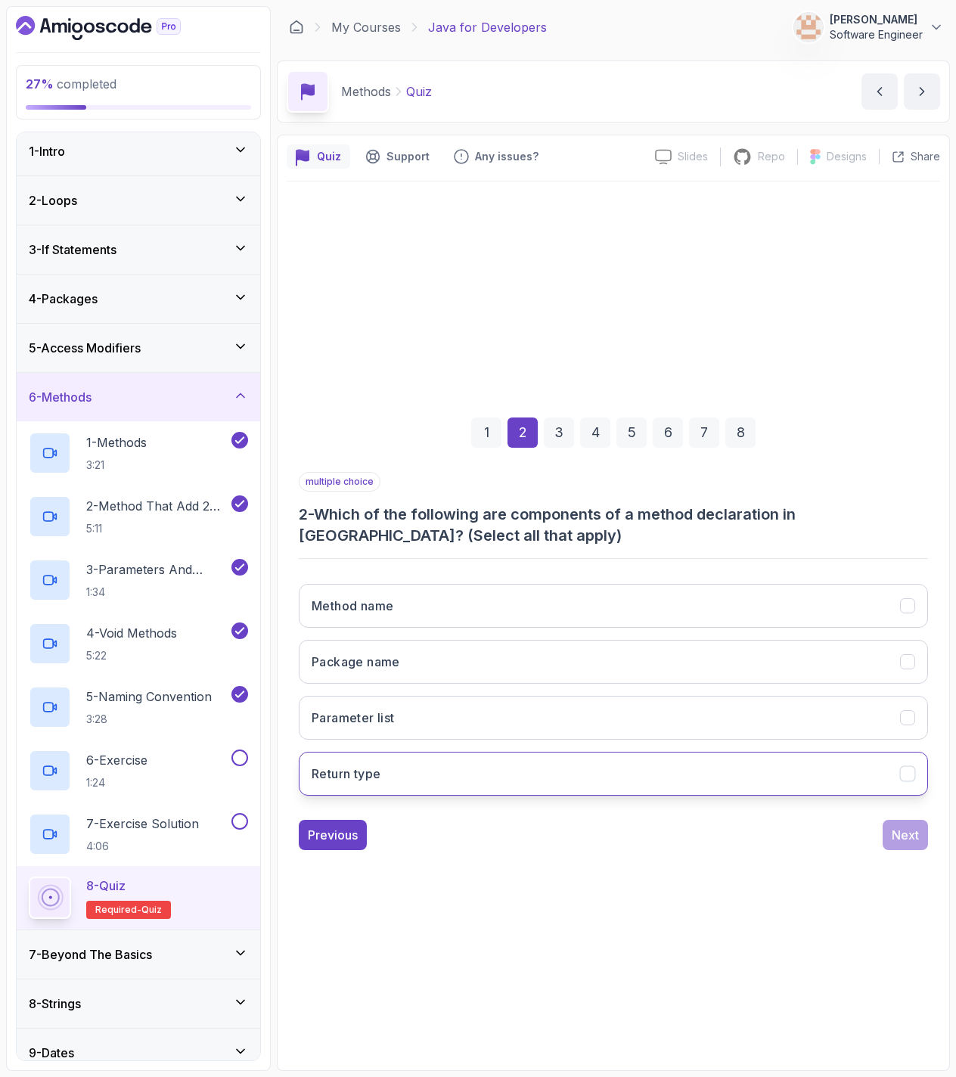
click at [381, 784] on button "Return type" at bounding box center [613, 774] width 629 height 44
click at [904, 837] on div "Next" at bounding box center [905, 835] width 27 height 18
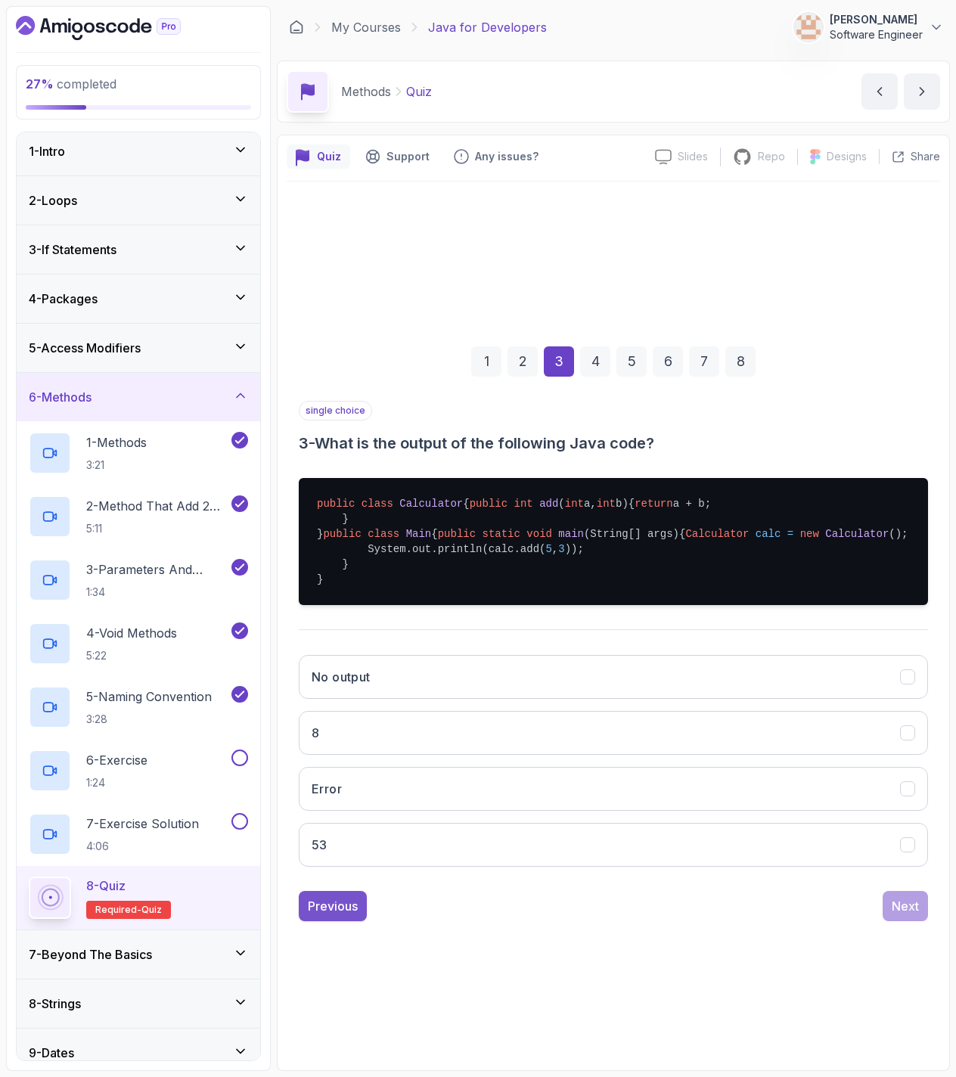
click at [337, 915] on div "Previous" at bounding box center [333, 906] width 50 height 18
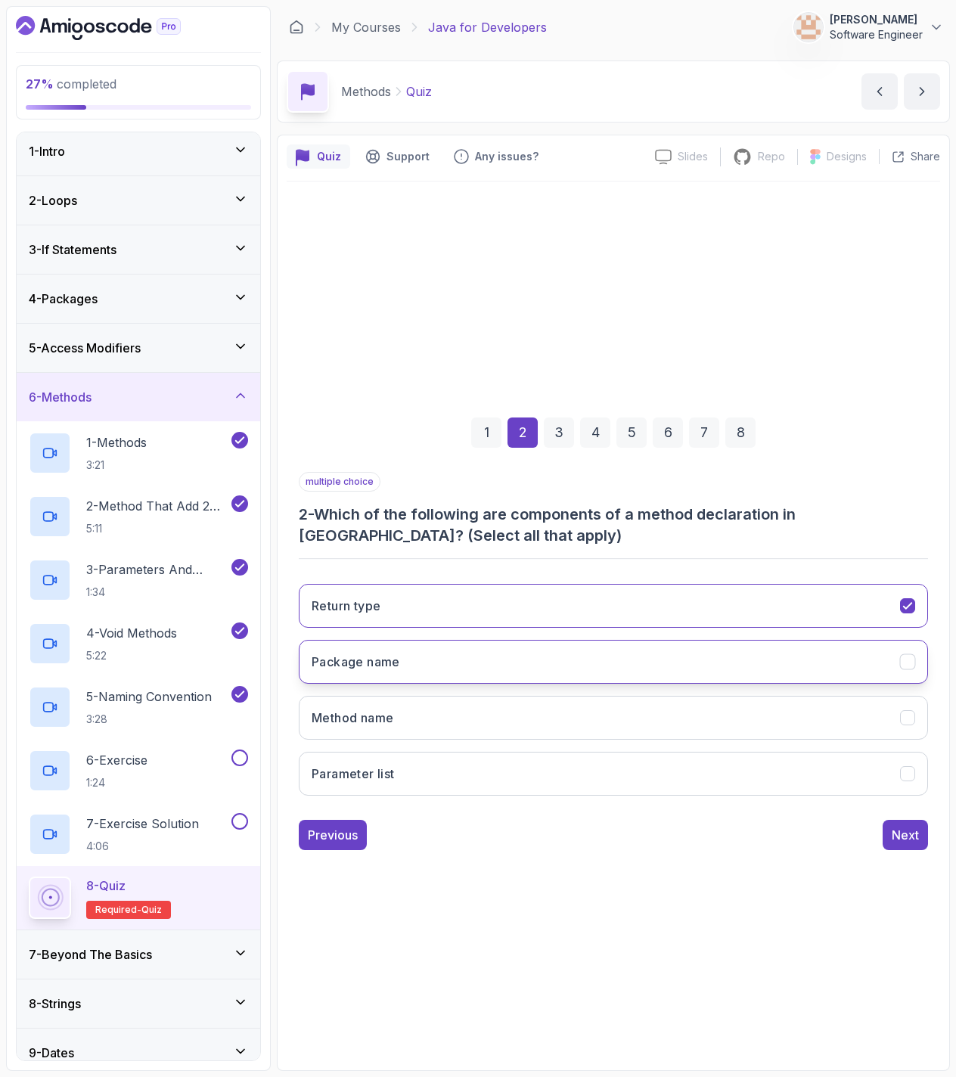
click at [605, 652] on button "Package name" at bounding box center [613, 662] width 629 height 44
click at [603, 662] on button "Package name" at bounding box center [613, 662] width 629 height 44
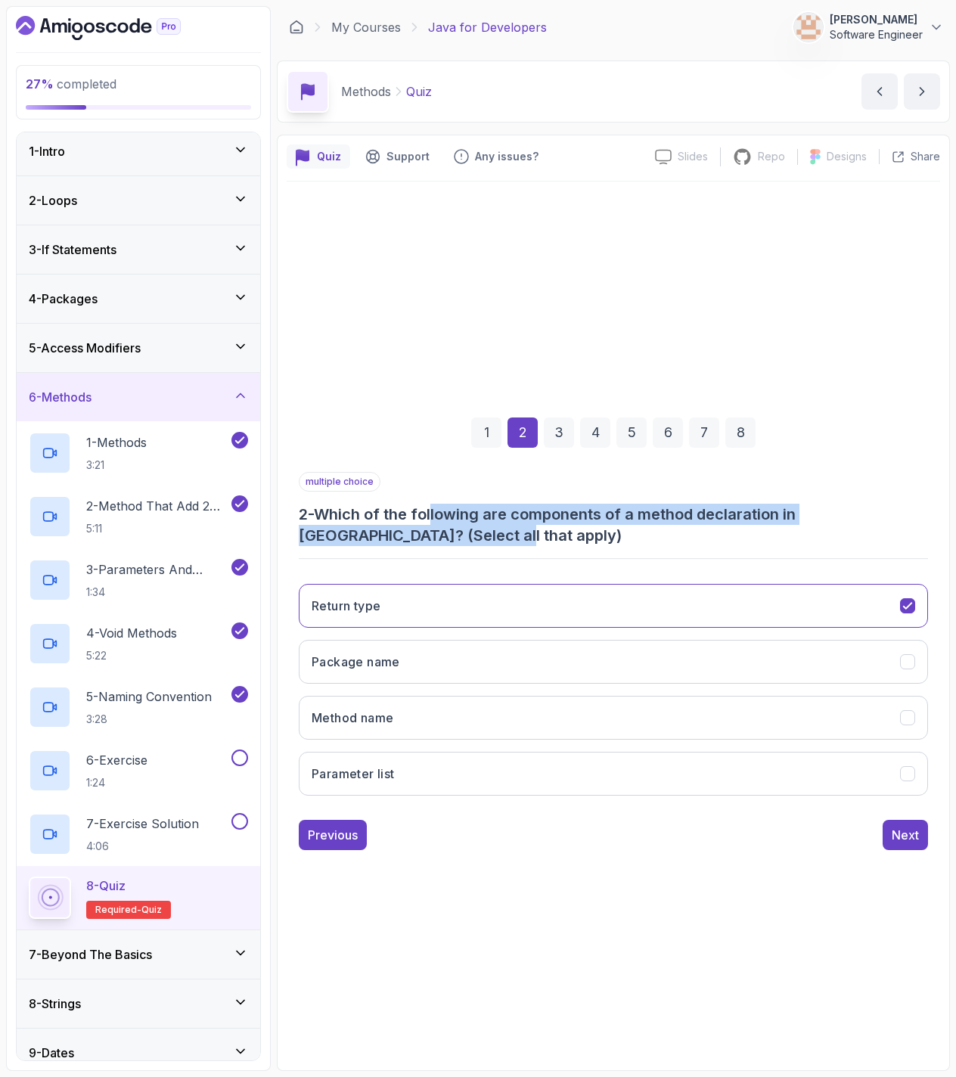
drag, startPoint x: 437, startPoint y: 519, endPoint x: 510, endPoint y: 529, distance: 73.4
click at [510, 529] on h3 "2 - Which of the following are components of a method declaration in [GEOGRAPHI…" at bounding box center [613, 525] width 629 height 42
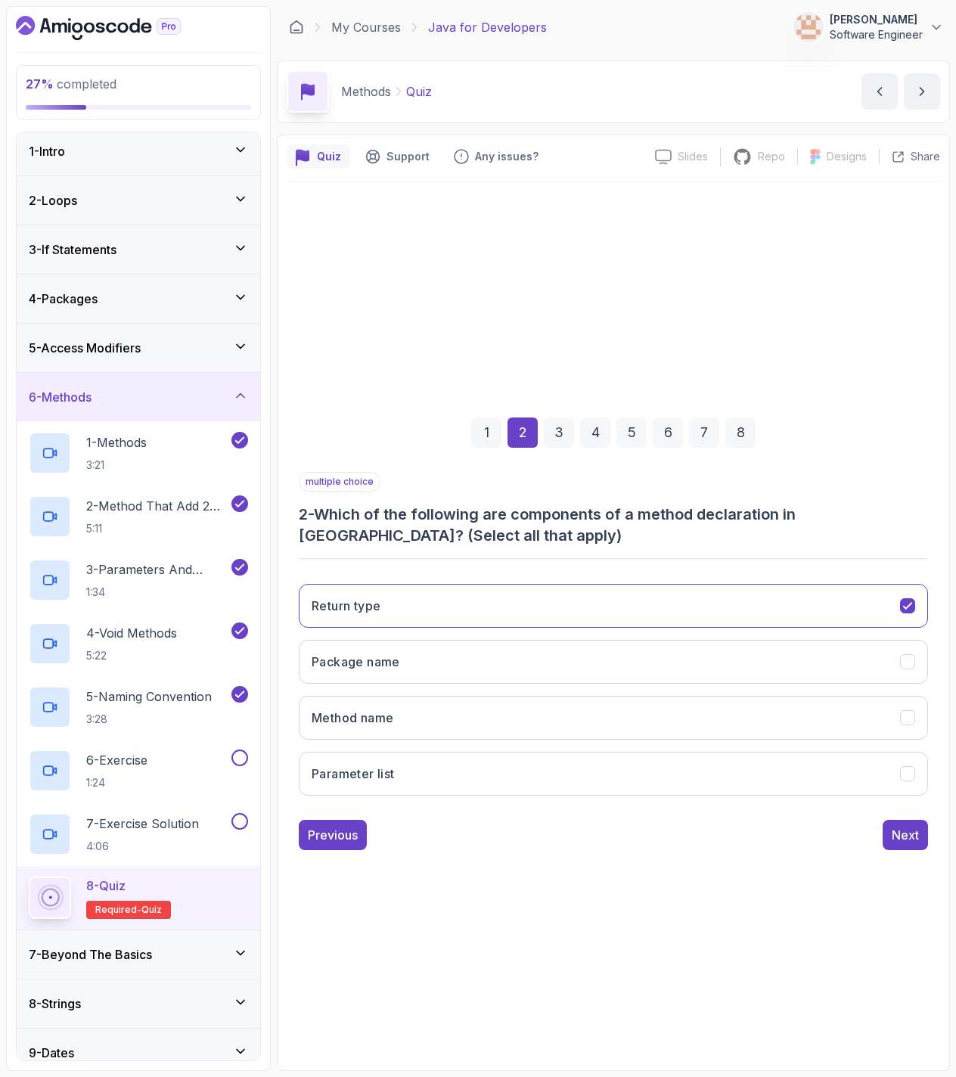
click at [512, 554] on div "multiple choice 2 - Which of the following are components of a method declarati…" at bounding box center [613, 640] width 629 height 336
drag, startPoint x: 390, startPoint y: 704, endPoint x: 386, endPoint y: 722, distance: 18.7
click at [388, 709] on button "Method name" at bounding box center [613, 718] width 629 height 44
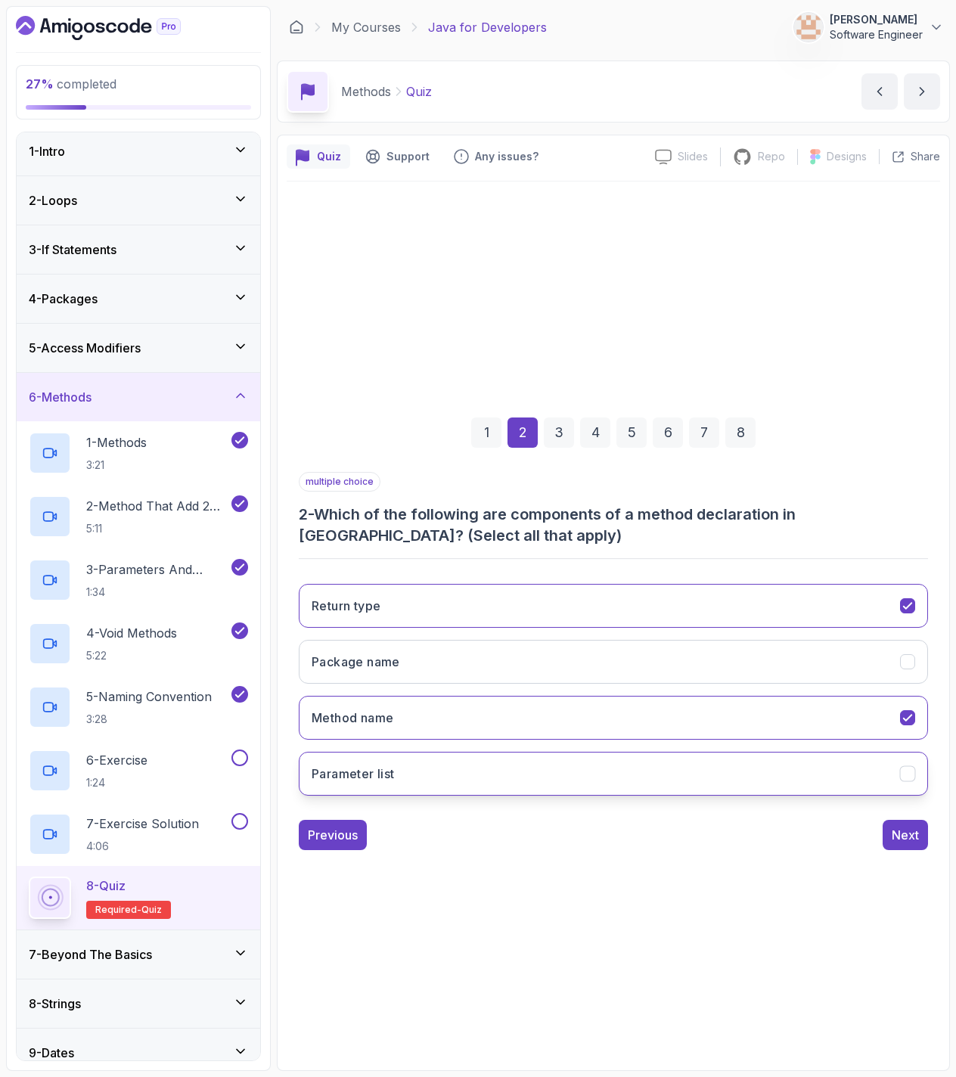
click at [393, 765] on h3 "Parameter list" at bounding box center [353, 774] width 83 height 18
click at [911, 822] on button "Next" at bounding box center [905, 835] width 45 height 30
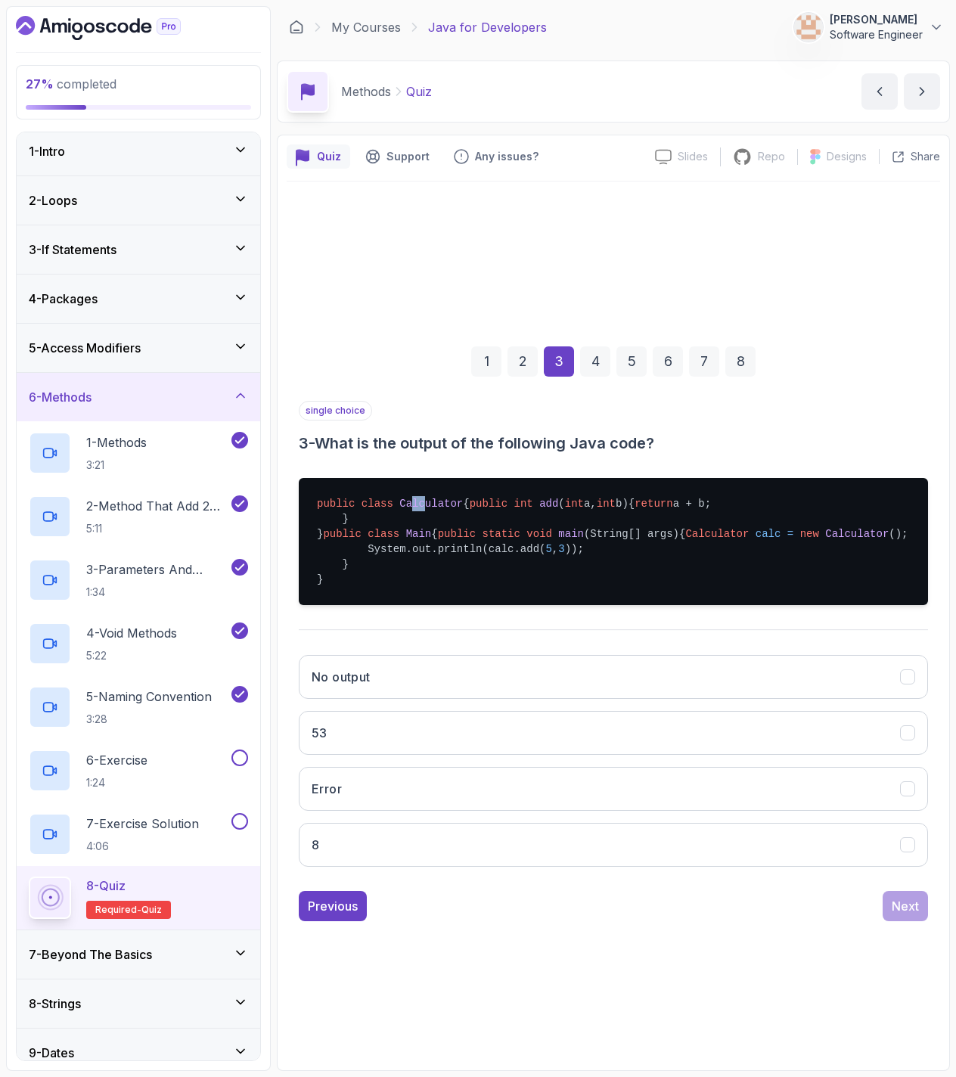
click at [422, 478] on pre "public class Calculator { public int add ( int a, int b) { return a + b; } } pu…" at bounding box center [613, 541] width 629 height 127
drag, startPoint x: 406, startPoint y: 480, endPoint x: 414, endPoint y: 475, distance: 9.9
click at [417, 478] on pre "public class Calculator { public int add ( int a, int b) { return a + b; } } pu…" at bounding box center [613, 541] width 629 height 127
click at [539, 498] on span "add" at bounding box center [548, 504] width 19 height 12
click at [565, 498] on span "int" at bounding box center [574, 504] width 19 height 12
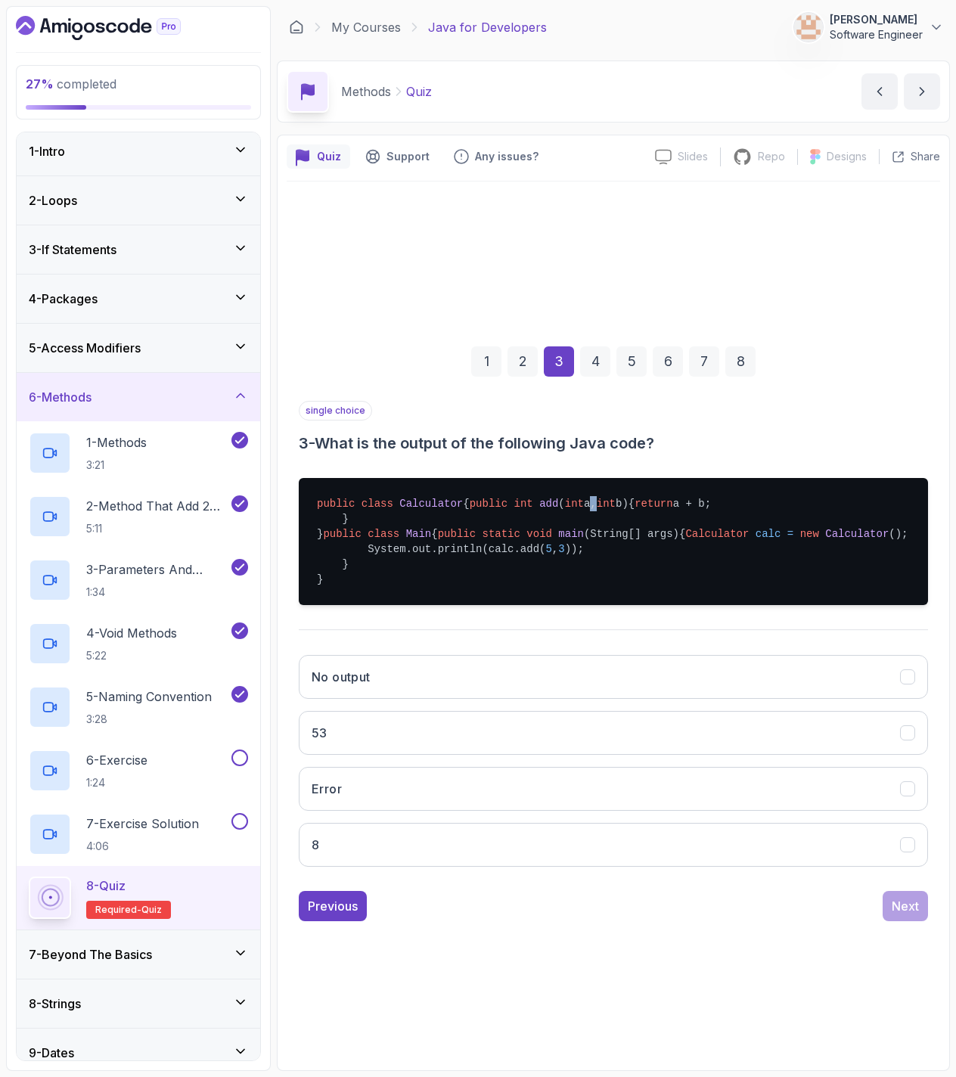
drag, startPoint x: 472, startPoint y: 482, endPoint x: 461, endPoint y: 482, distance: 10.6
click at [558, 498] on span "( int a, int b)" at bounding box center [593, 504] width 70 height 12
drag, startPoint x: 482, startPoint y: 482, endPoint x: 501, endPoint y: 476, distance: 20.4
click at [558, 498] on span "( int a, int b)" at bounding box center [593, 504] width 70 height 12
click at [356, 867] on button "8" at bounding box center [613, 845] width 629 height 44
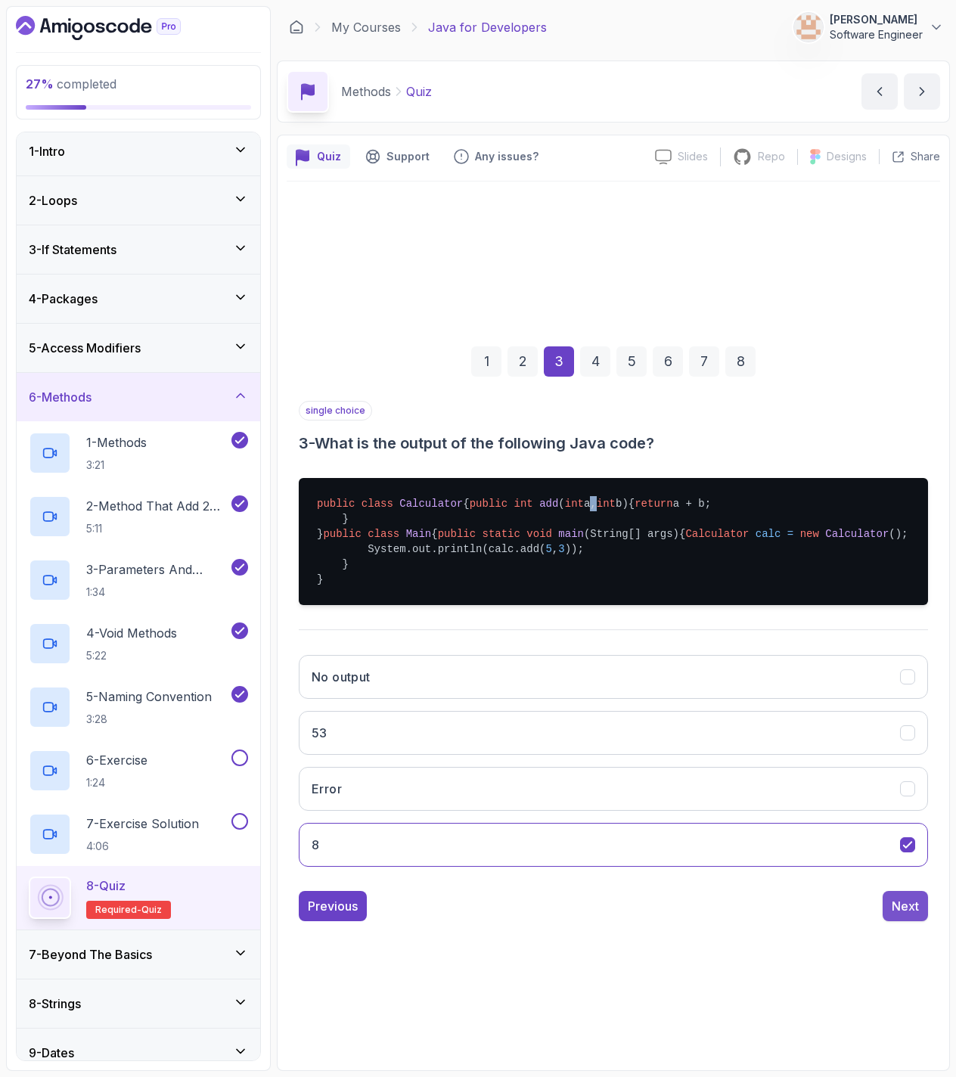
click at [905, 921] on button "Next" at bounding box center [905, 906] width 45 height 30
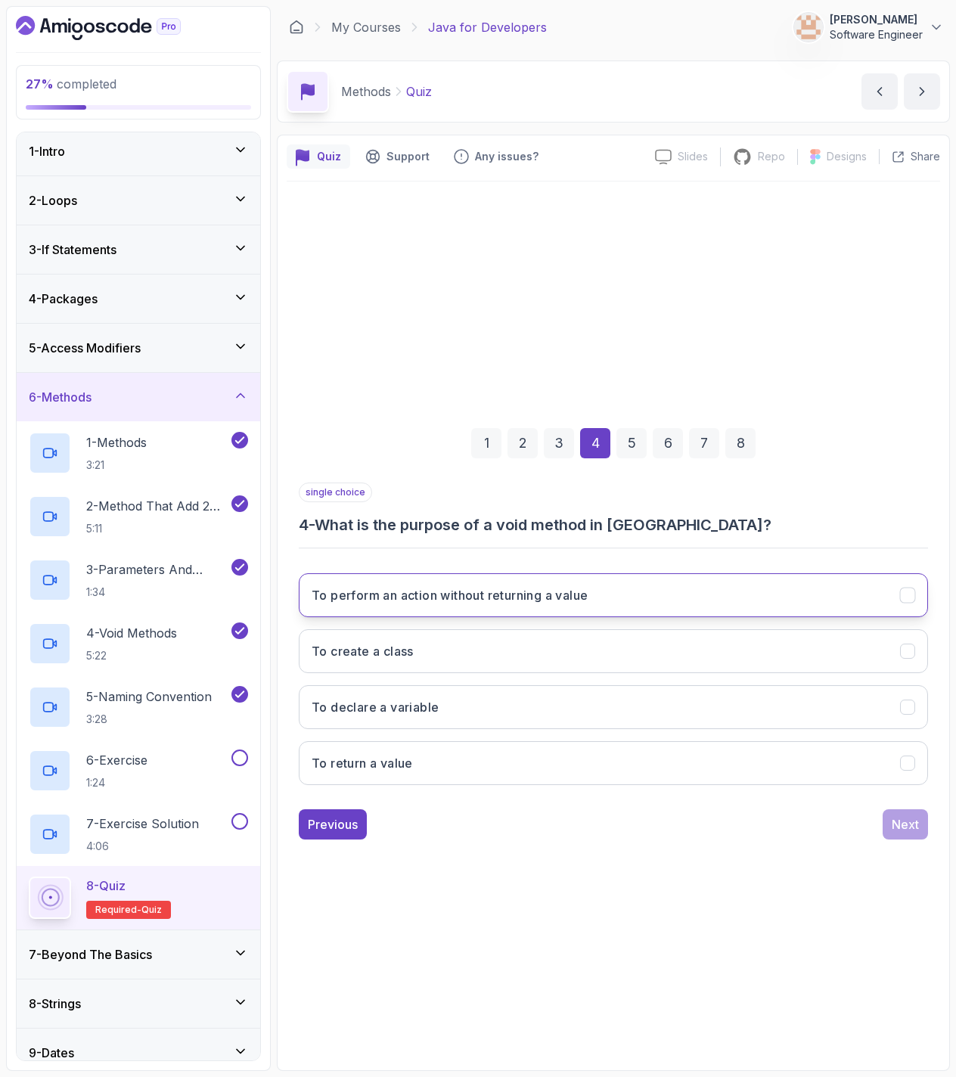
click at [616, 606] on button "To perform an action without returning a value" at bounding box center [613, 595] width 629 height 44
click at [892, 819] on button "Next" at bounding box center [905, 824] width 45 height 30
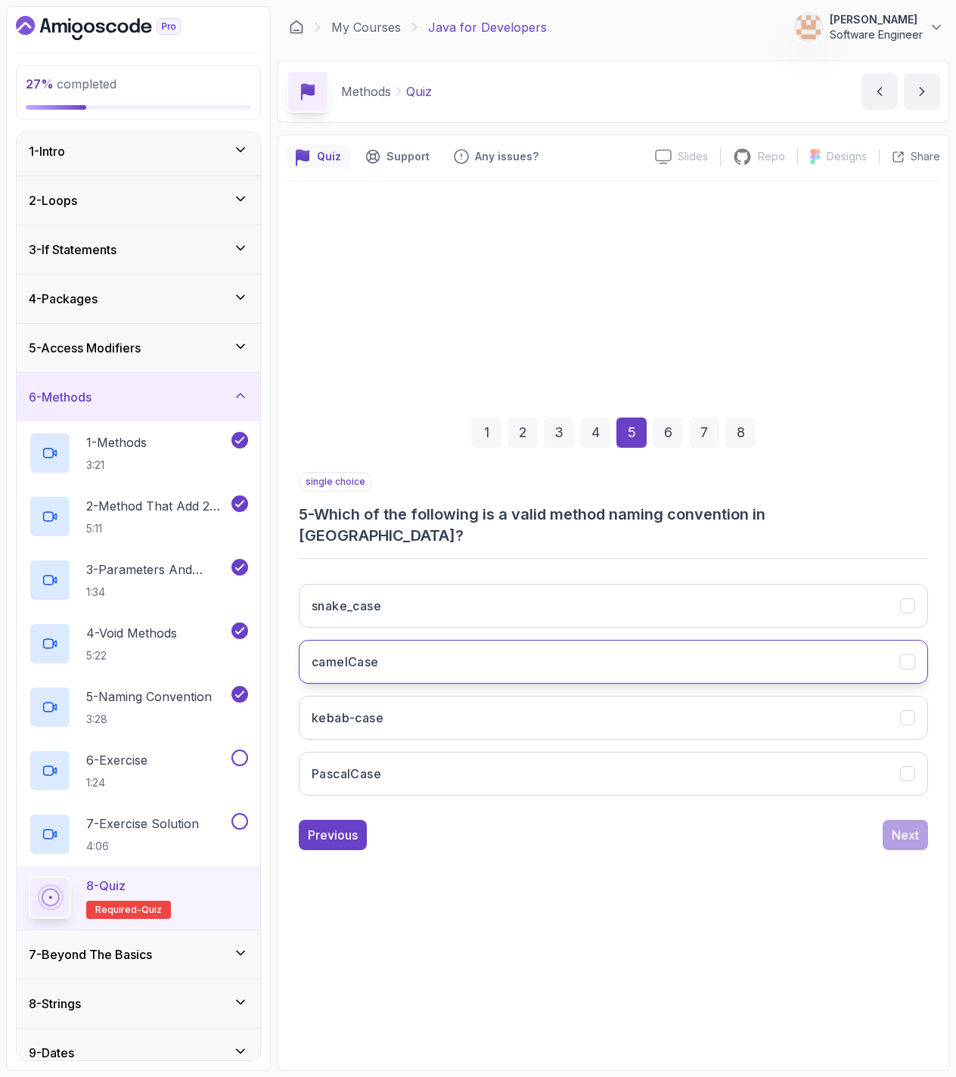
click at [439, 672] on button "camelCase" at bounding box center [613, 662] width 629 height 44
click at [899, 820] on button "Next" at bounding box center [905, 835] width 45 height 30
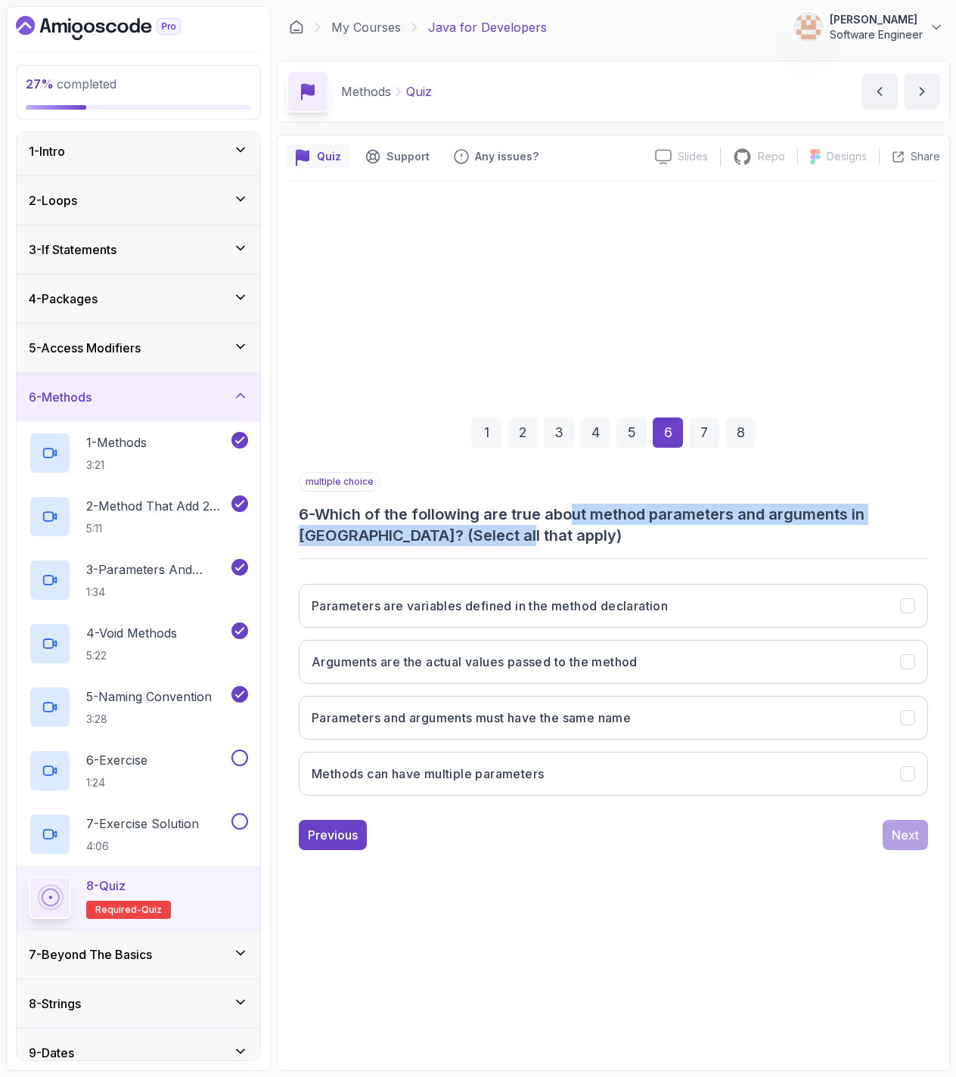
drag, startPoint x: 581, startPoint y: 509, endPoint x: 701, endPoint y: 528, distance: 121.7
click at [699, 529] on h3 "6 - Which of the following are true about method parameters and arguments in [G…" at bounding box center [613, 525] width 629 height 42
click at [749, 505] on h3 "6 - Which of the following are true about method parameters and arguments in [G…" at bounding box center [613, 525] width 629 height 42
drag, startPoint x: 523, startPoint y: 518, endPoint x: 742, endPoint y: 507, distance: 219.6
click at [742, 507] on h3 "6 - Which of the following are true about method parameters and arguments in [G…" at bounding box center [613, 525] width 629 height 42
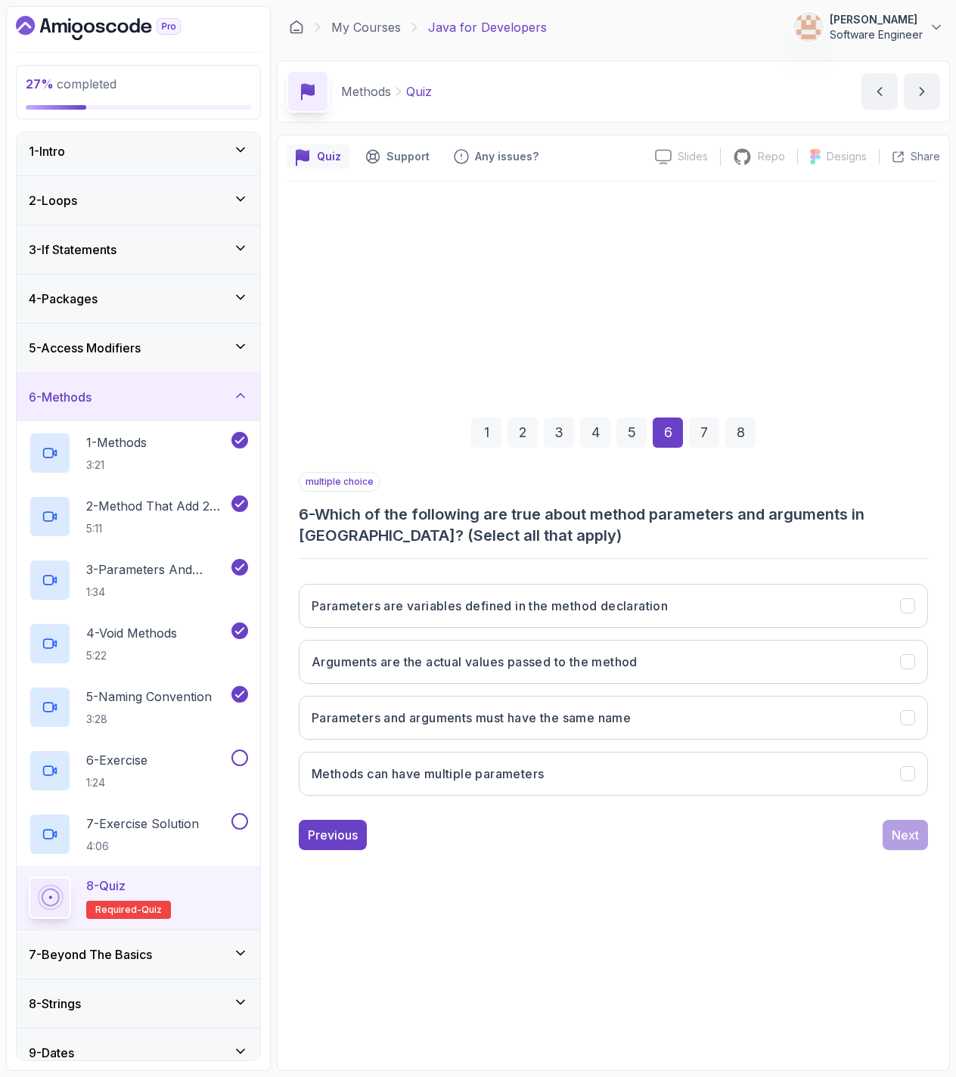
drag, startPoint x: 791, startPoint y: 510, endPoint x: 759, endPoint y: 517, distance: 33.4
click at [786, 512] on h3 "6 - Which of the following are true about method parameters and arguments in [G…" at bounding box center [613, 525] width 629 height 42
click at [551, 777] on button "Methods can have multiple parameters" at bounding box center [613, 774] width 629 height 44
click at [454, 669] on h3 "Arguments are the actual values passed to the method" at bounding box center [475, 662] width 326 height 18
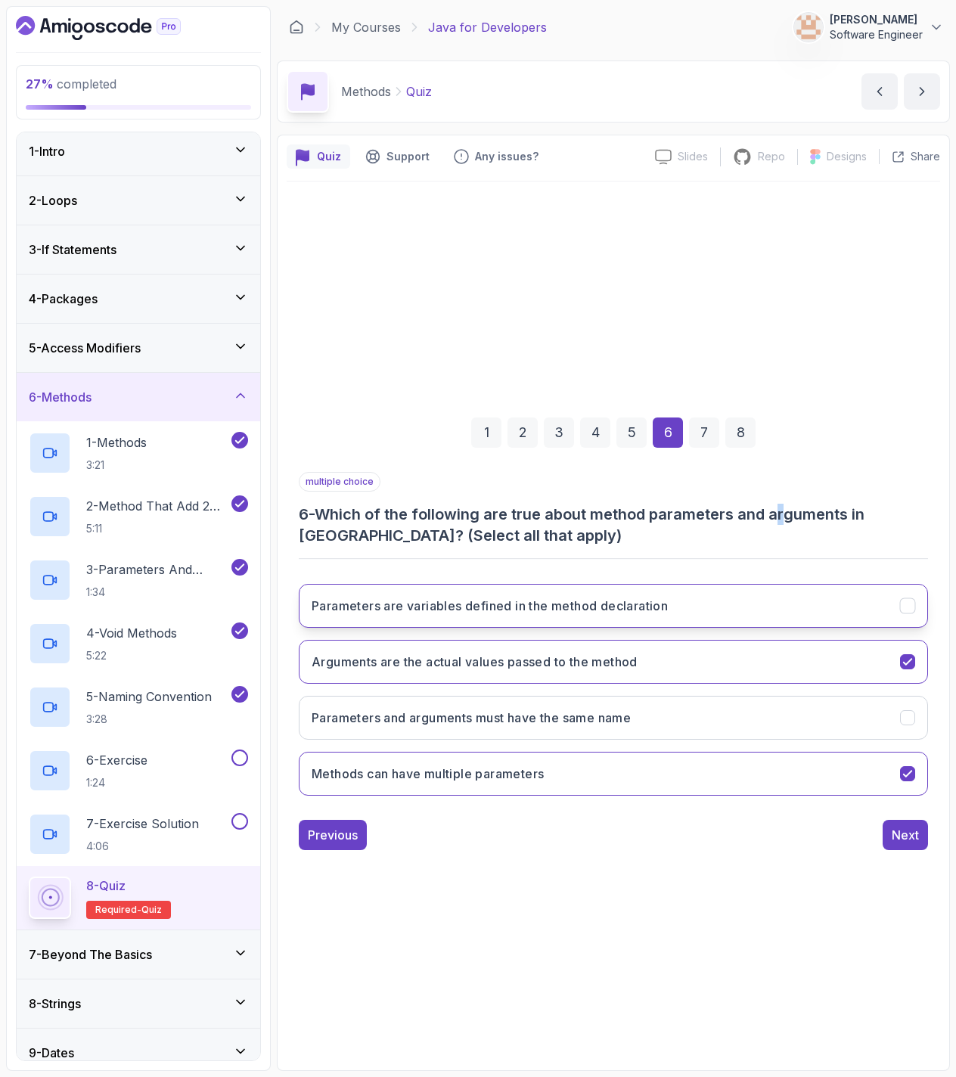
click at [725, 611] on button "Parameters are variables defined in the method declaration" at bounding box center [613, 606] width 629 height 44
drag, startPoint x: 900, startPoint y: 829, endPoint x: 890, endPoint y: 836, distance: 12.0
click at [895, 832] on div "Next" at bounding box center [905, 835] width 27 height 18
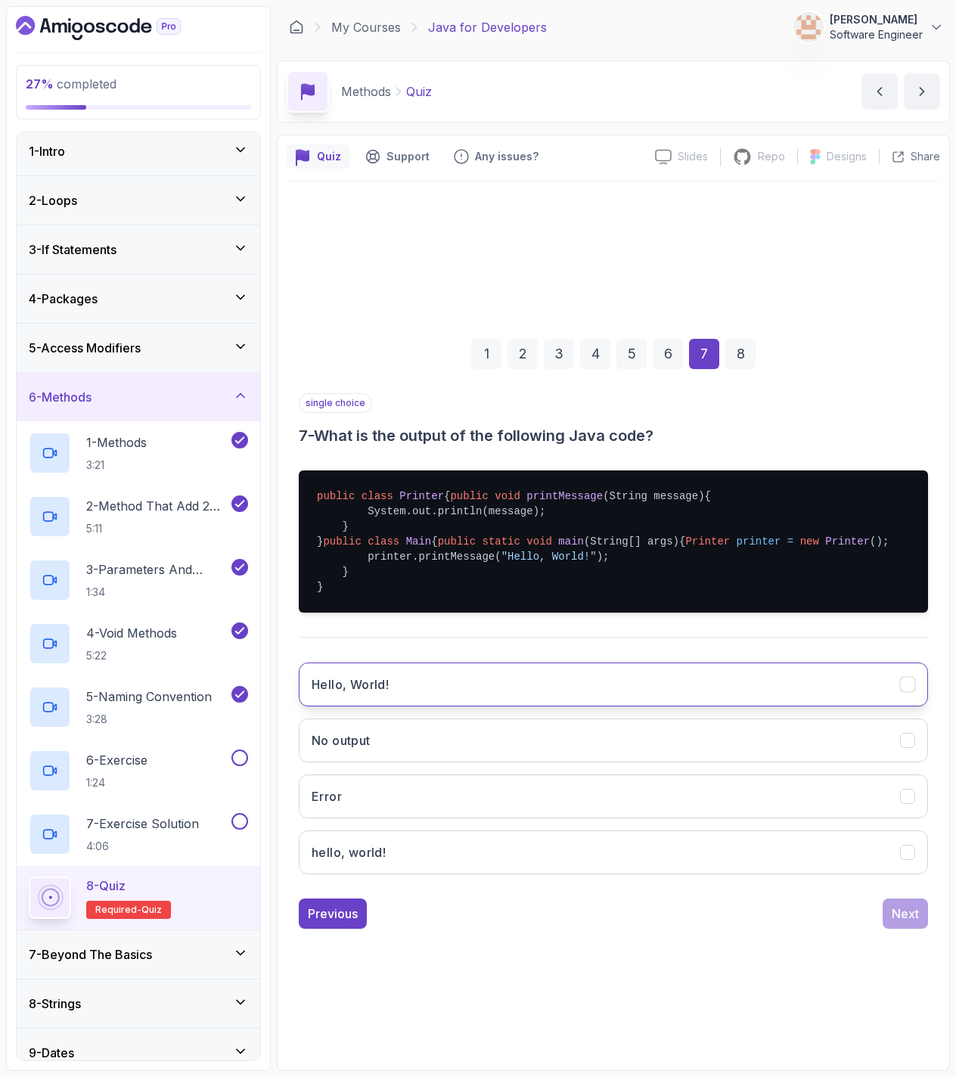
drag, startPoint x: 411, startPoint y: 709, endPoint x: 417, endPoint y: 718, distance: 11.3
click at [417, 706] on button "Hello, World!" at bounding box center [613, 684] width 629 height 44
click at [901, 929] on button "Next" at bounding box center [905, 913] width 45 height 30
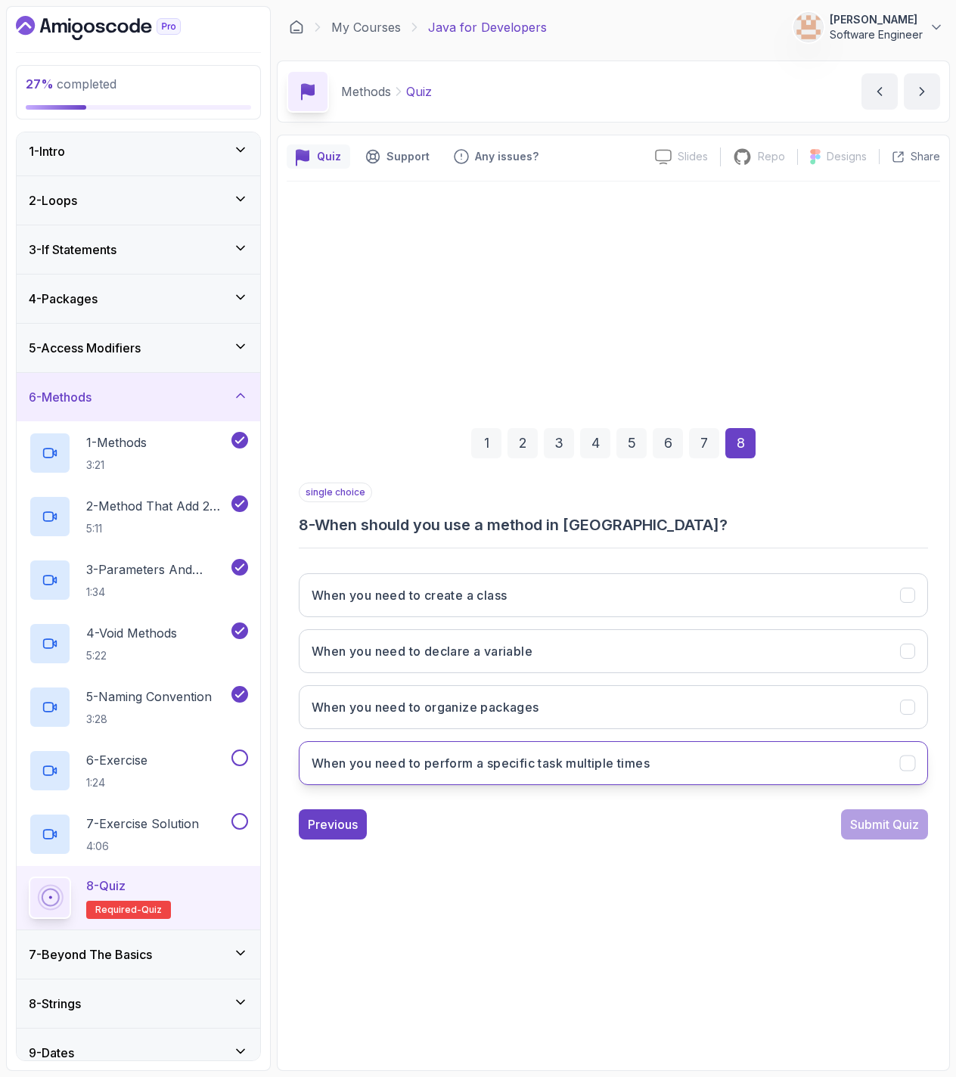
click at [526, 761] on h3 "When you need to perform a specific task multiple times" at bounding box center [481, 763] width 338 height 18
click at [852, 830] on div "Submit Quiz" at bounding box center [884, 824] width 69 height 18
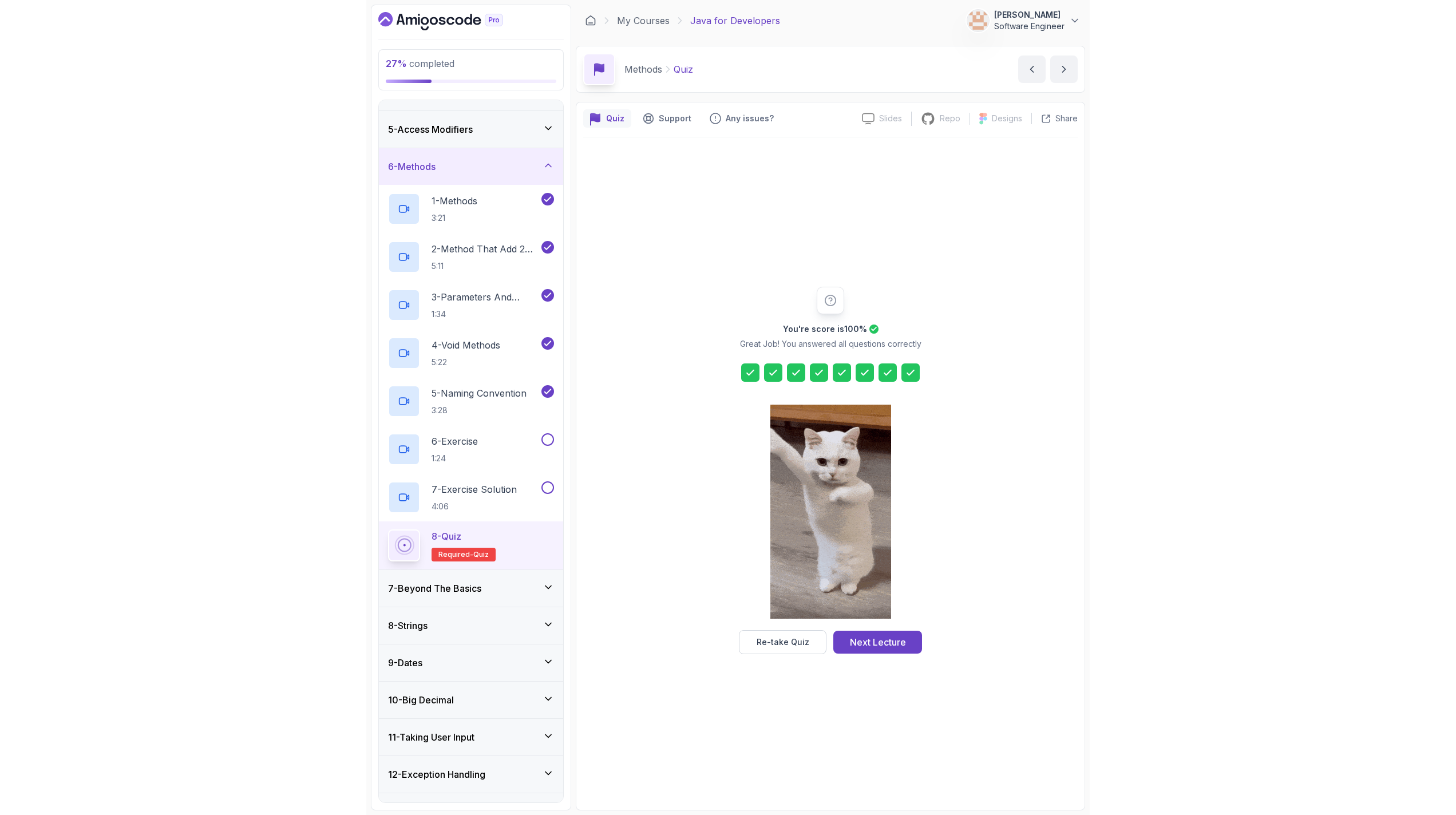
scroll to position [142, 0]
